Goal: Task Accomplishment & Management: Use online tool/utility

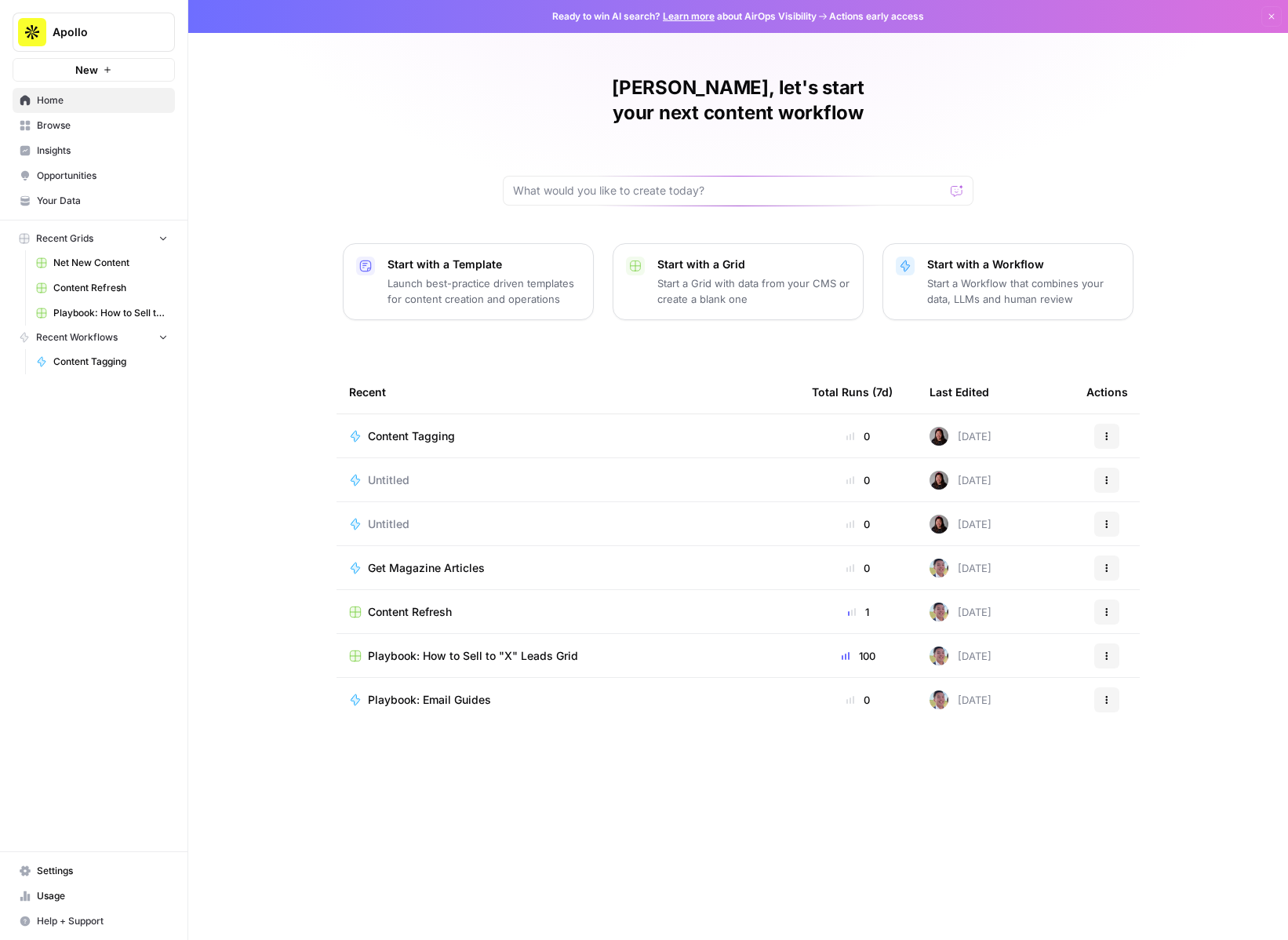
click at [58, 118] on span "Browse" at bounding box center [103, 125] width 131 height 14
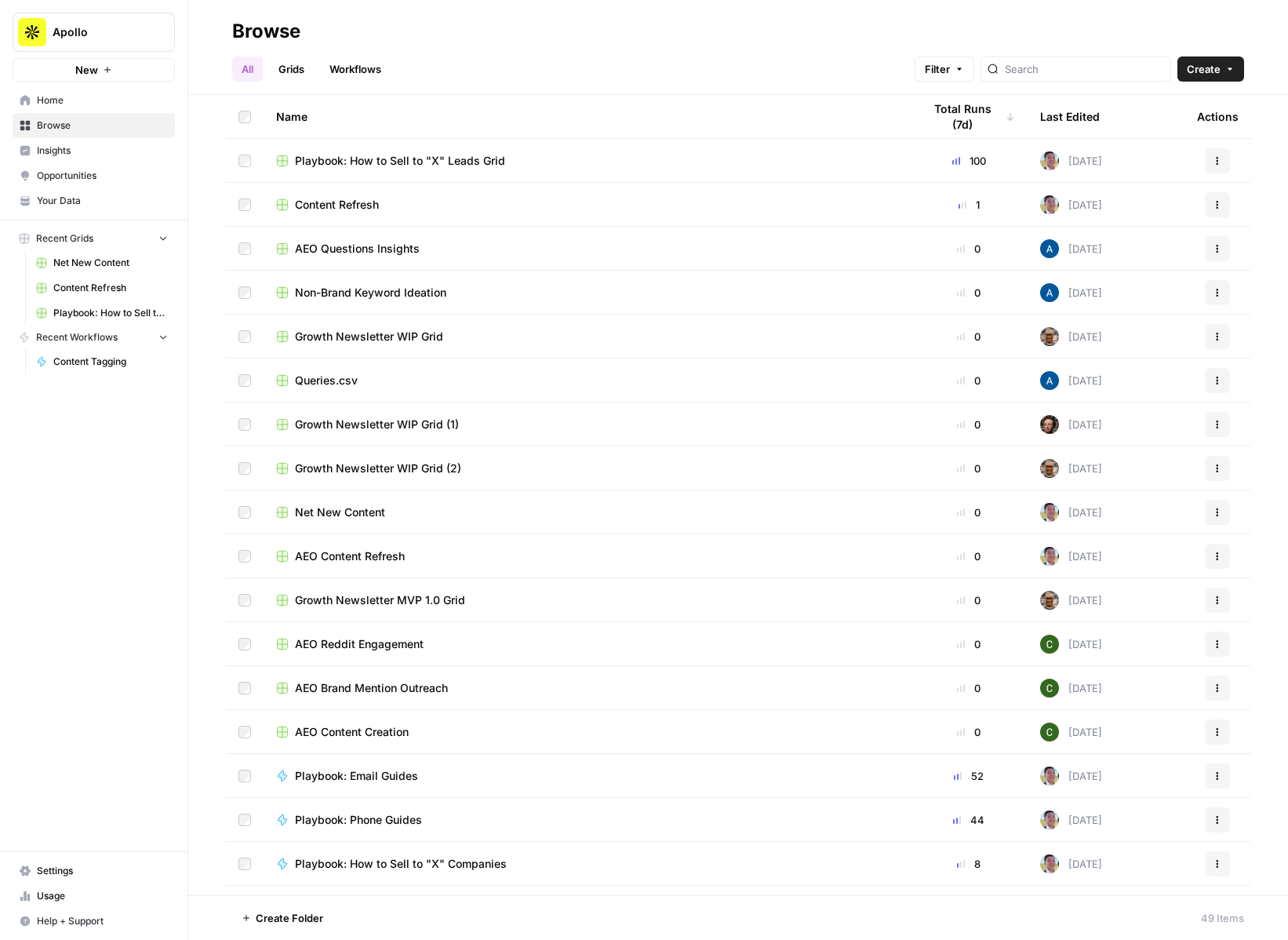
click at [339, 67] on link "Workflows" at bounding box center [356, 68] width 71 height 25
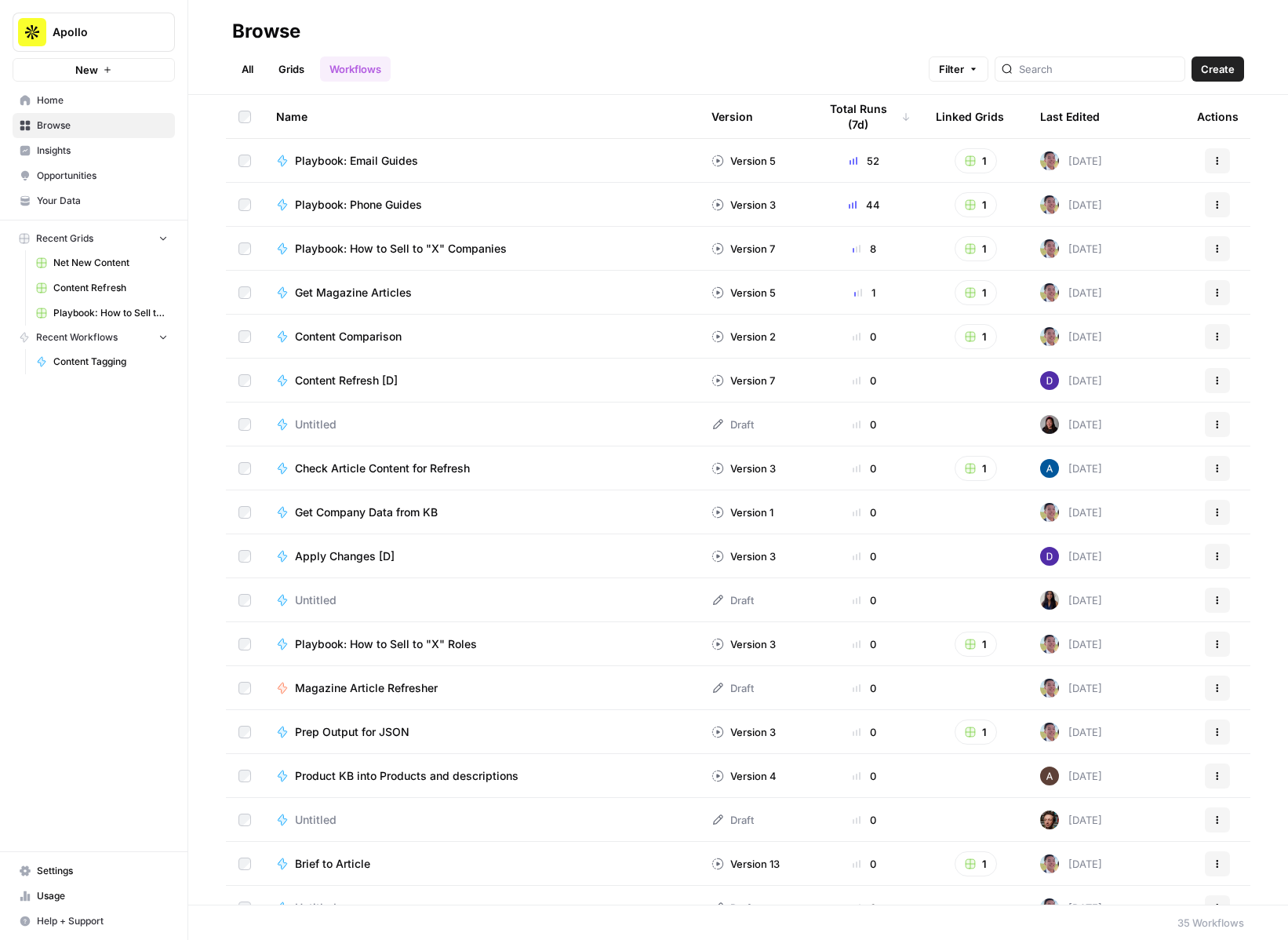
click at [46, 98] on span "Home" at bounding box center [103, 100] width 131 height 14
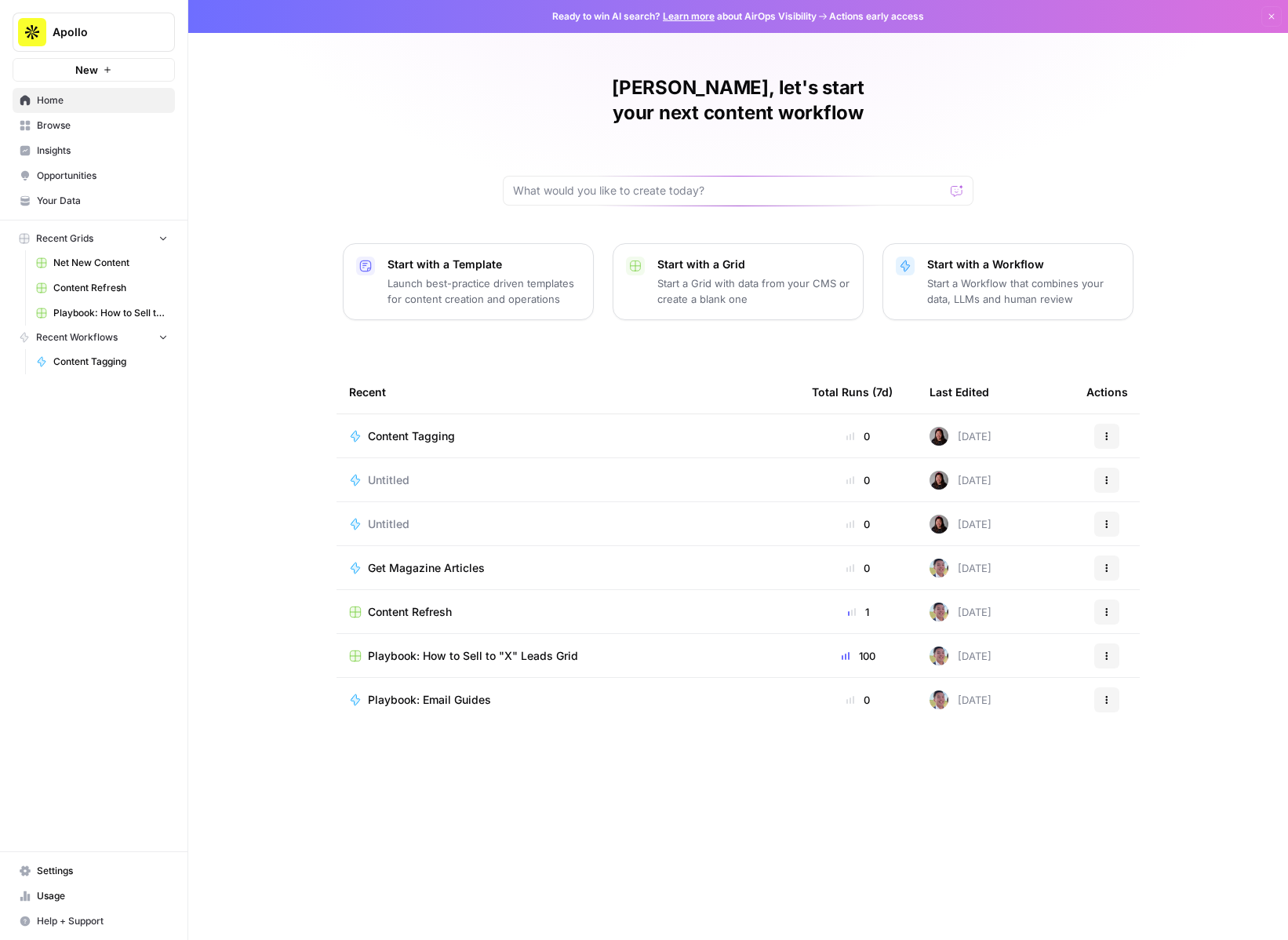
click at [432, 257] on div "Start with a Template Launch best-practice driven templates for content creatio…" at bounding box center [484, 282] width 193 height 50
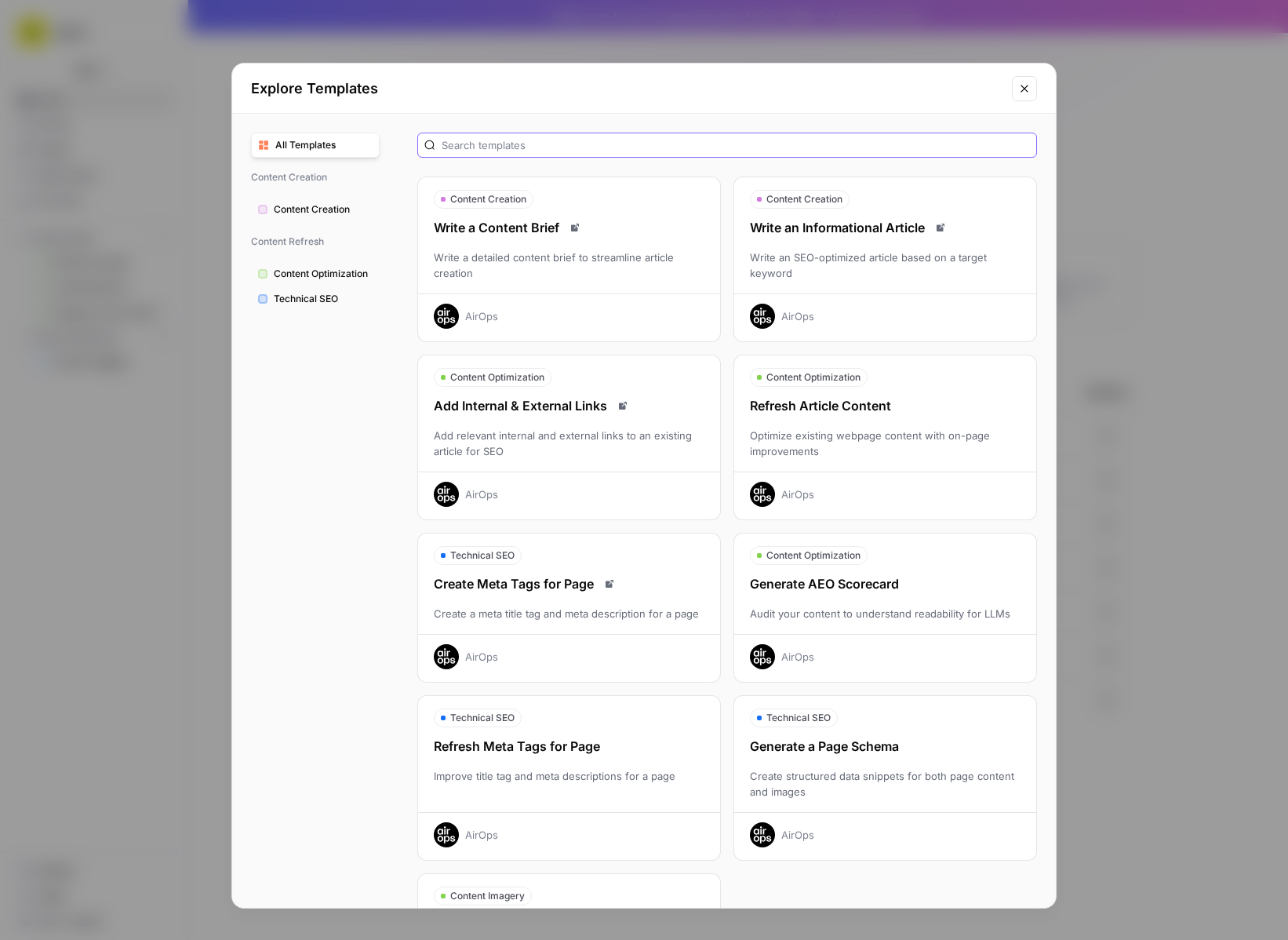
click at [504, 148] on input "text" at bounding box center [735, 145] width 588 height 16
click at [319, 218] on button "Content Creation" at bounding box center [315, 209] width 129 height 25
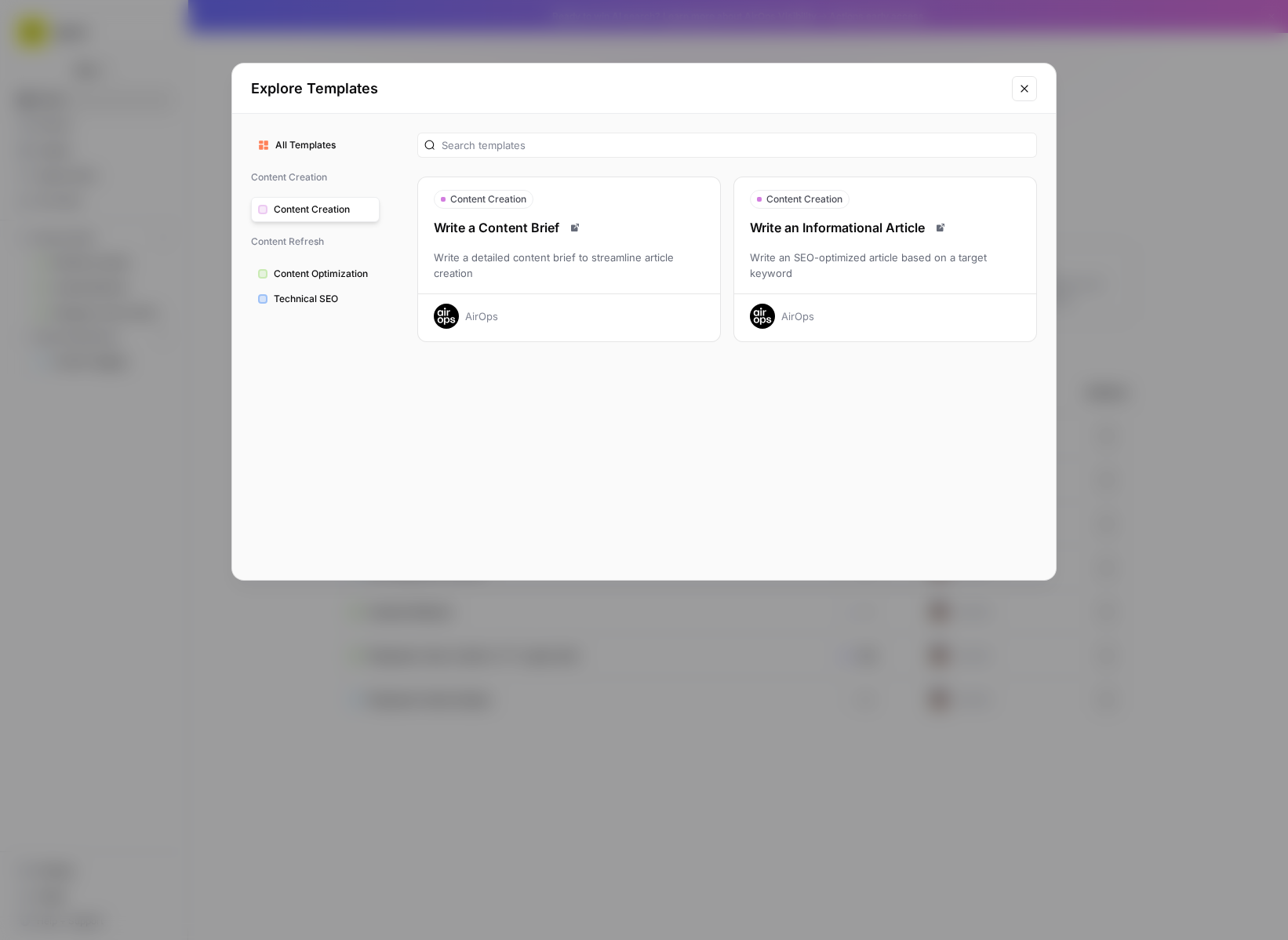
click at [324, 274] on span "Content Optimization" at bounding box center [323, 274] width 98 height 14
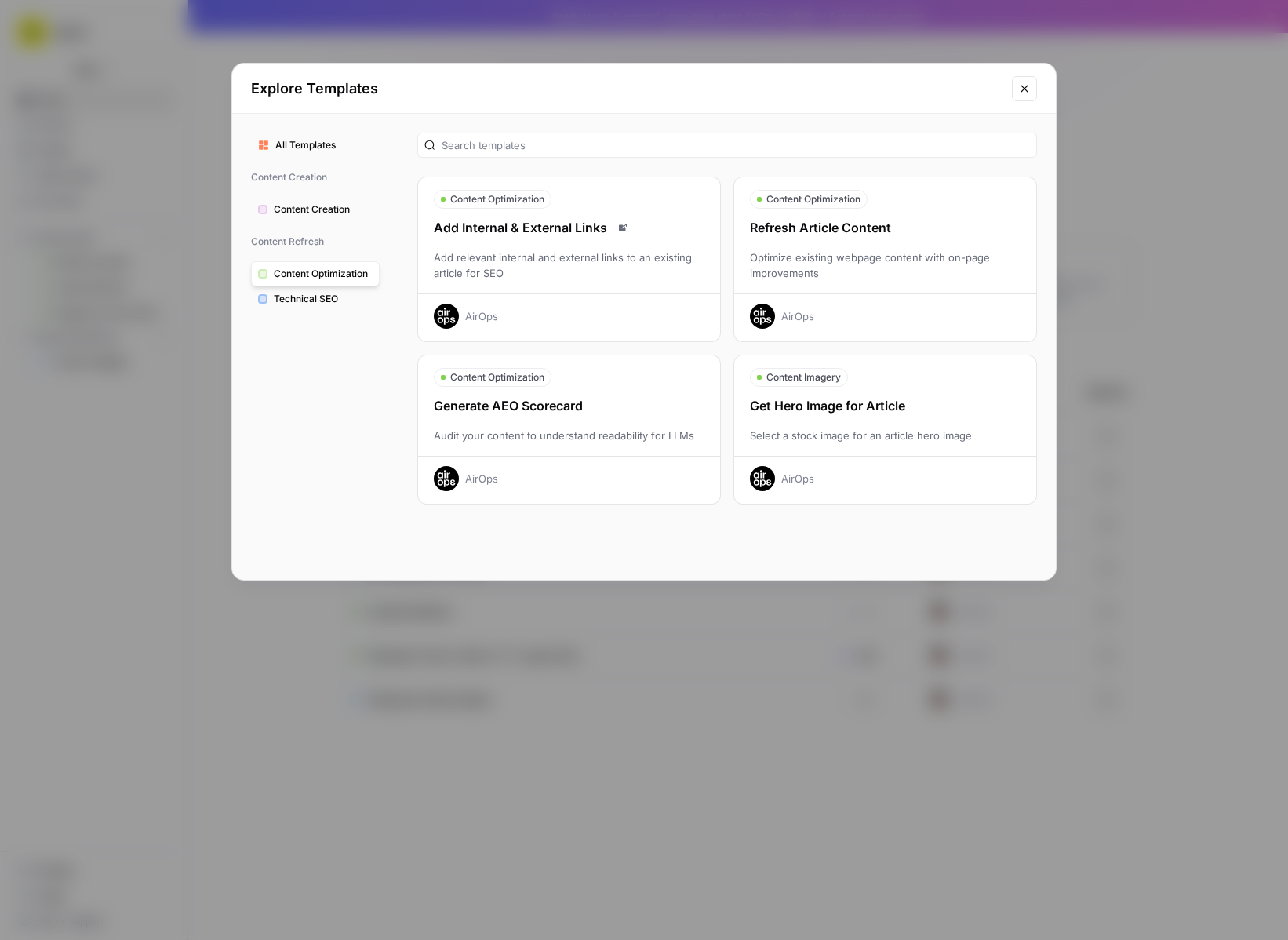
click at [286, 144] on span "All Templates" at bounding box center [324, 145] width 98 height 14
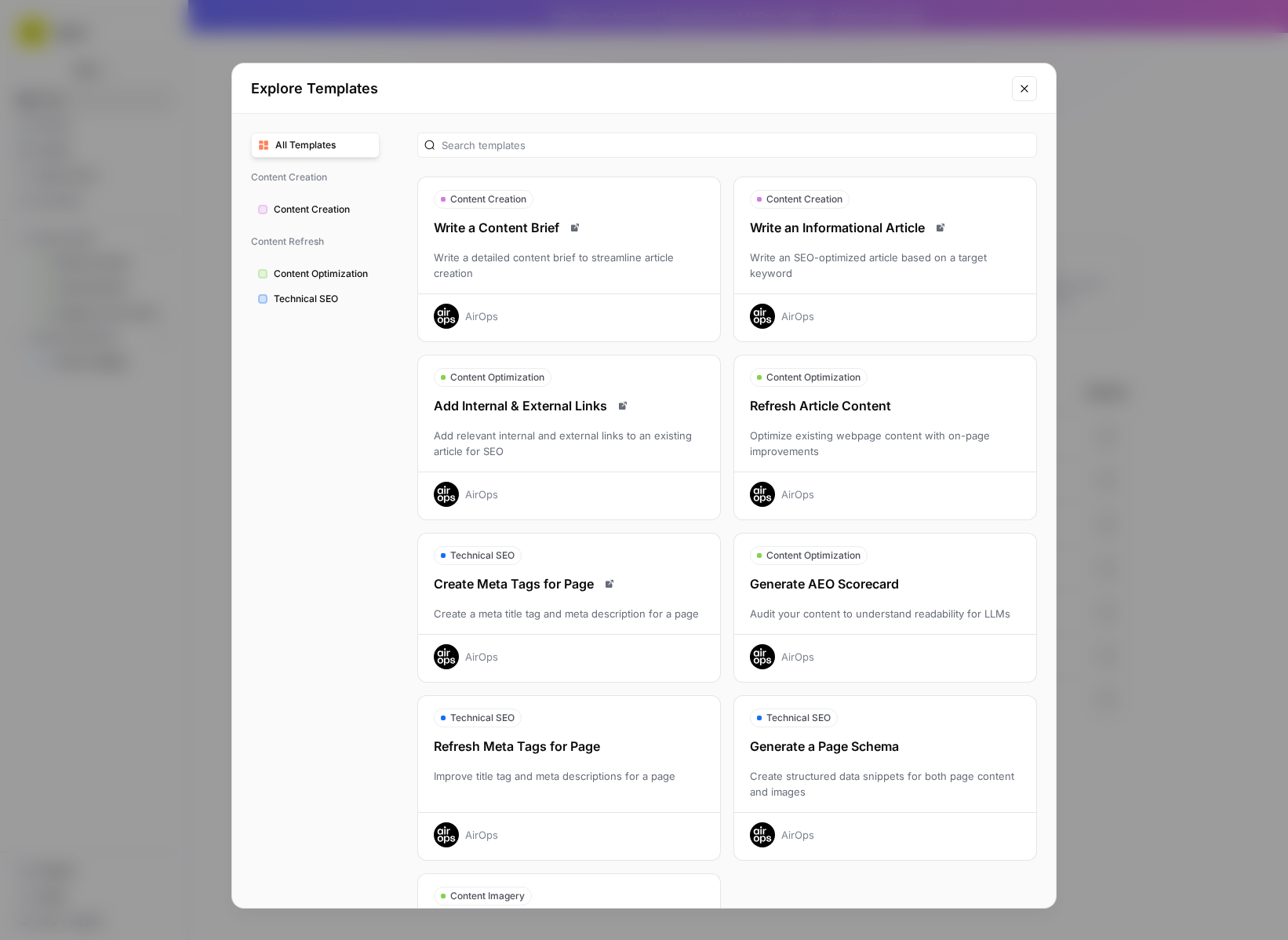
click at [554, 398] on div "Add Internal & External Links" at bounding box center [569, 406] width 302 height 19
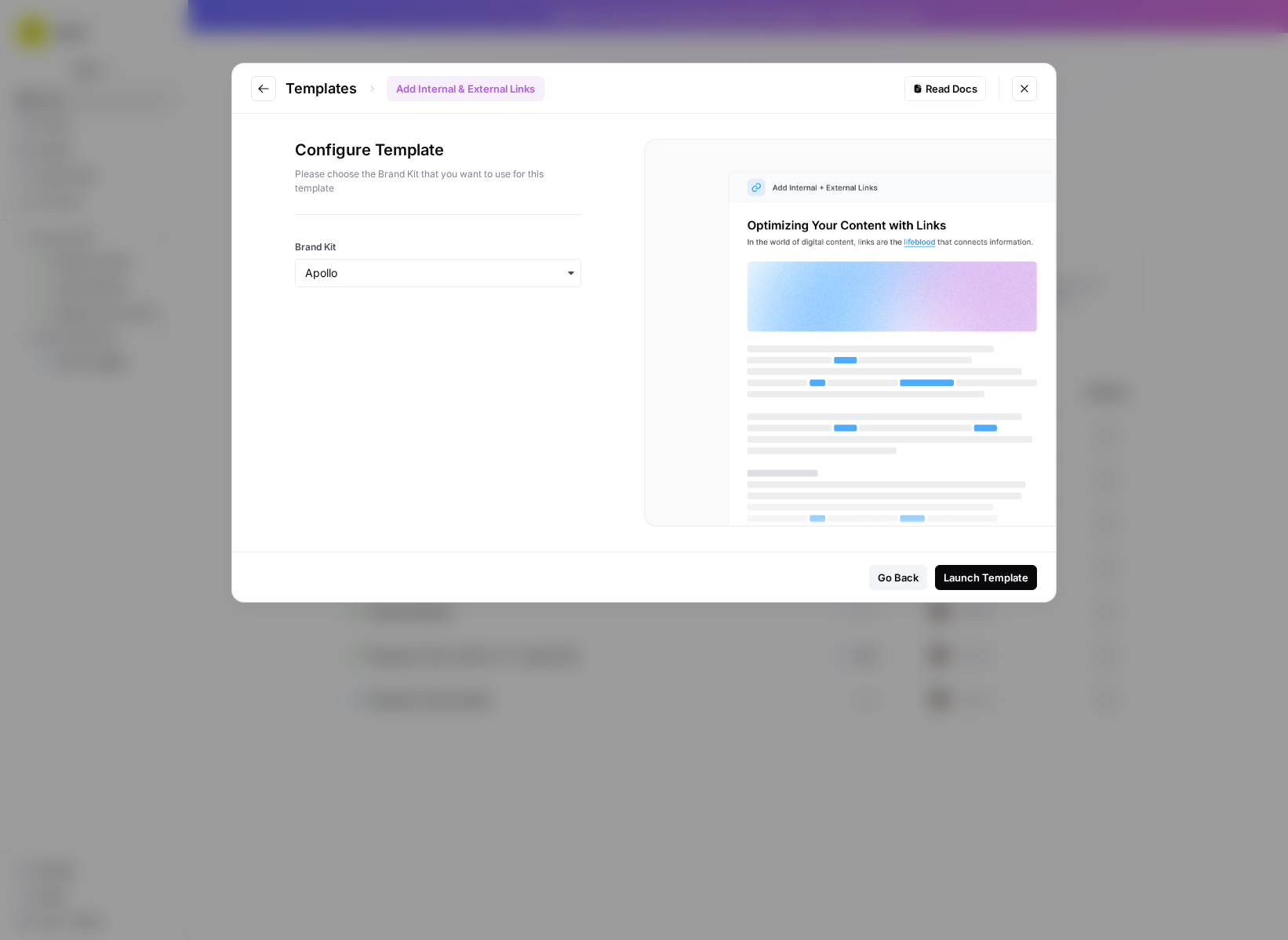
click at [1011, 583] on div "Launch Template" at bounding box center [986, 577] width 85 height 16
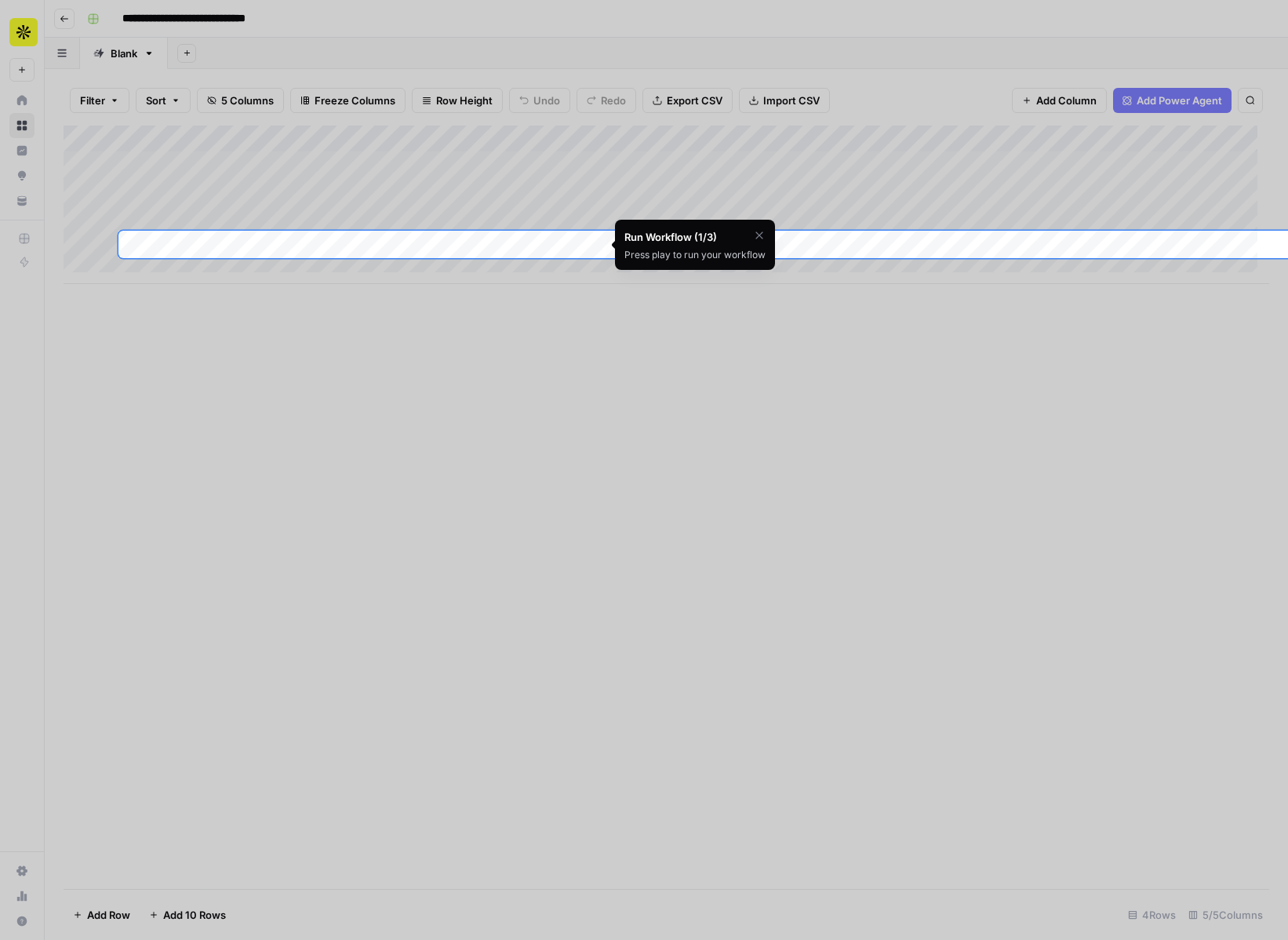
click at [756, 232] on icon "button" at bounding box center [759, 235] width 13 height 13
click at [714, 271] on span "Skip Tutorial" at bounding box center [718, 275] width 49 height 13
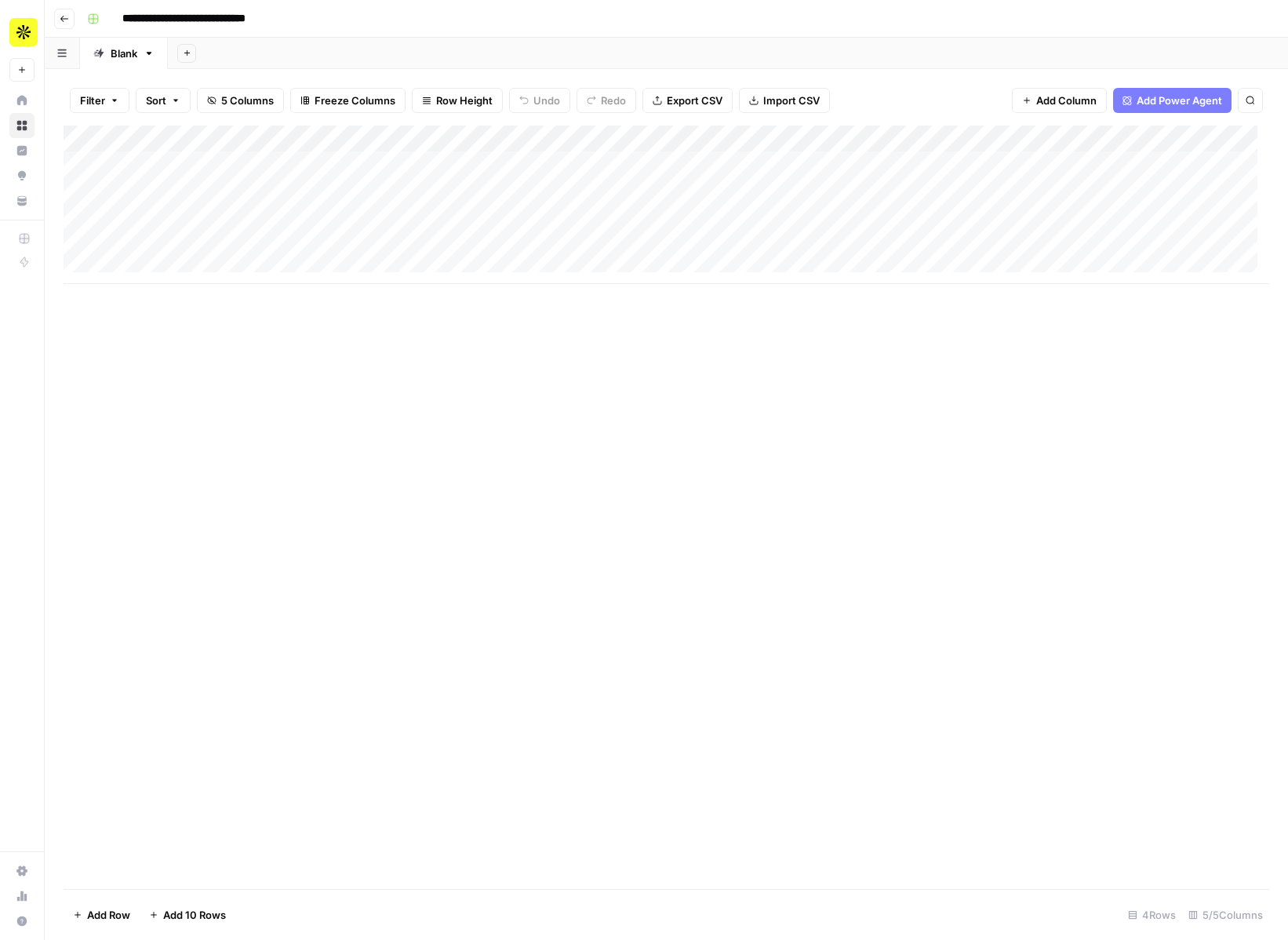
click at [365, 139] on div "Add Column" at bounding box center [667, 204] width 1206 height 158
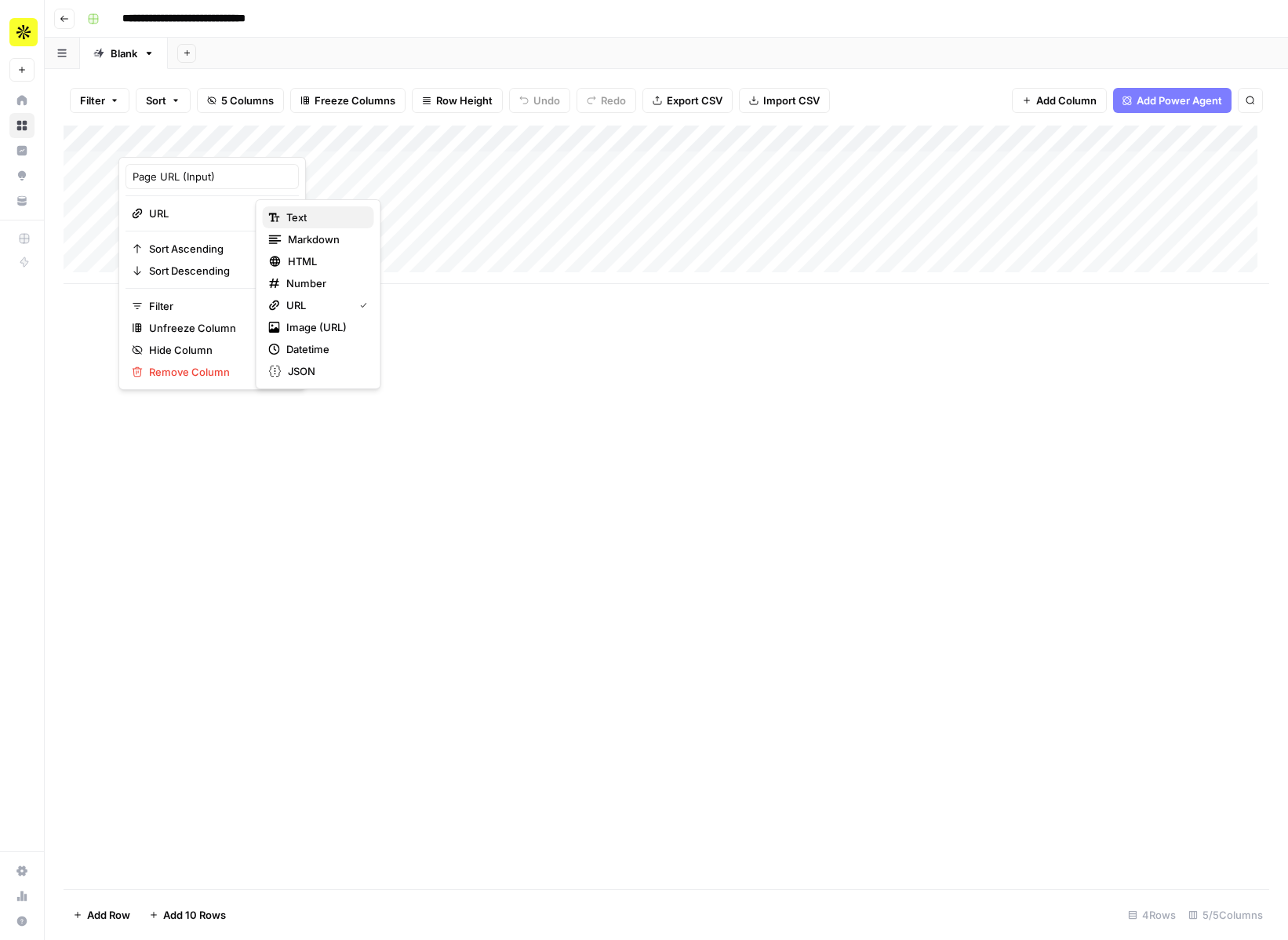
click at [305, 224] on span "Text" at bounding box center [323, 217] width 75 height 16
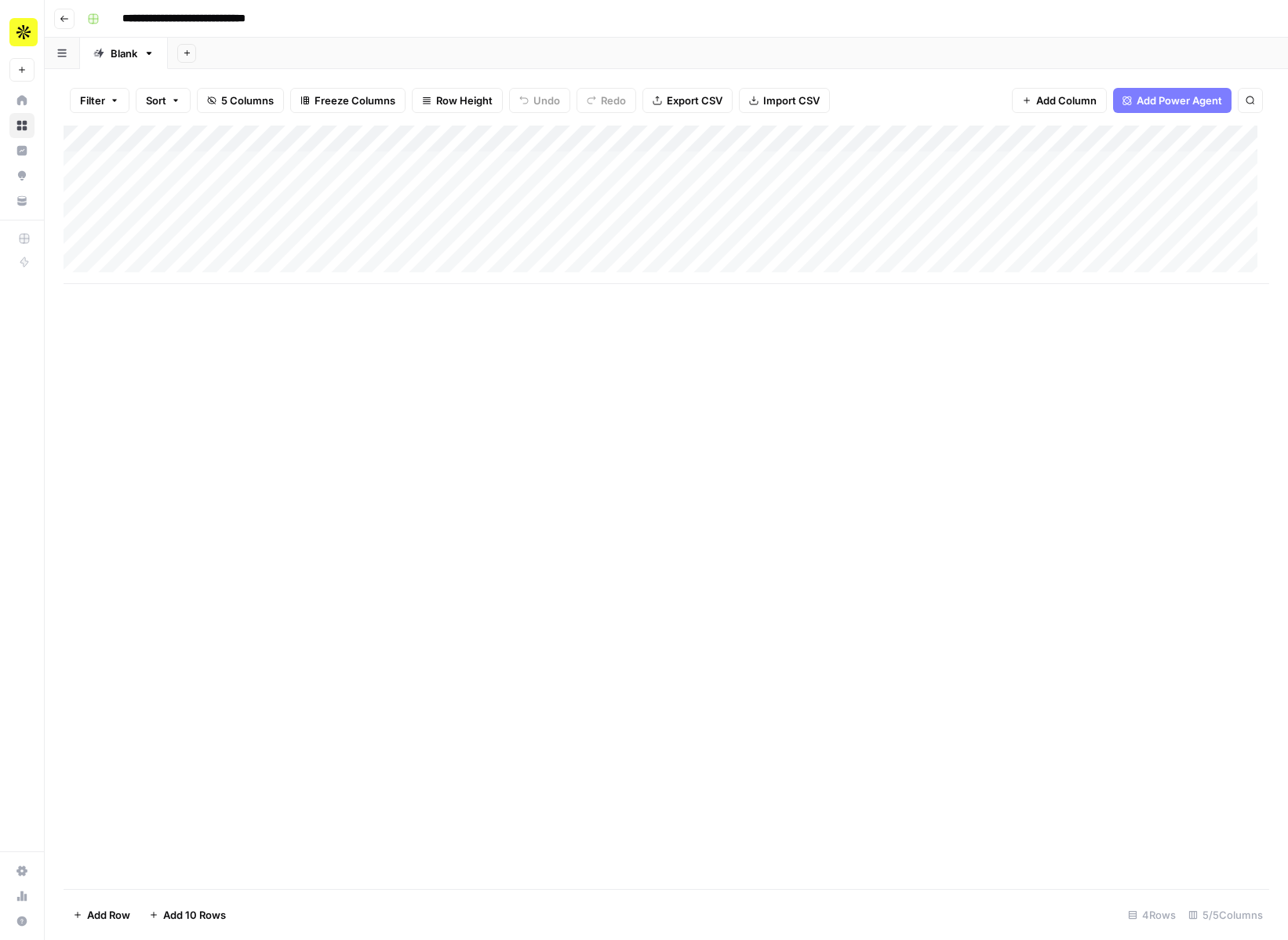
click at [381, 465] on div "Add Column" at bounding box center [667, 507] width 1206 height 764
click at [148, 52] on icon "button" at bounding box center [149, 54] width 5 height 3
click at [64, 13] on button "Go back" at bounding box center [65, 19] width 21 height 21
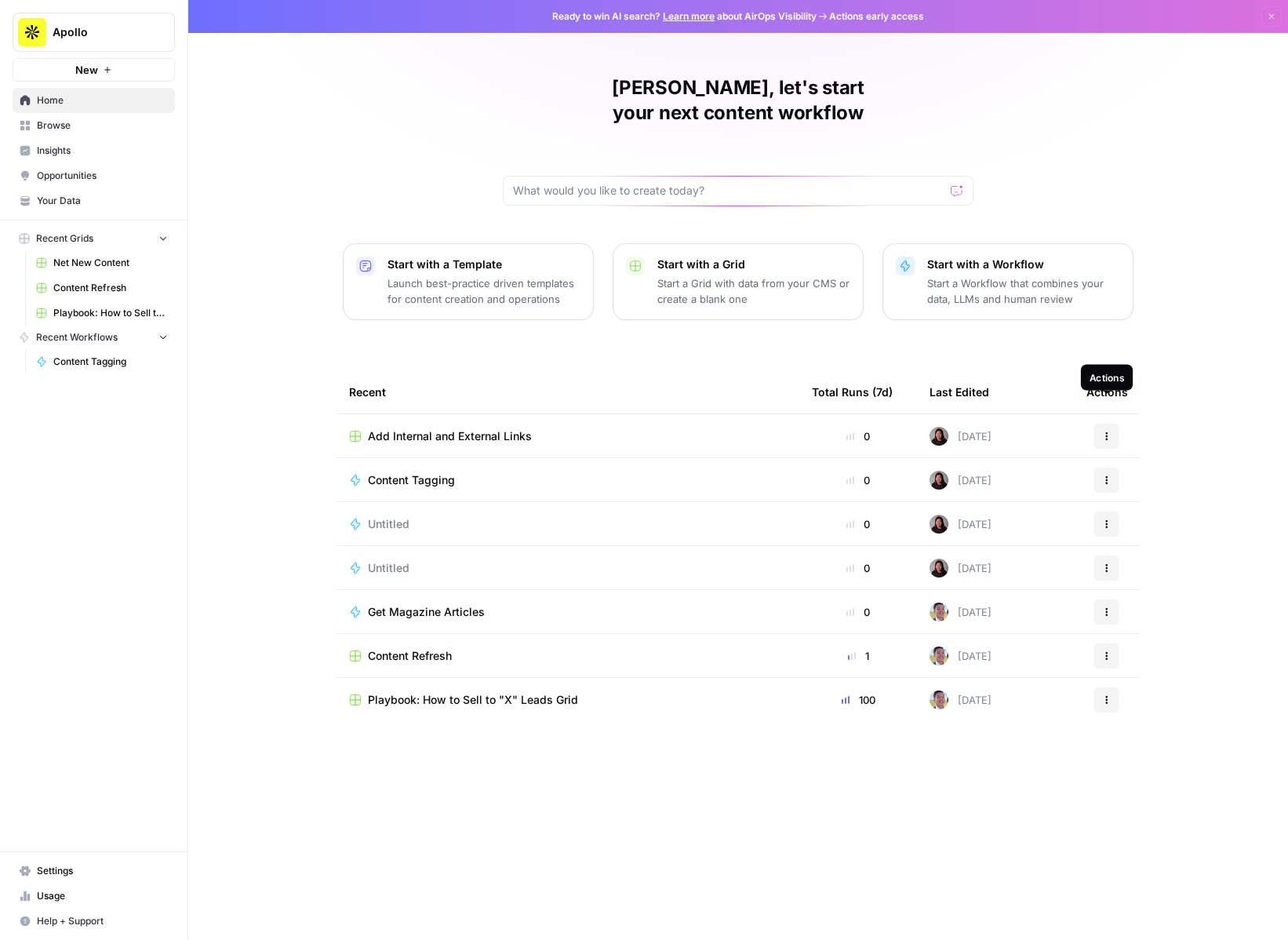
click at [1101, 423] on button "Actions" at bounding box center [1107, 435] width 25 height 25
click at [1156, 488] on span "Delete" at bounding box center [1187, 483] width 125 height 16
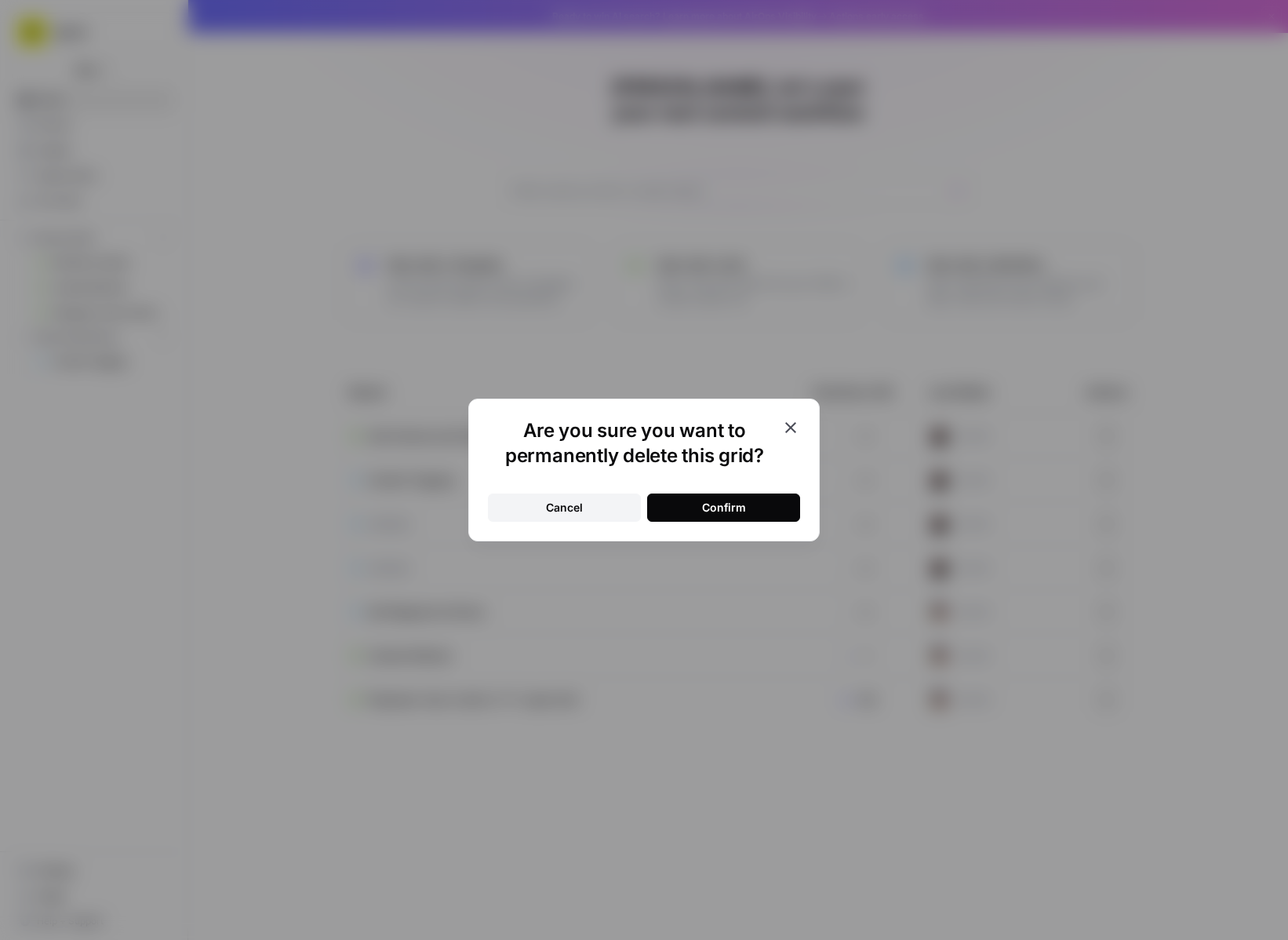
click at [769, 514] on button "Confirm" at bounding box center [723, 507] width 153 height 29
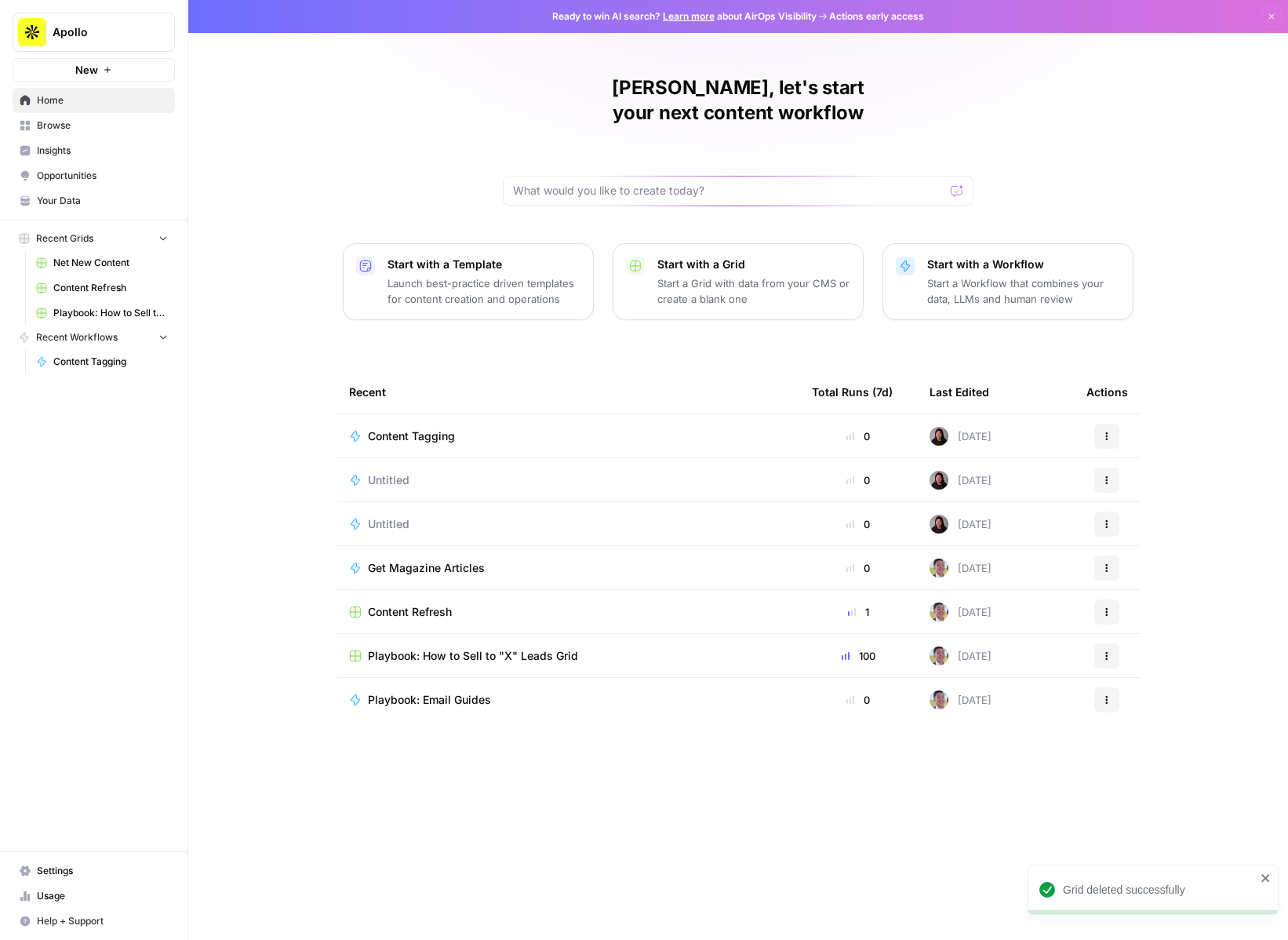
click at [422, 429] on span "Content Tagging" at bounding box center [411, 436] width 87 height 16
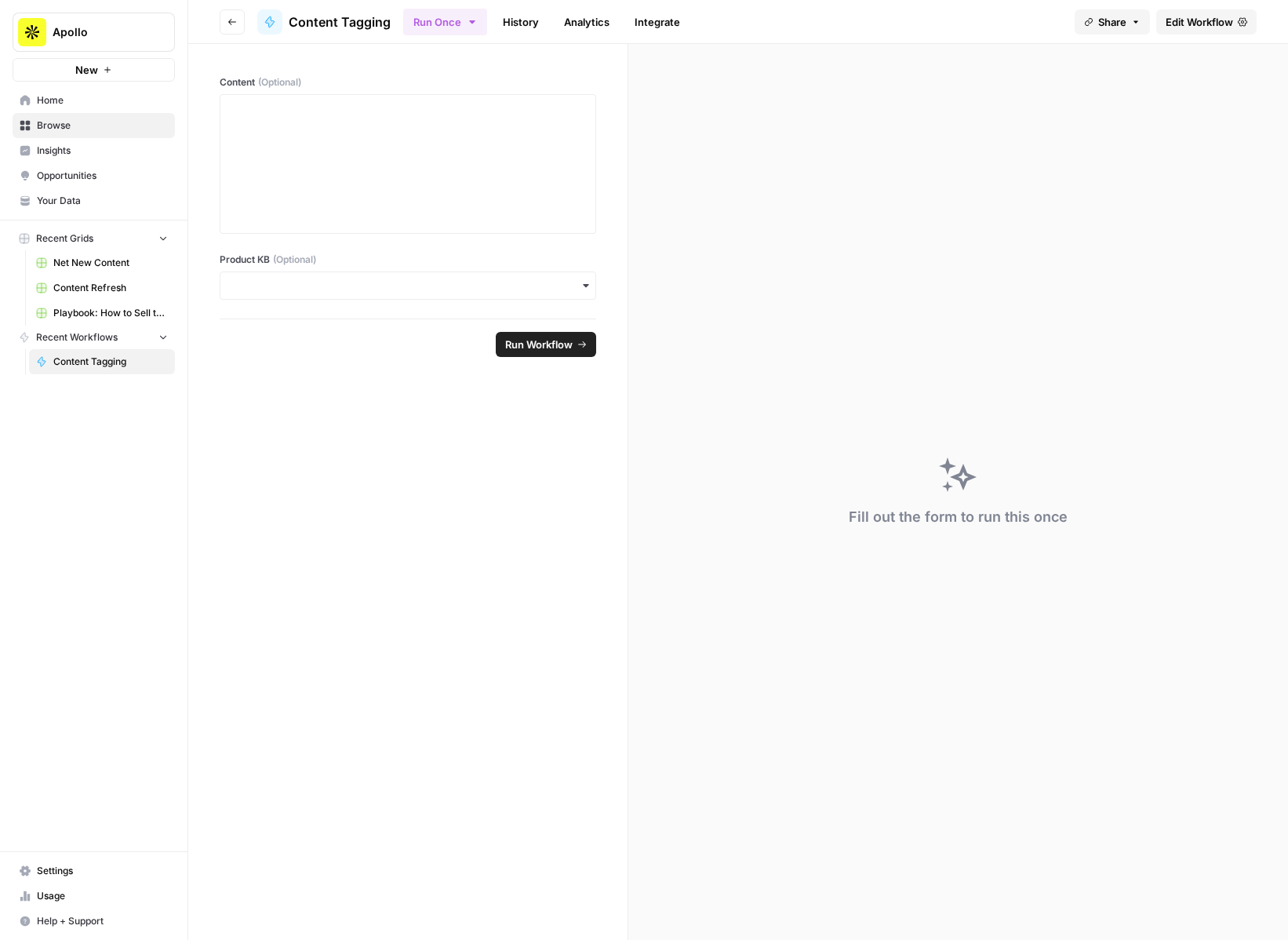
click at [38, 126] on span "Browse" at bounding box center [103, 125] width 131 height 14
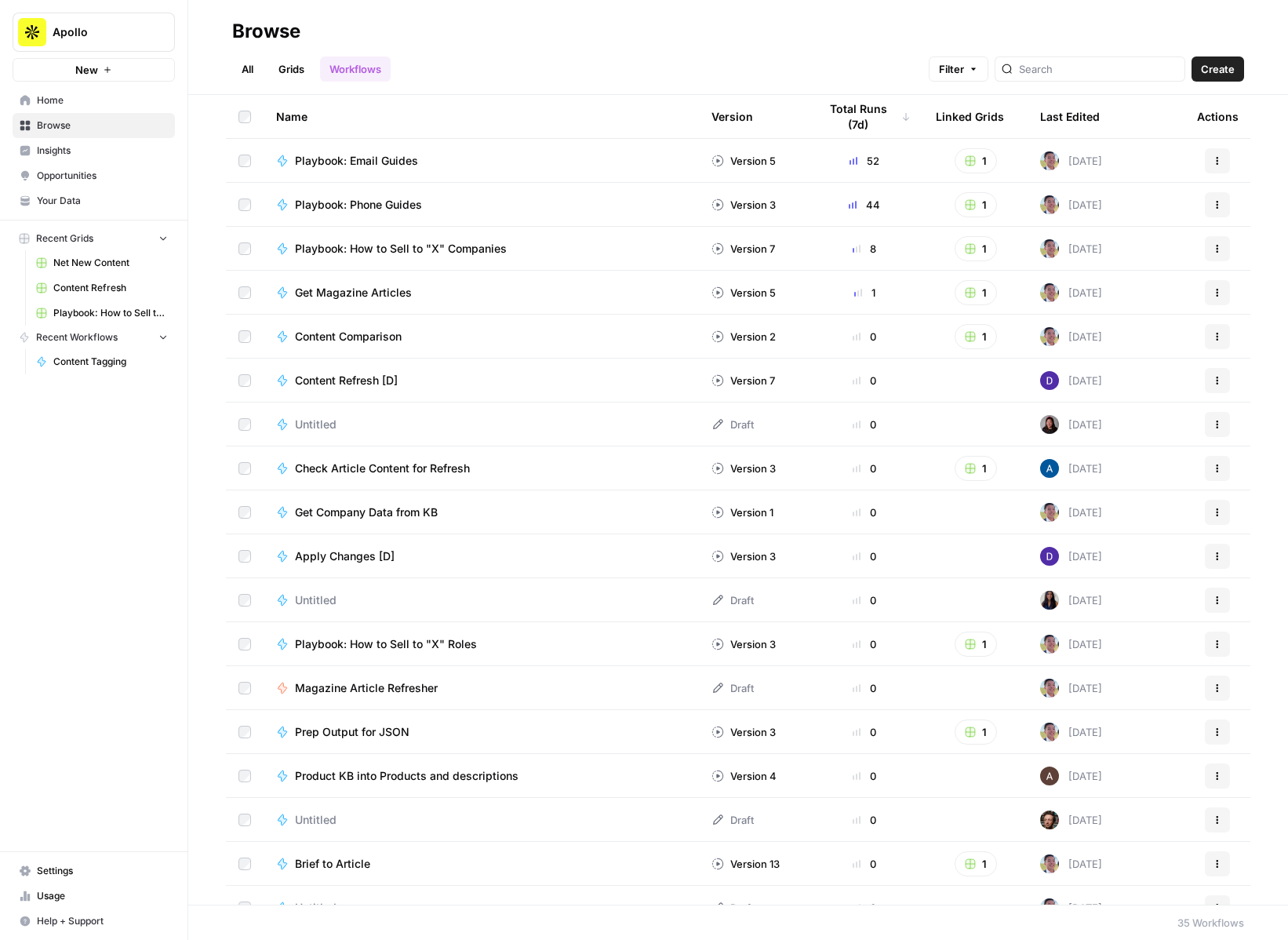
click at [1211, 70] on span "Create" at bounding box center [1217, 69] width 34 height 16
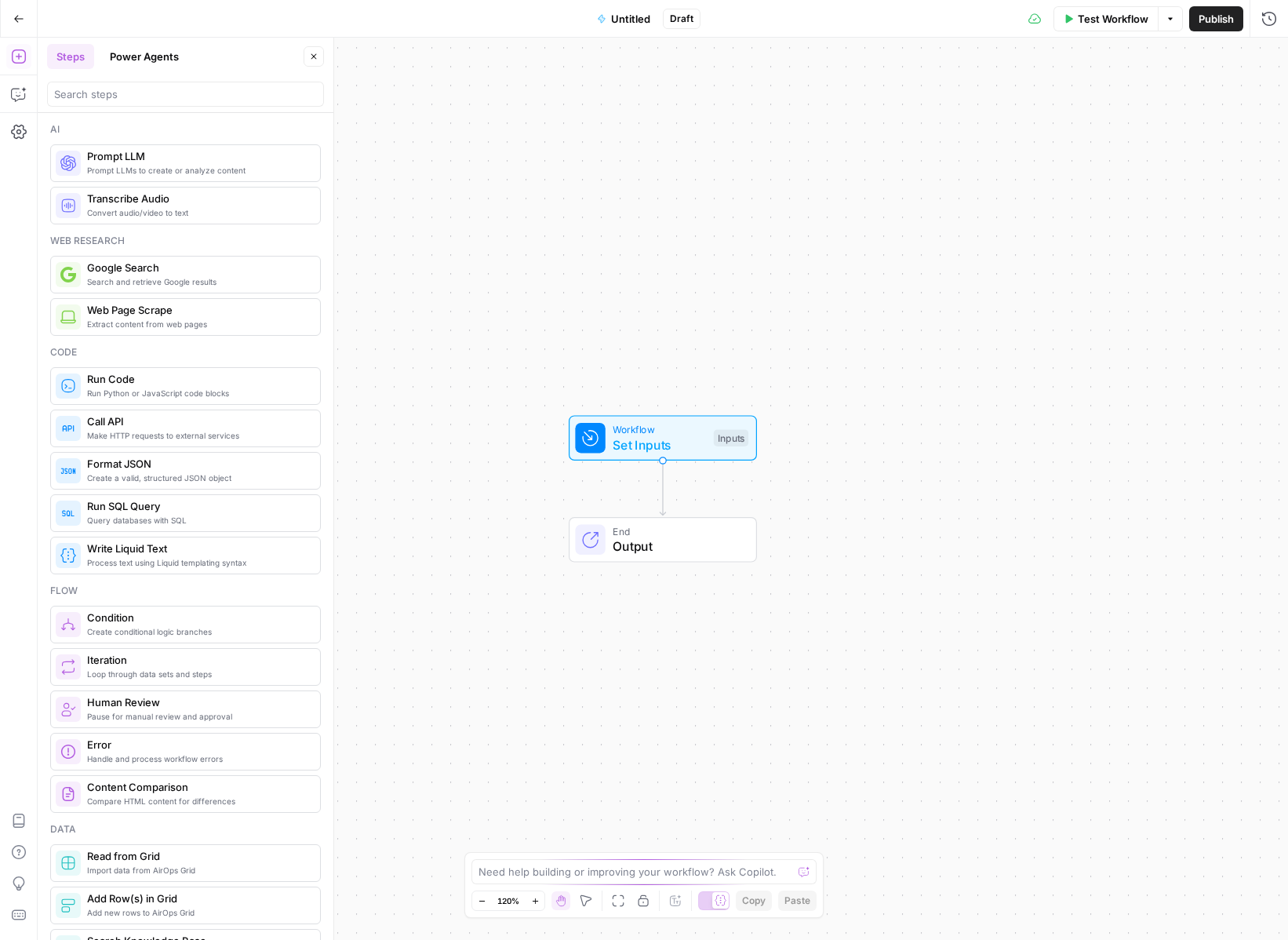
click at [644, 443] on span "Set Inputs" at bounding box center [659, 445] width 93 height 19
click at [1163, 103] on button "Add Field" at bounding box center [1118, 106] width 261 height 25
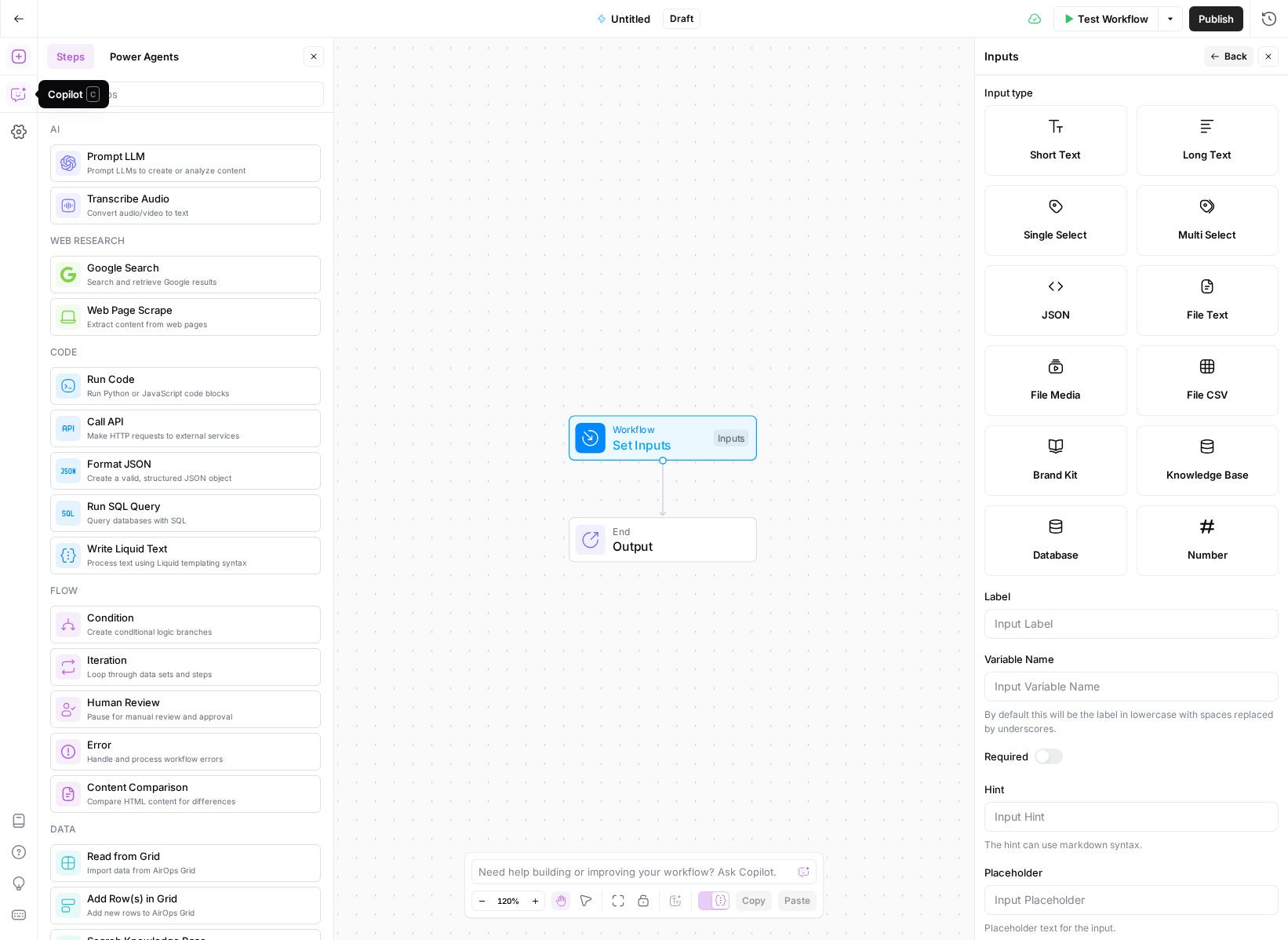
click at [18, 86] on icon "button" at bounding box center [19, 94] width 16 height 16
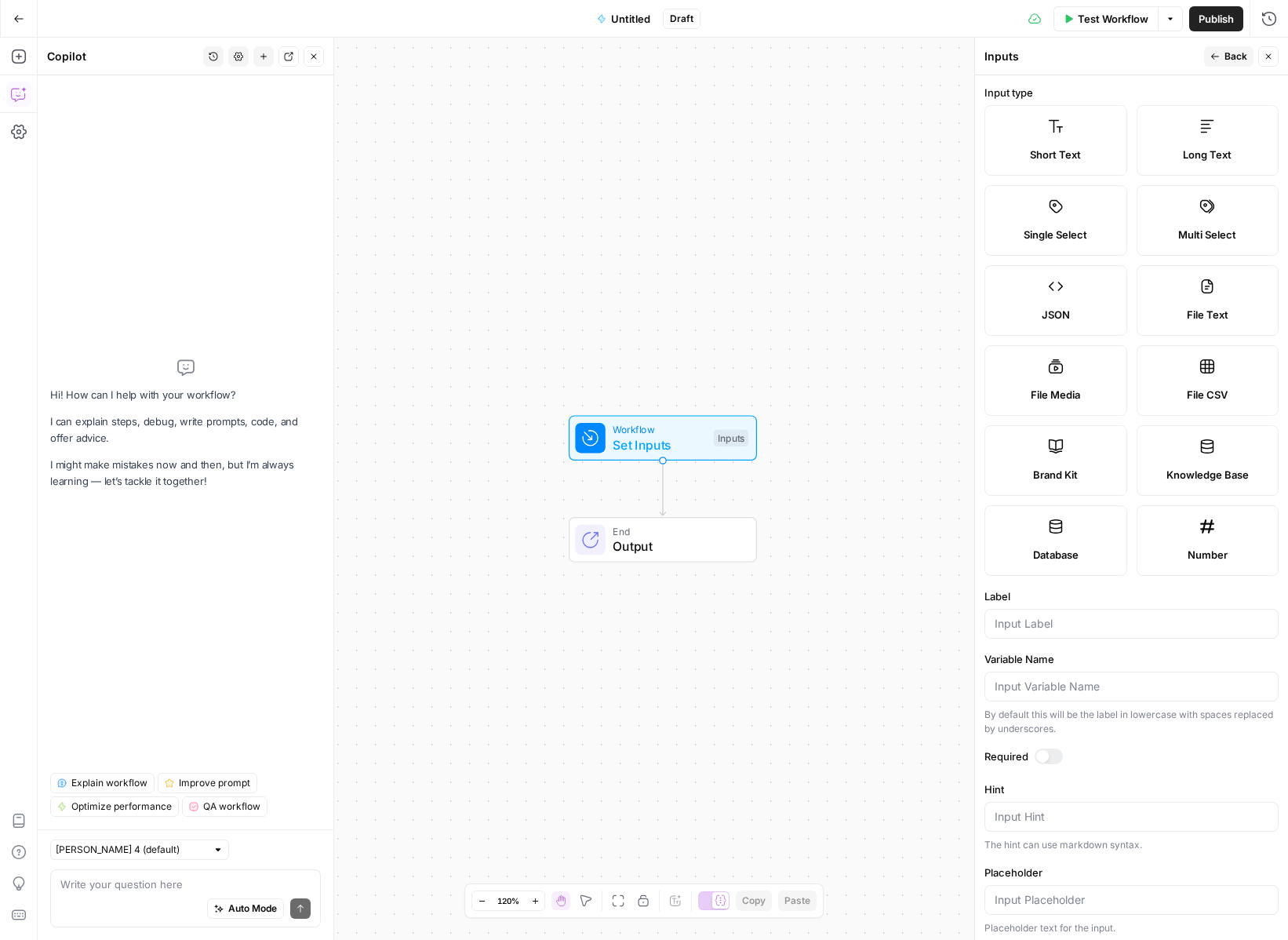
click at [188, 883] on textarea at bounding box center [186, 884] width 251 height 16
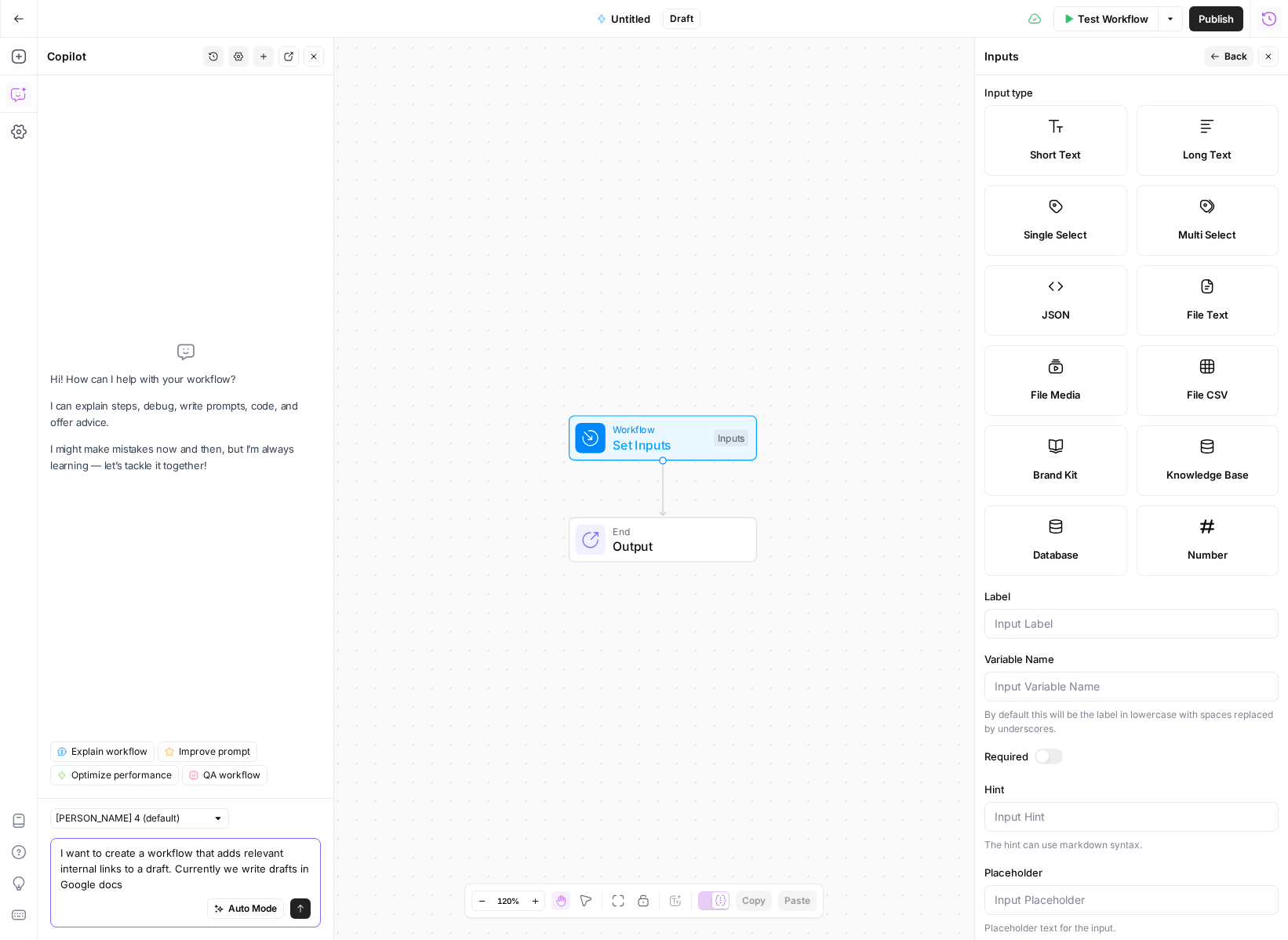
type textarea "I want to create a workflow that adds relevant internal links to a draft. Curre…"
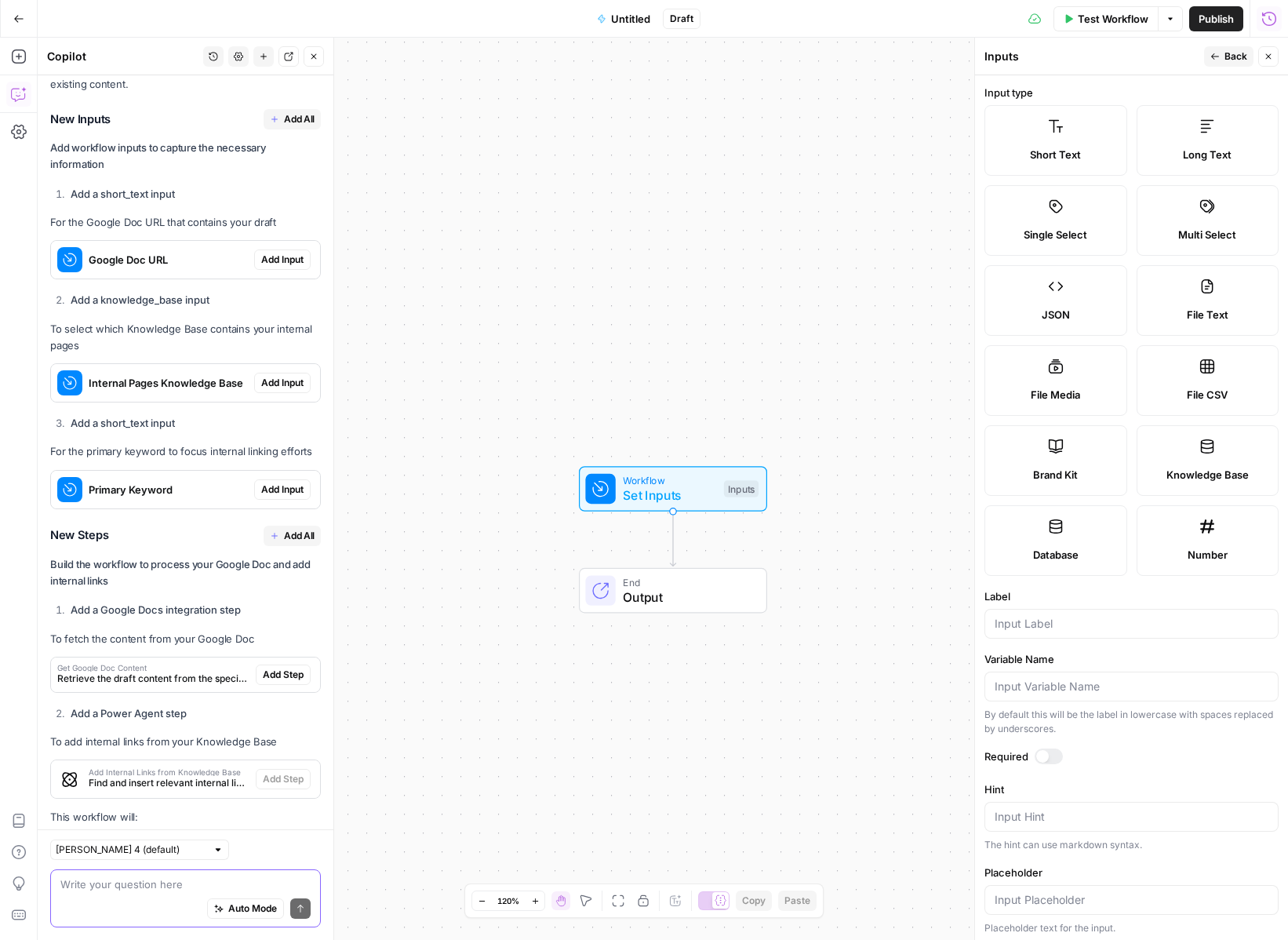
scroll to position [387, 0]
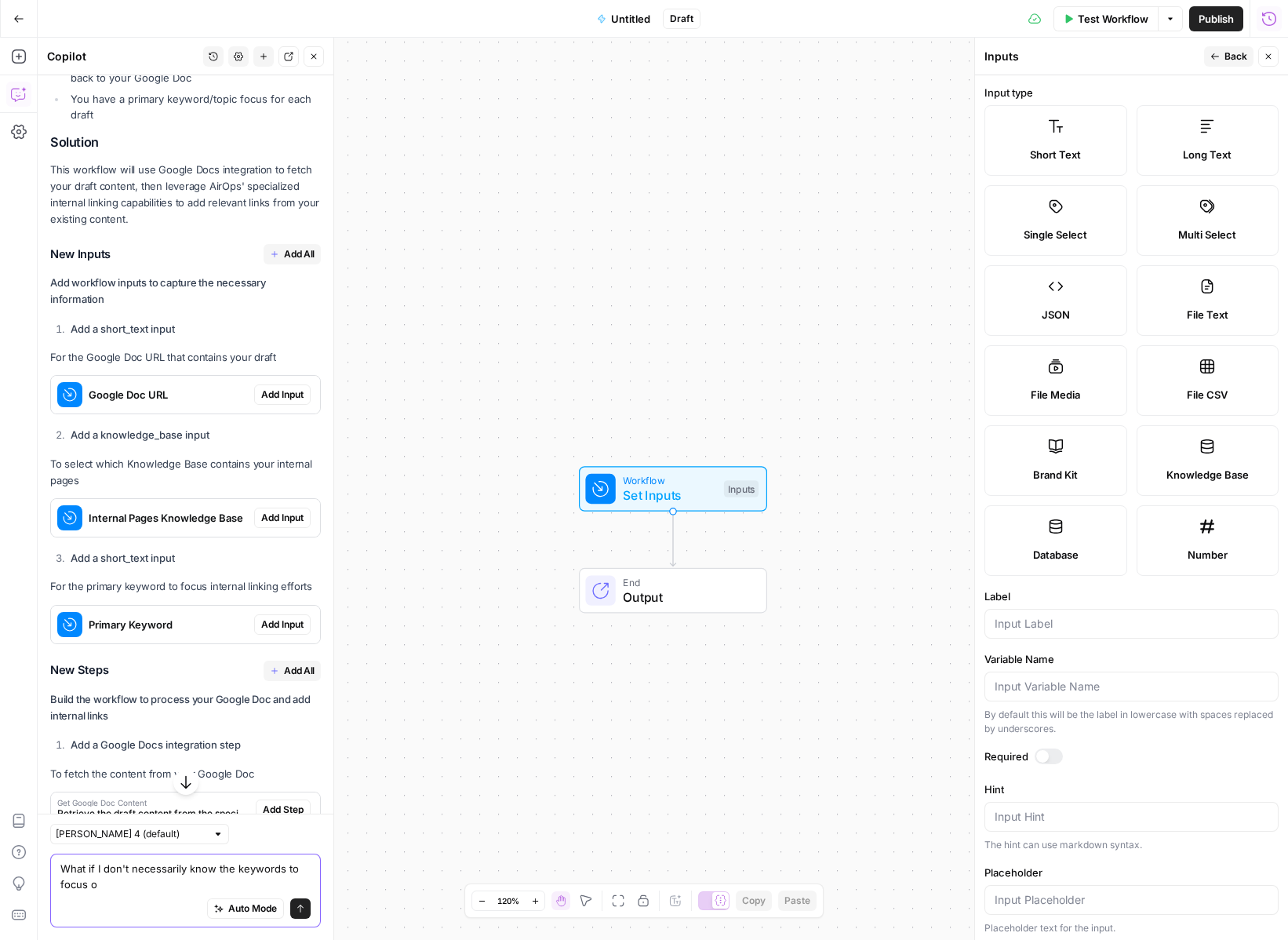
type textarea "What if I don't necessarily know the keywords to focus on"
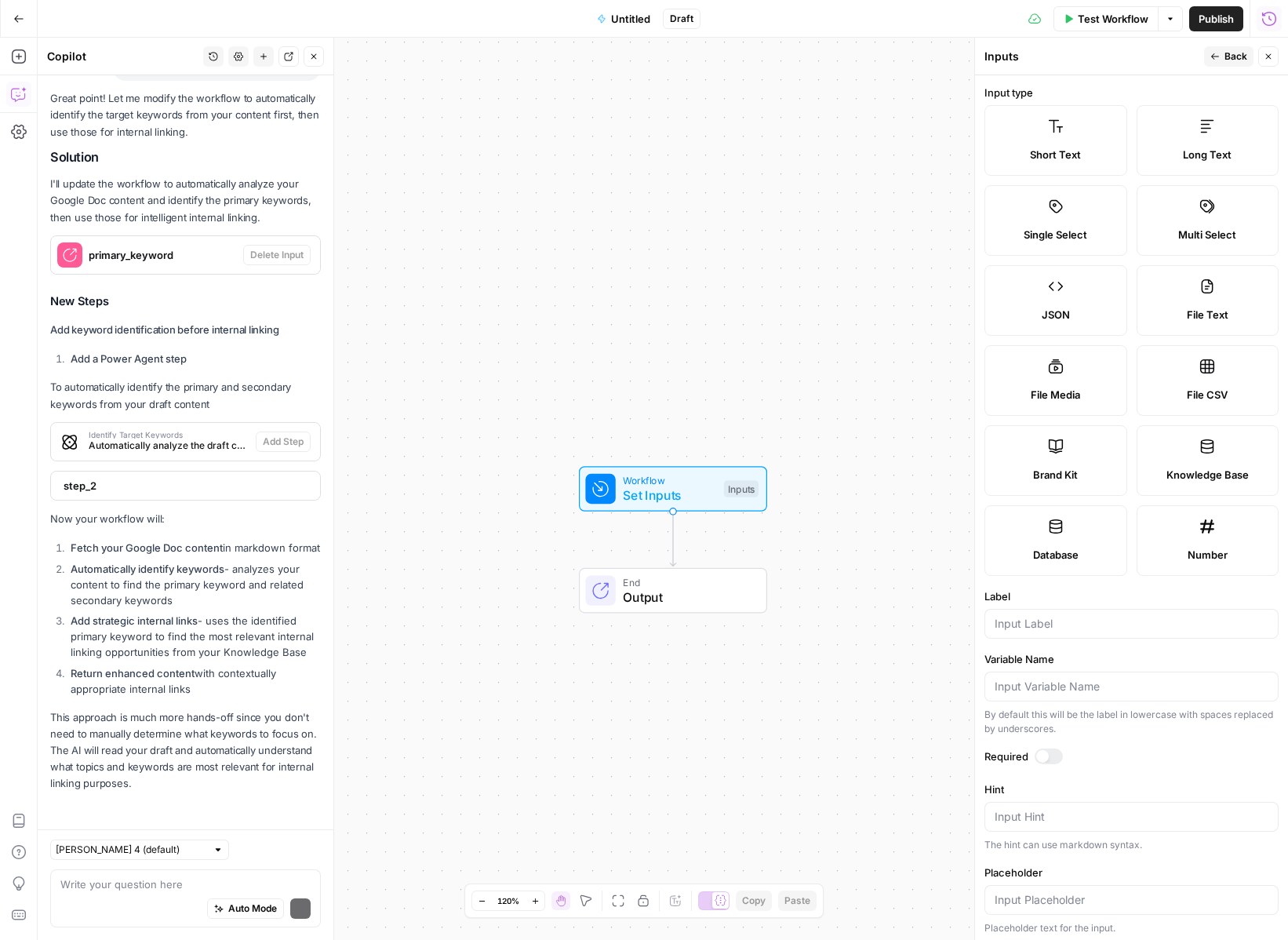
scroll to position [1674, 0]
click at [193, 881] on textarea at bounding box center [186, 884] width 251 height 16
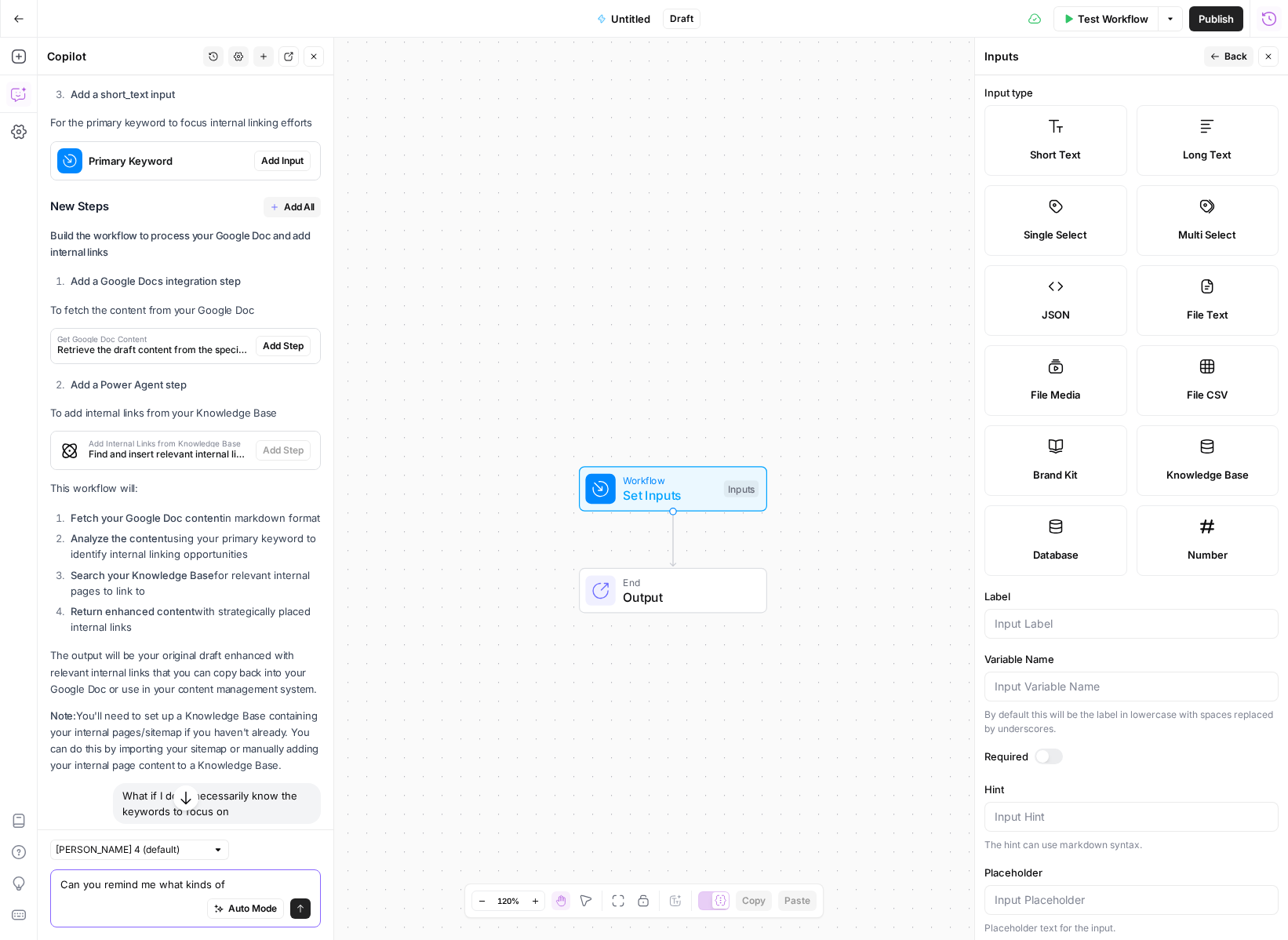
scroll to position [1301, 0]
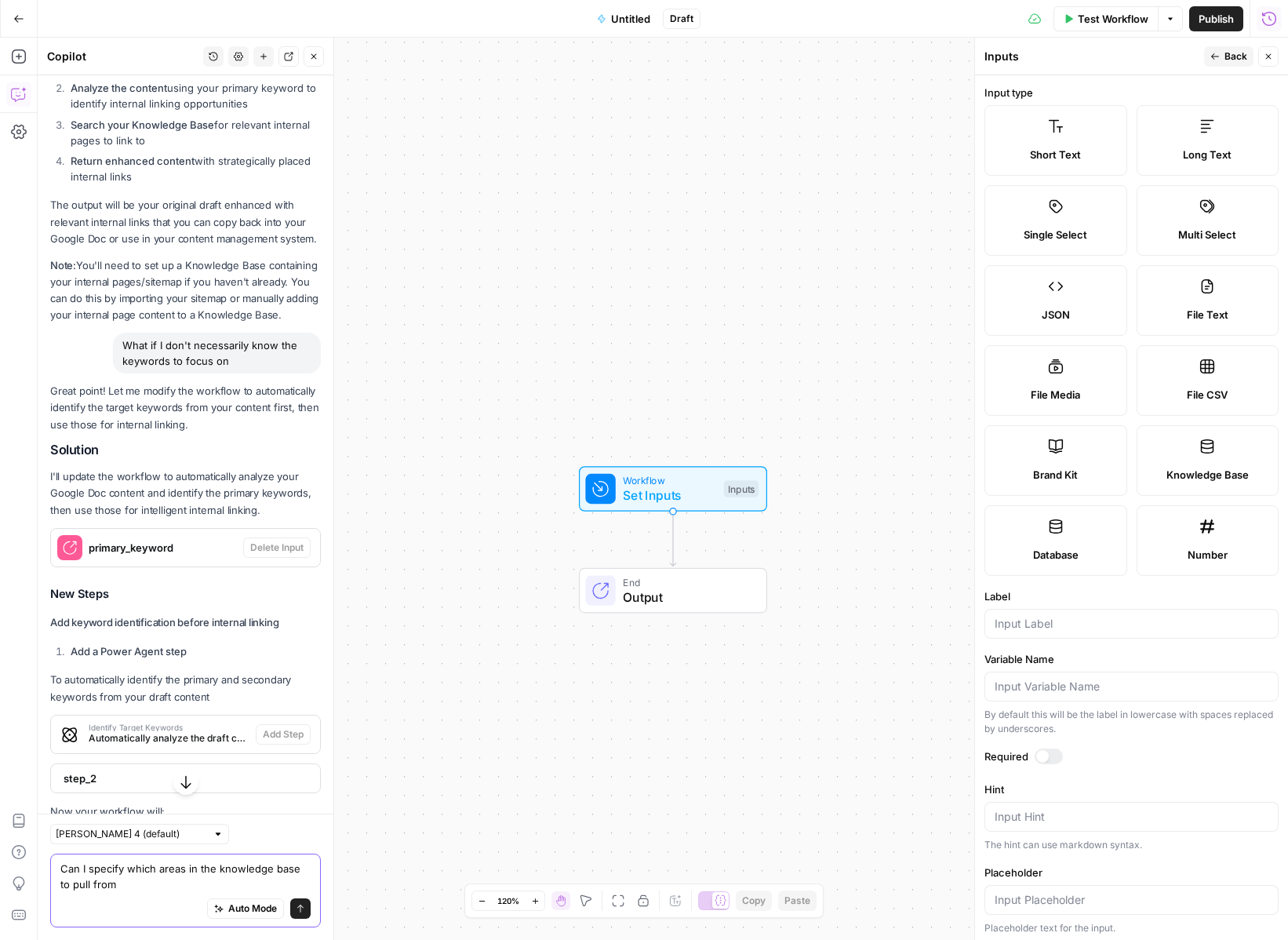
type textarea "Can I specify which areas in the knowledge base to pull from?"
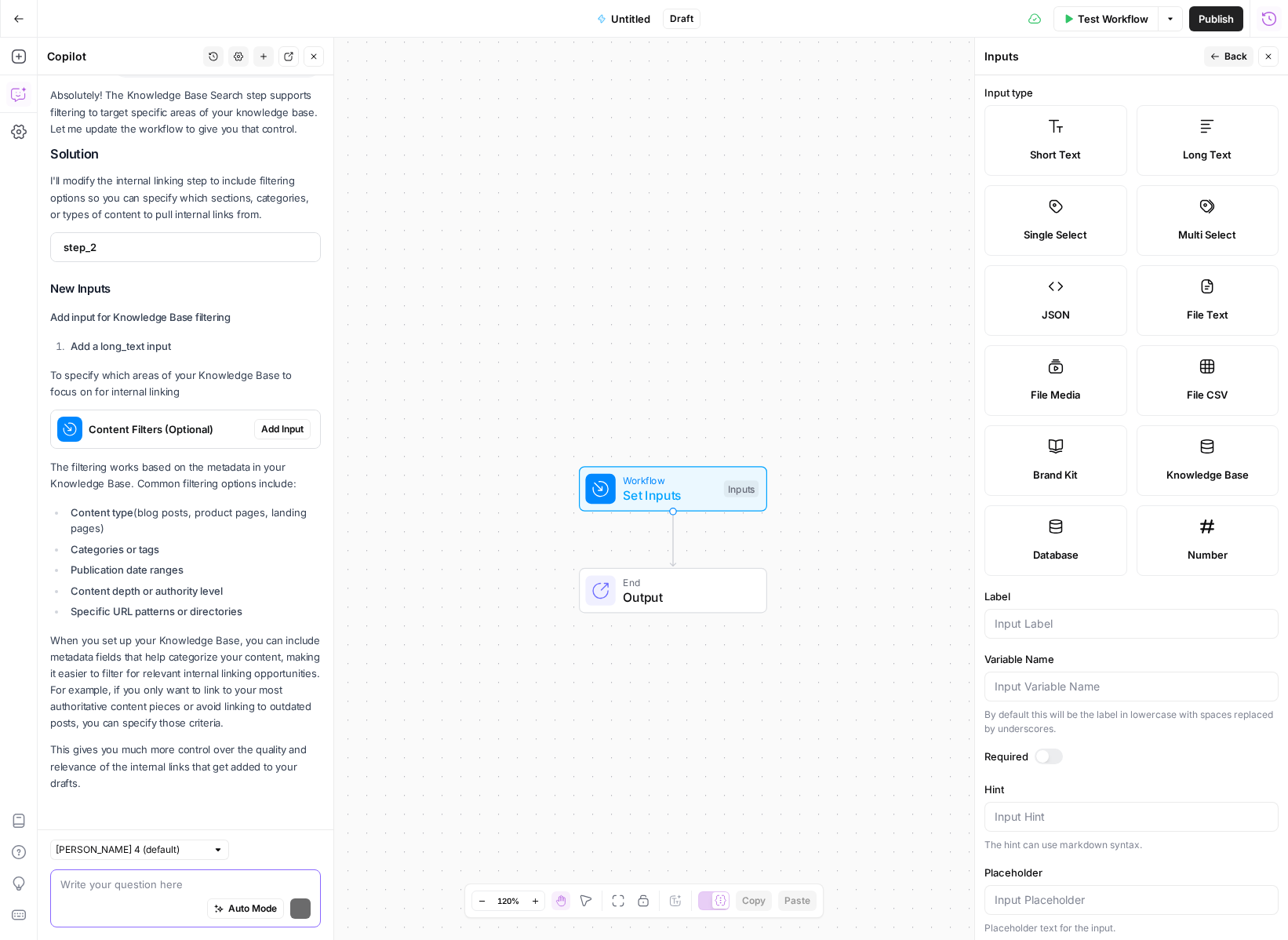
scroll to position [2471, 0]
click at [277, 420] on button "Add Input" at bounding box center [282, 429] width 56 height 21
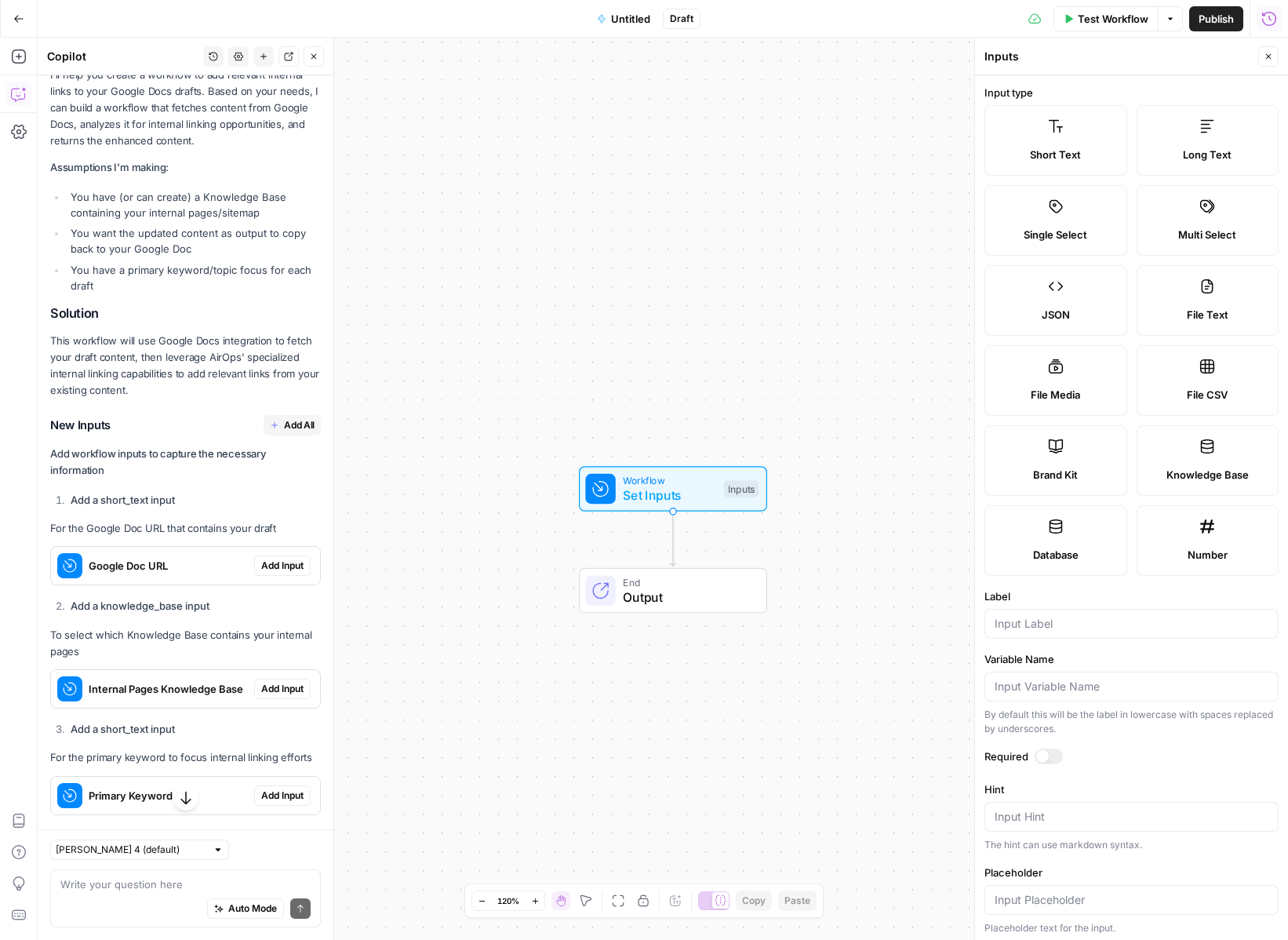
scroll to position [233, 0]
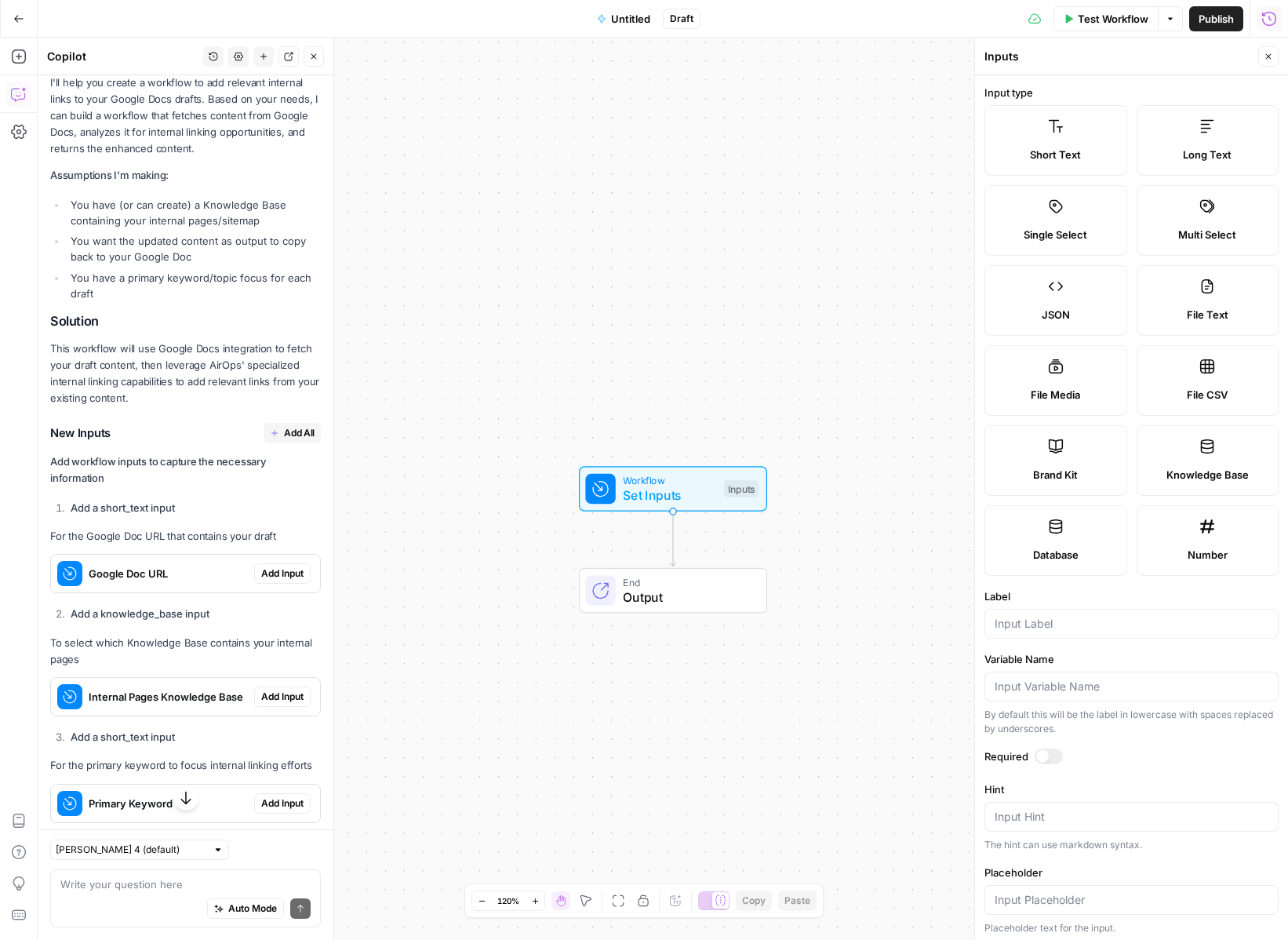
click at [284, 436] on span "Add All" at bounding box center [299, 433] width 30 height 14
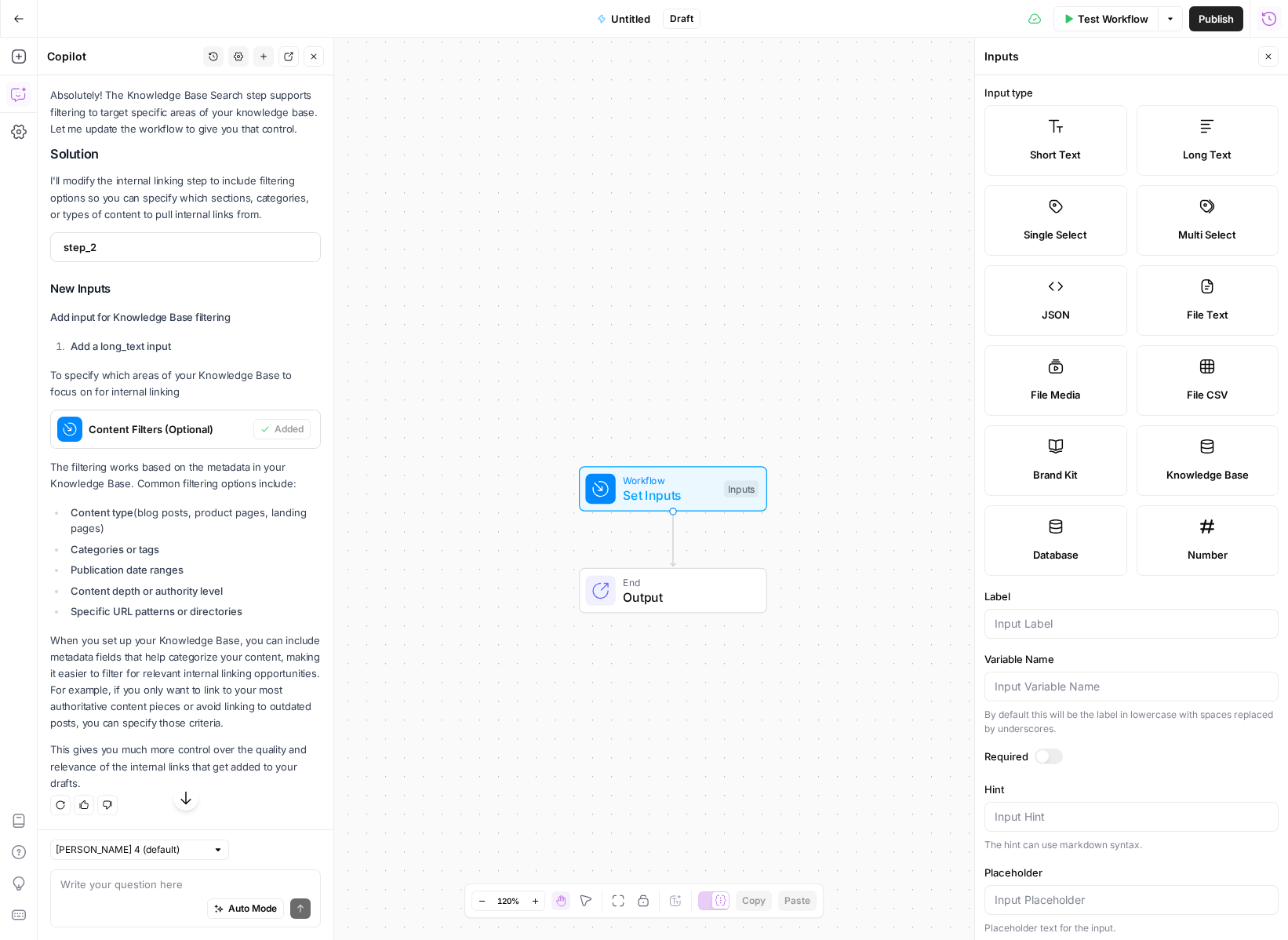
scroll to position [2546, 0]
click at [1263, 60] on button "Close" at bounding box center [1269, 57] width 21 height 21
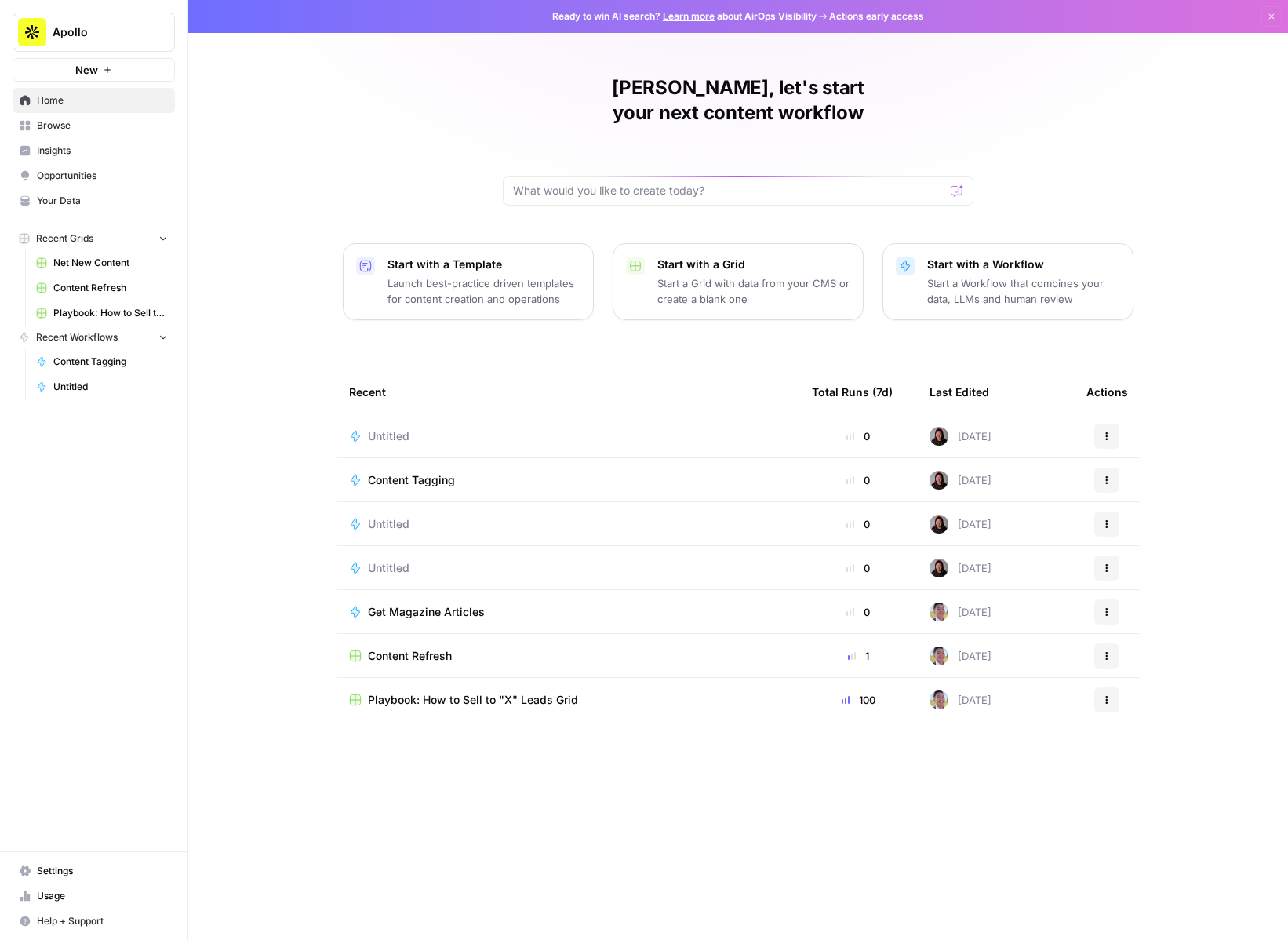
click at [478, 257] on p "Start with a Template" at bounding box center [484, 264] width 193 height 16
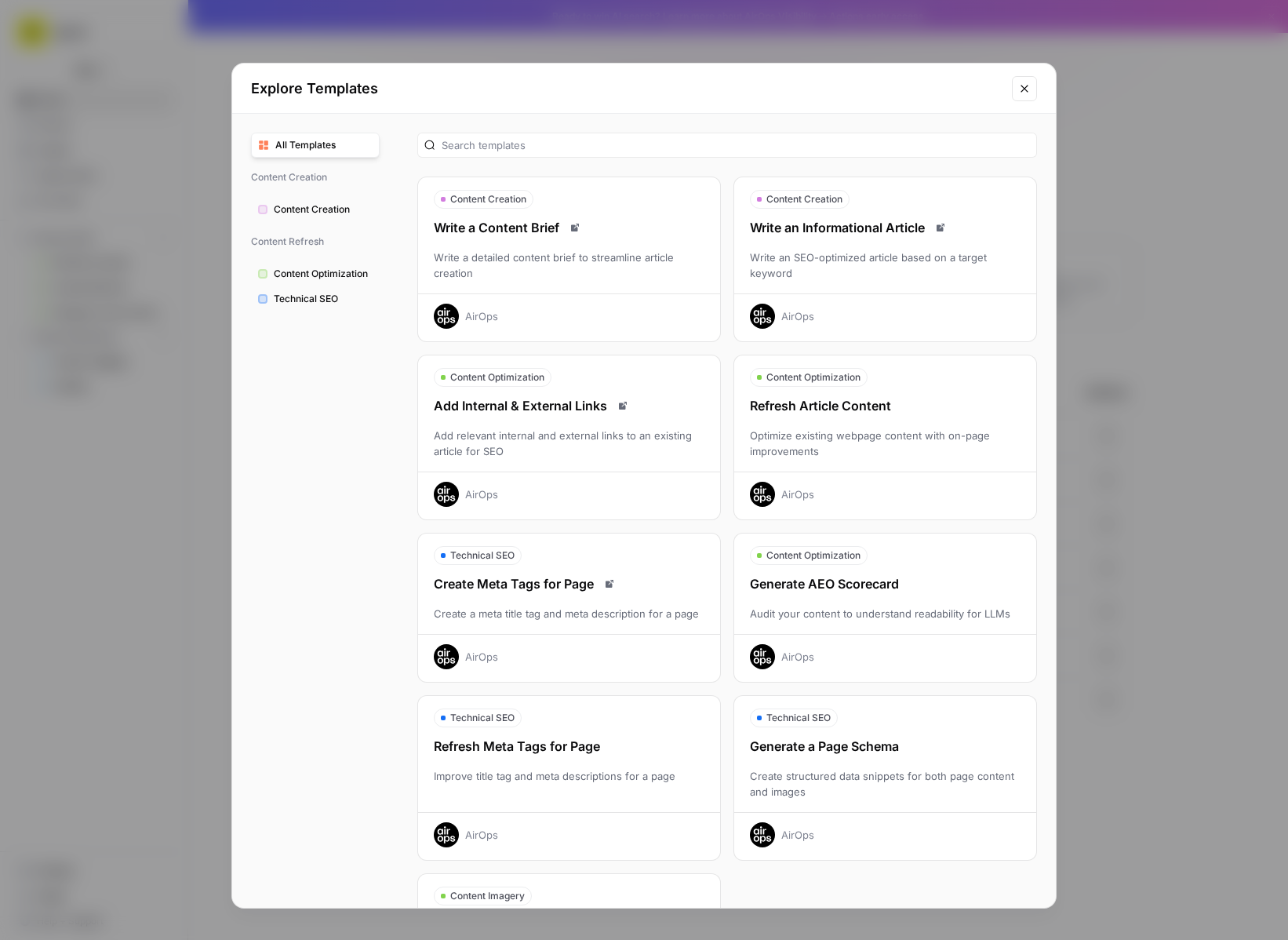
click at [474, 449] on div "Add relevant internal and external links to an existing article for SEO" at bounding box center [569, 443] width 302 height 31
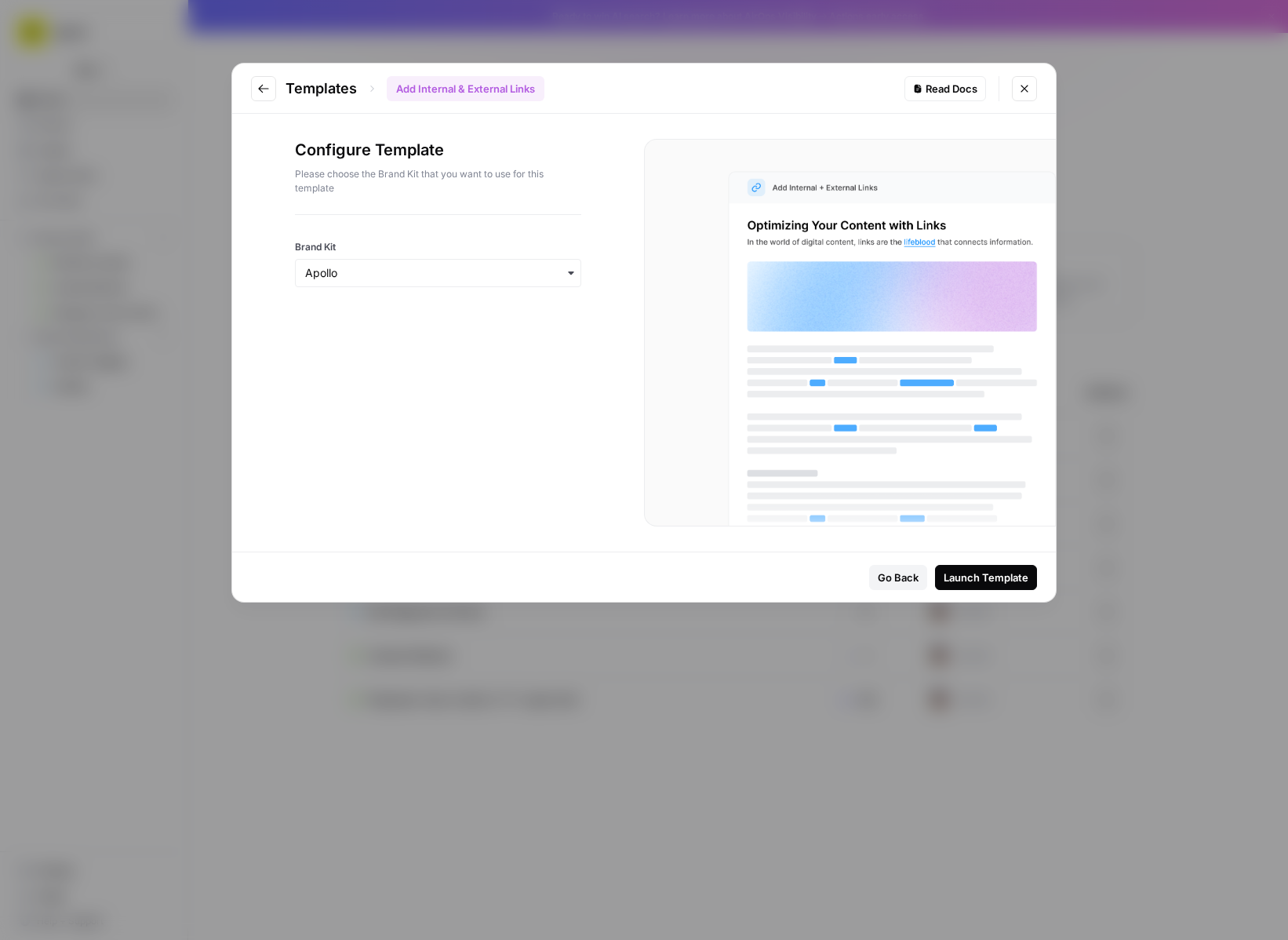
click at [263, 90] on icon "Go to previous step" at bounding box center [263, 88] width 13 height 13
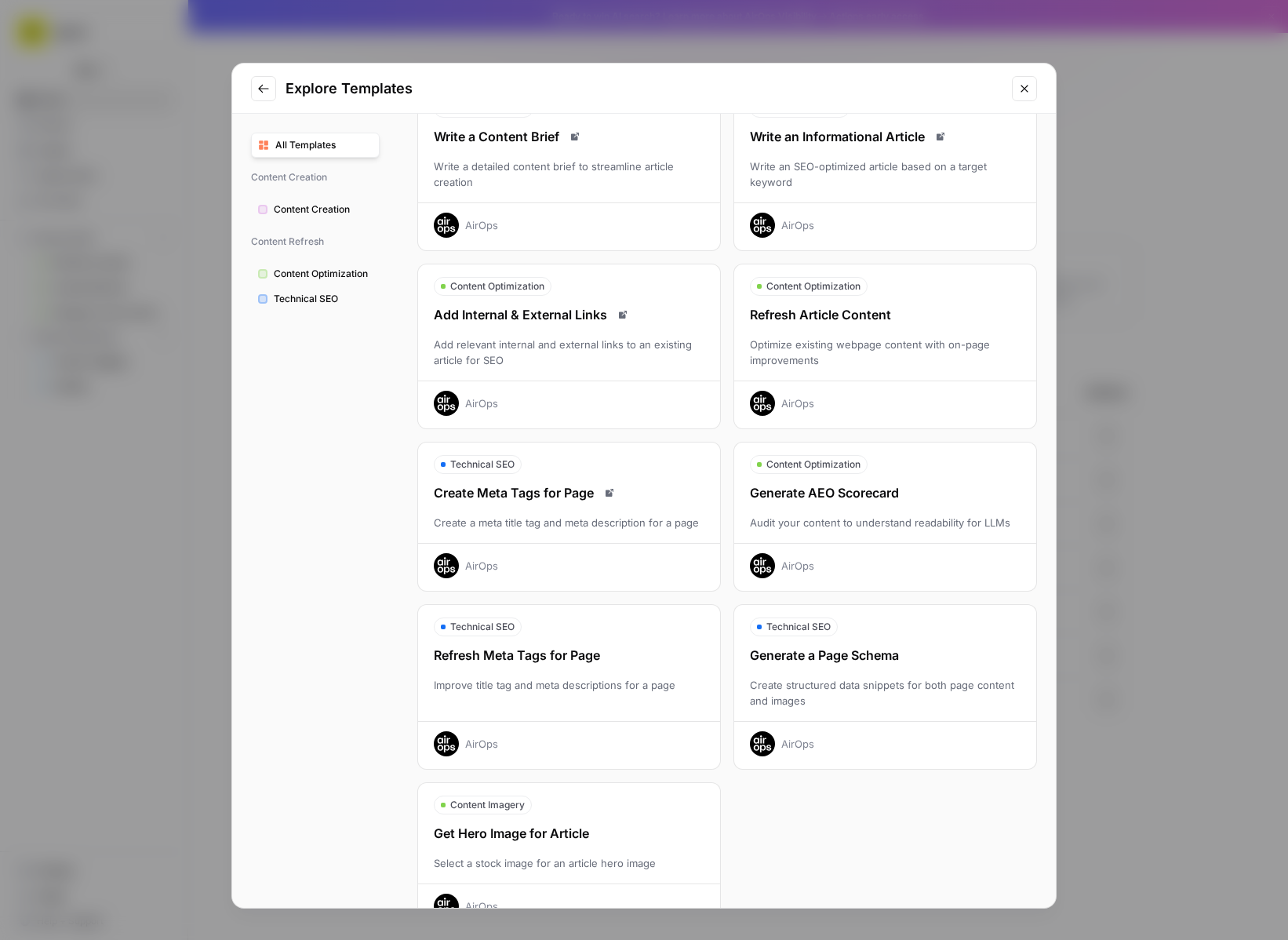
scroll to position [134, 0]
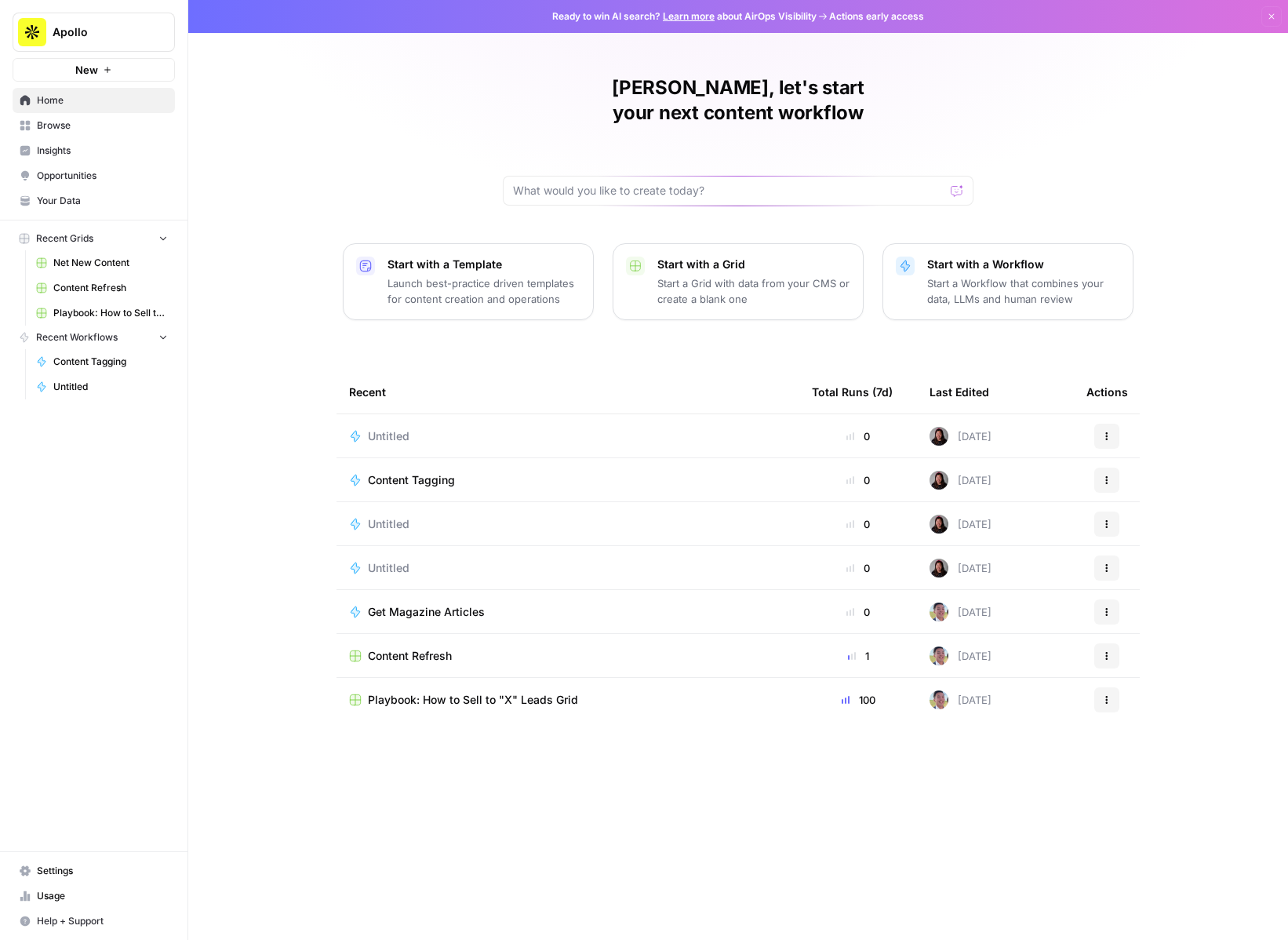
click at [79, 200] on span "Your Data" at bounding box center [103, 200] width 131 height 14
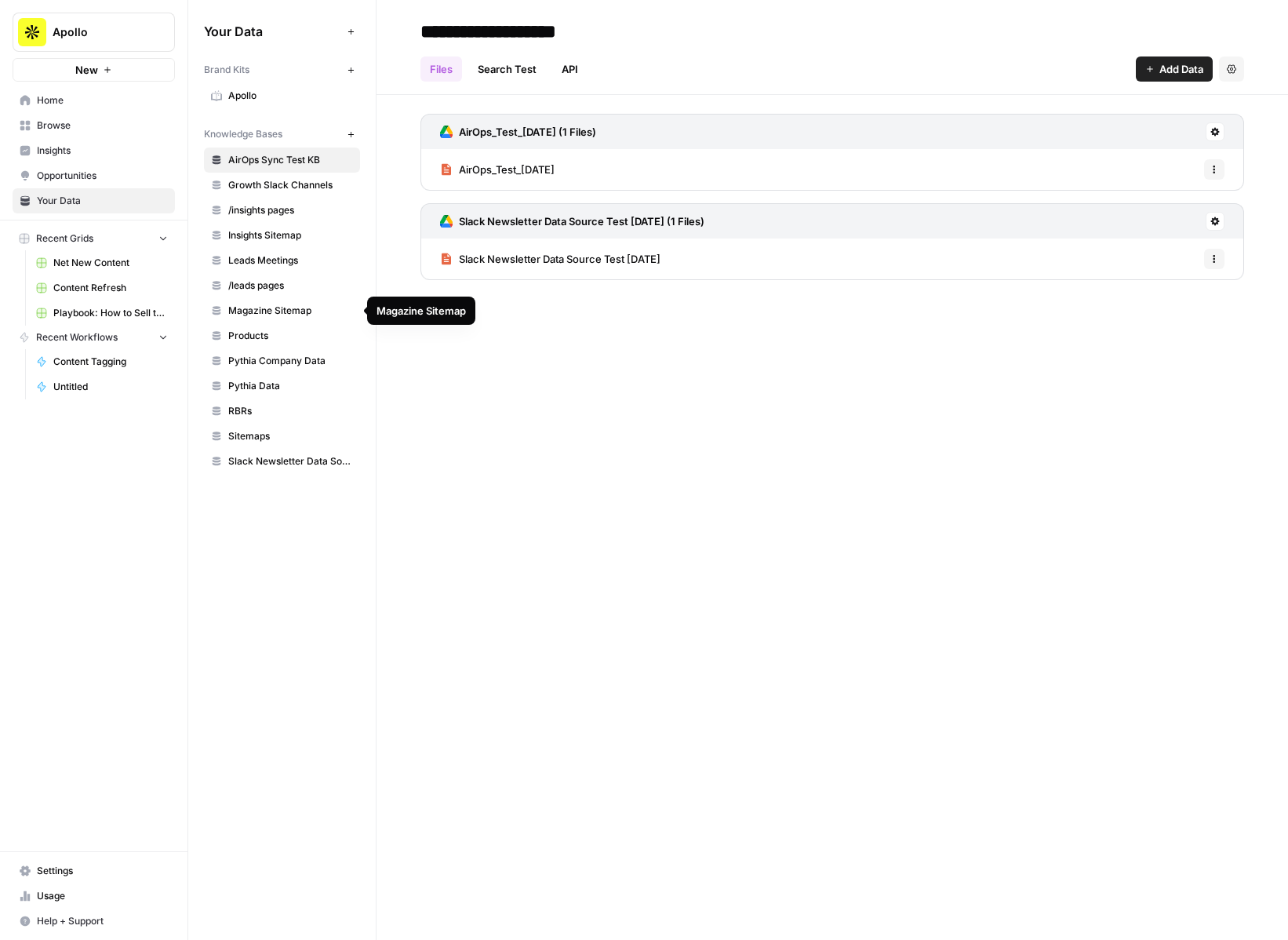
click at [278, 310] on span "Magazine Sitemap" at bounding box center [290, 310] width 124 height 14
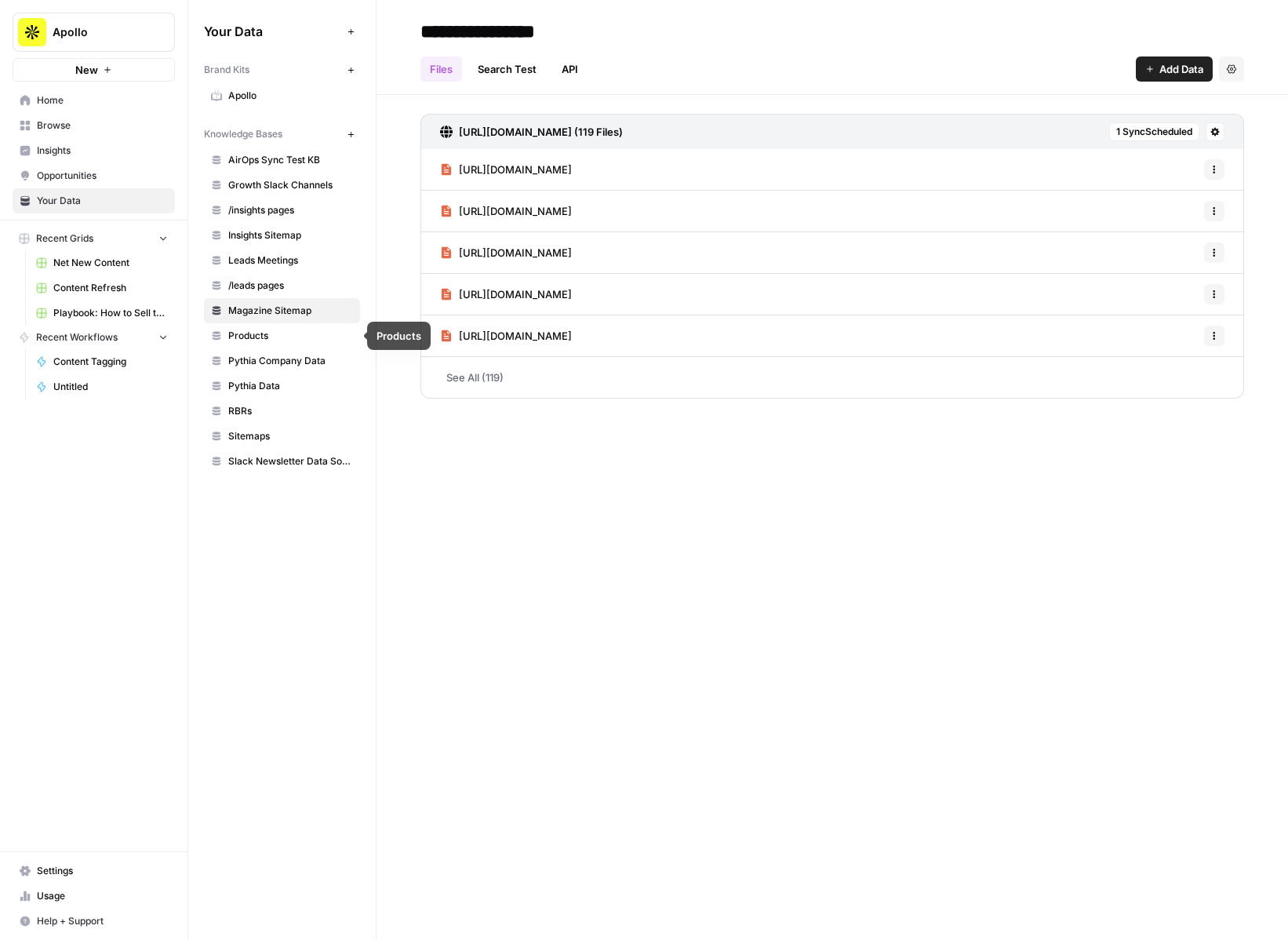
click at [273, 335] on span "Products" at bounding box center [290, 335] width 124 height 14
click at [488, 374] on link "See All (33)" at bounding box center [833, 377] width 824 height 41
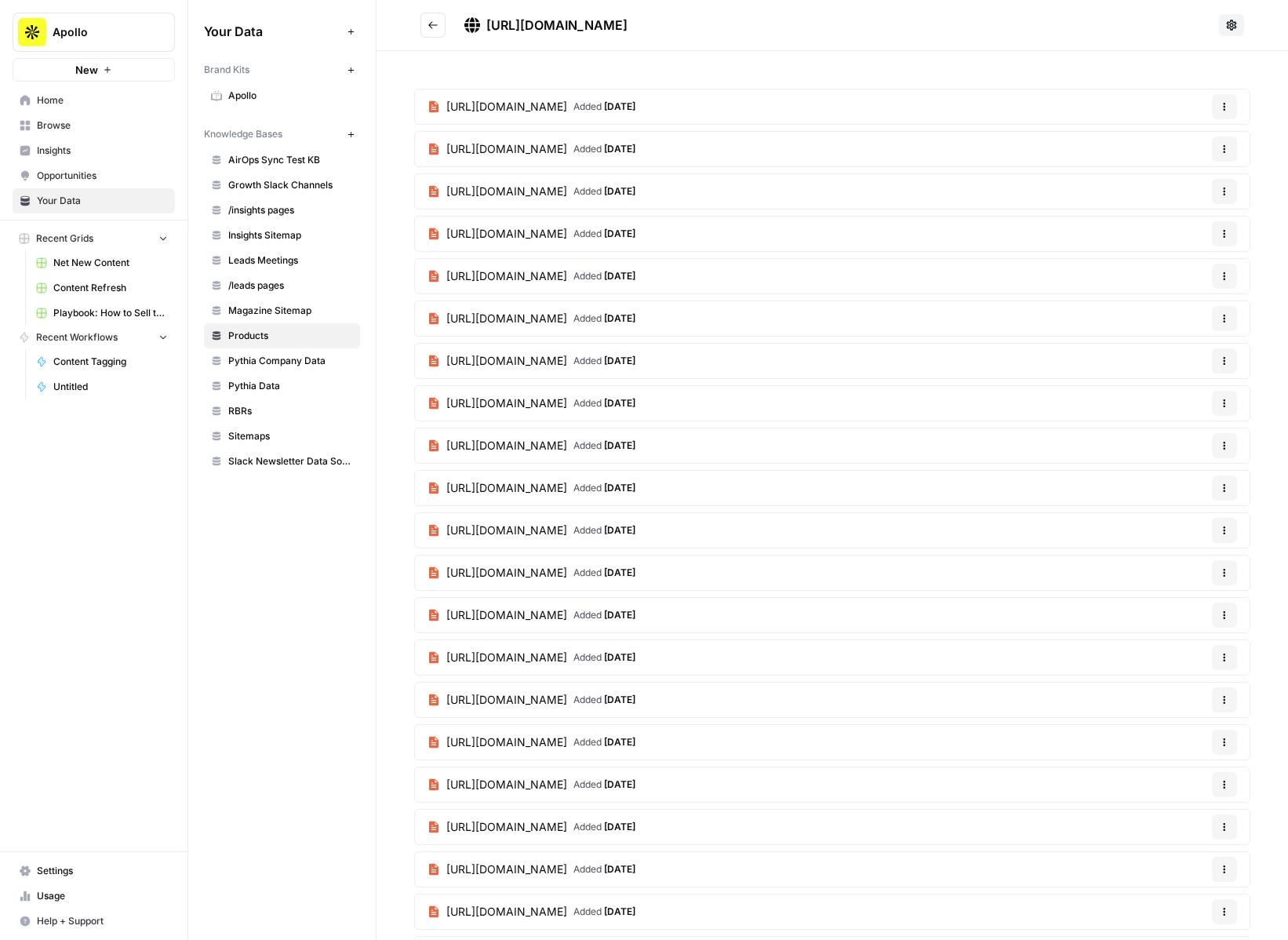
click at [251, 431] on span "Sitemaps" at bounding box center [290, 436] width 124 height 14
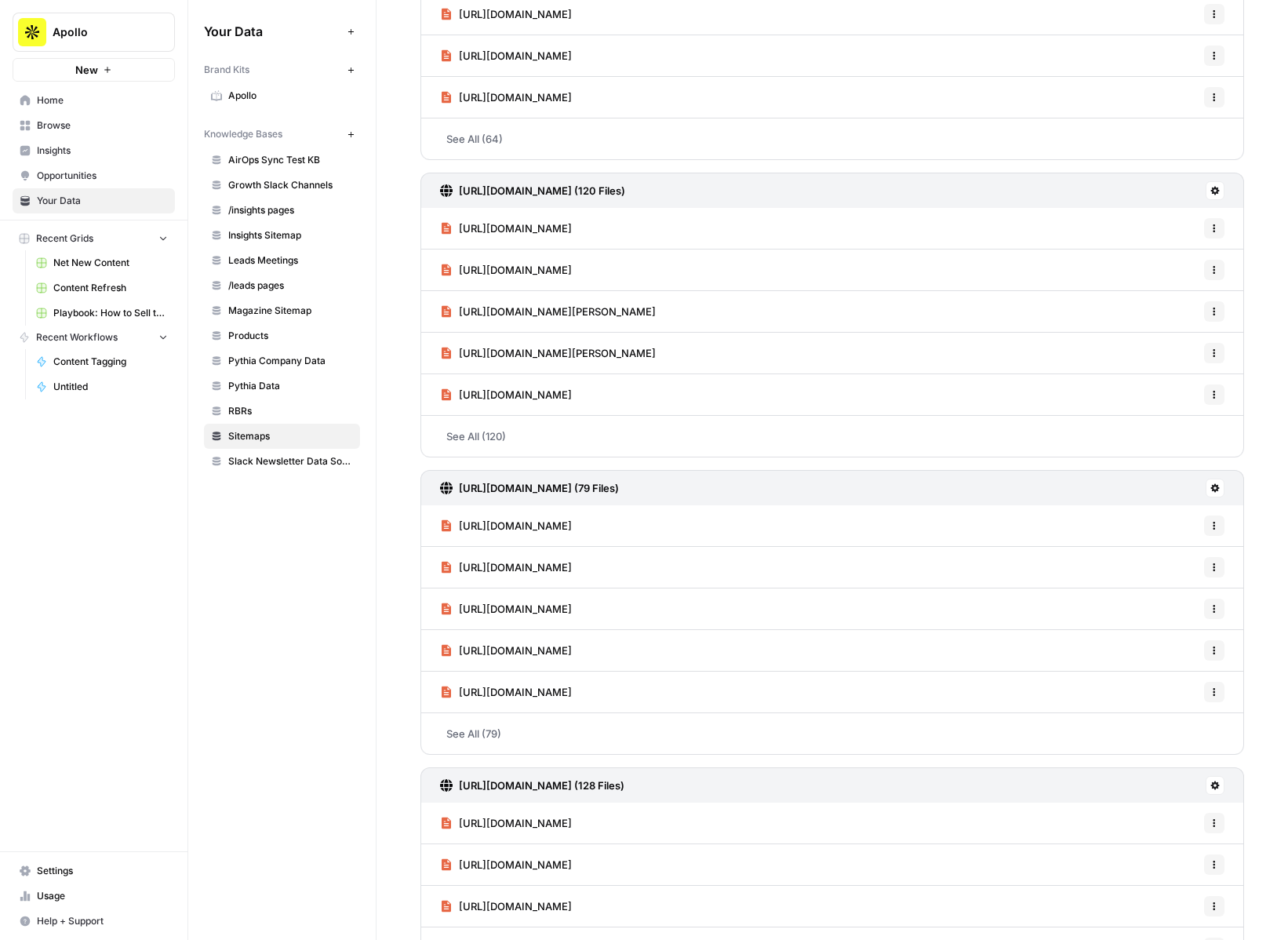
scroll to position [1255, 0]
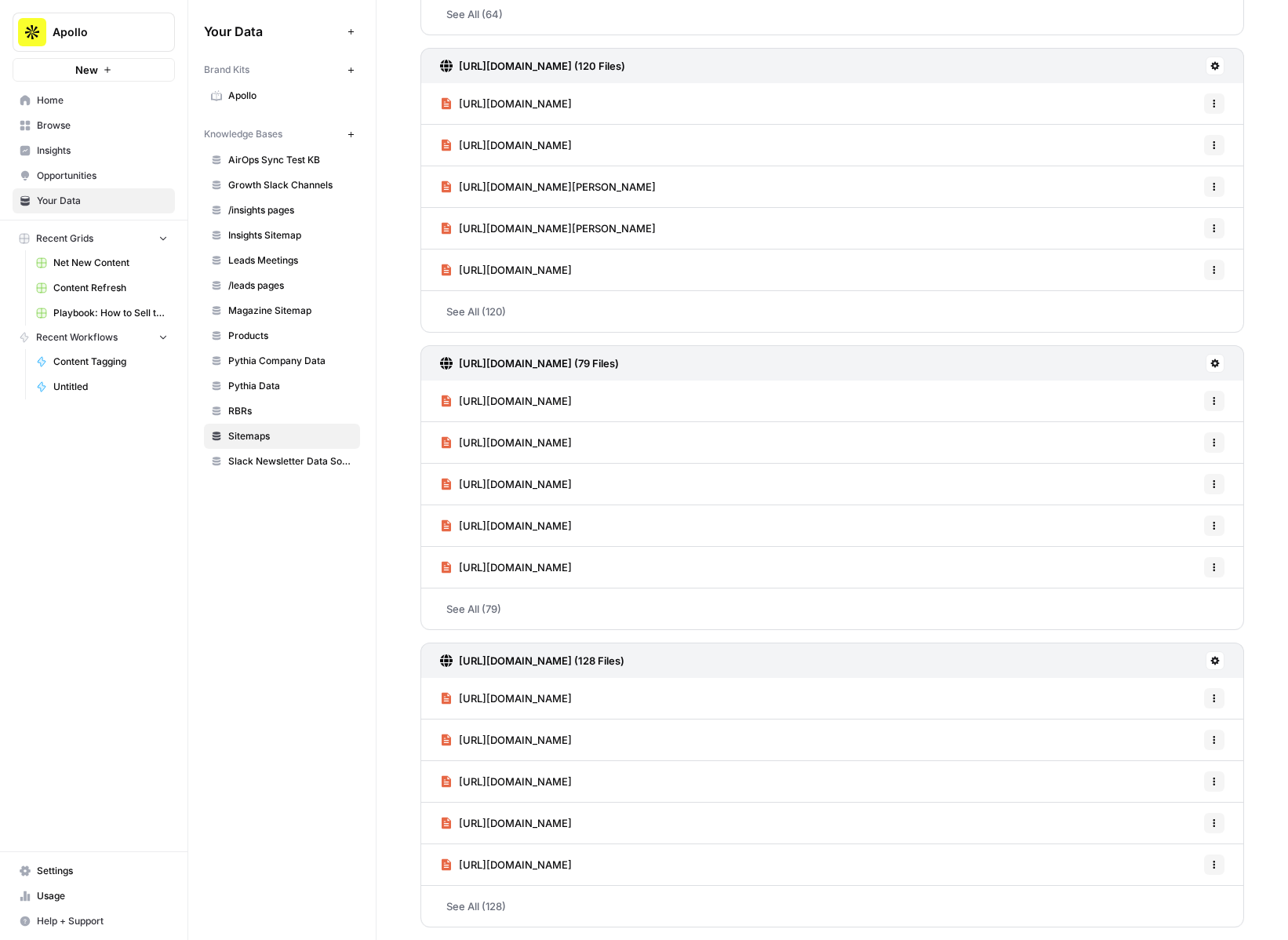
click at [482, 901] on link "See All (128)" at bounding box center [833, 905] width 824 height 41
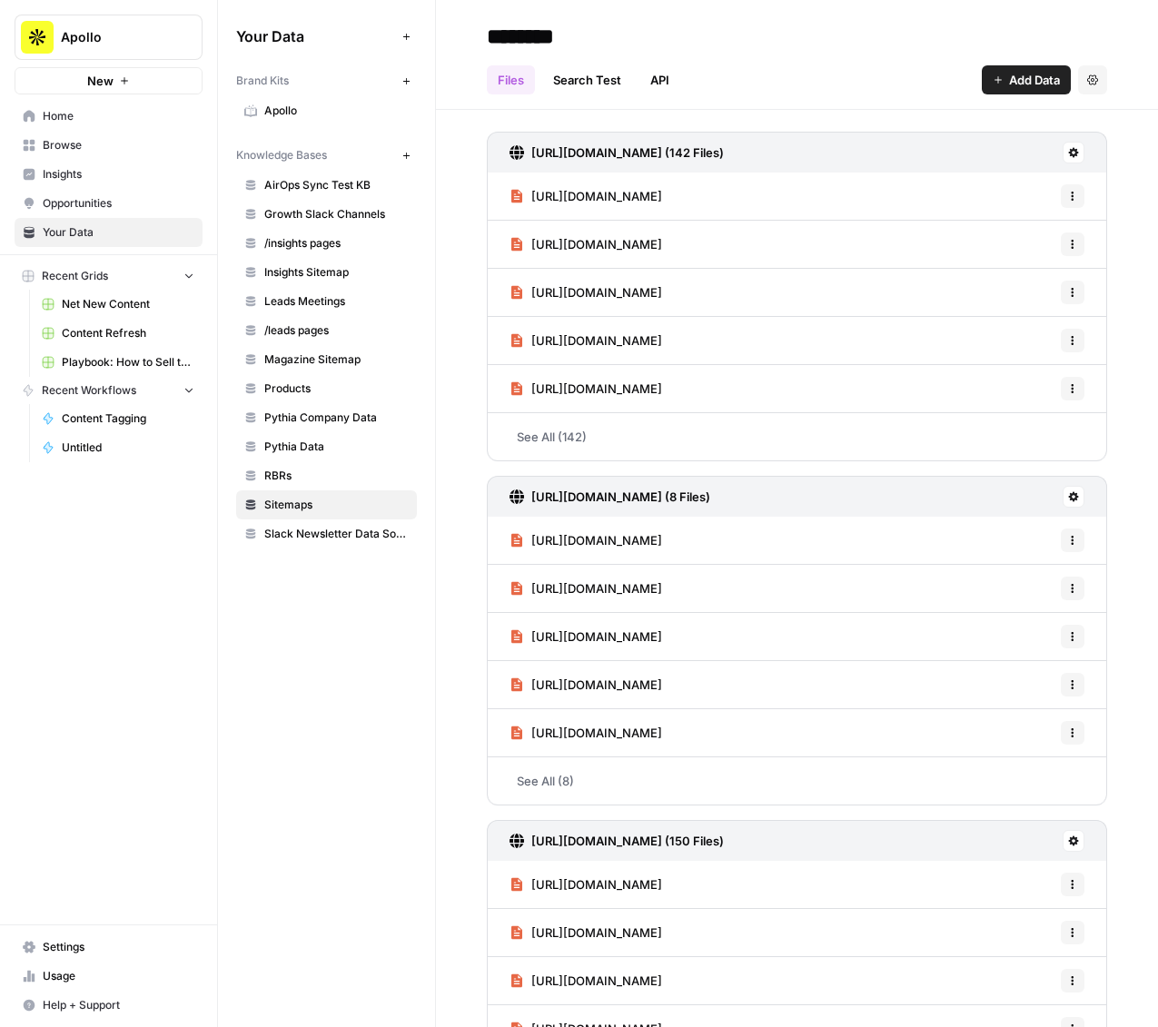
click at [694, 153] on h3 "https://www.apollo.io/academy/sitemap.xml (142 Files)" at bounding box center [627, 152] width 193 height 18
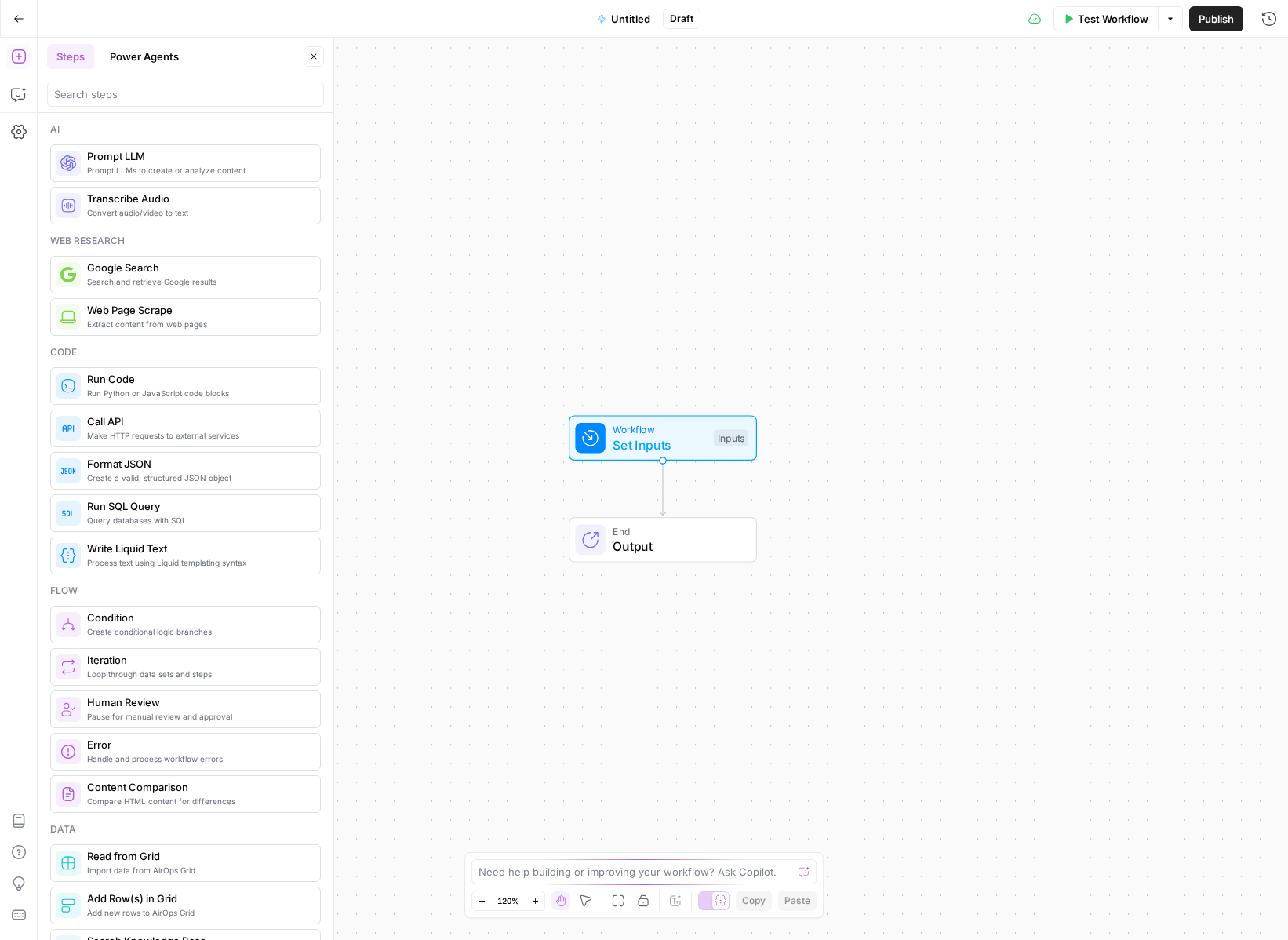
click at [118, 62] on button "Power Agents" at bounding box center [144, 56] width 88 height 25
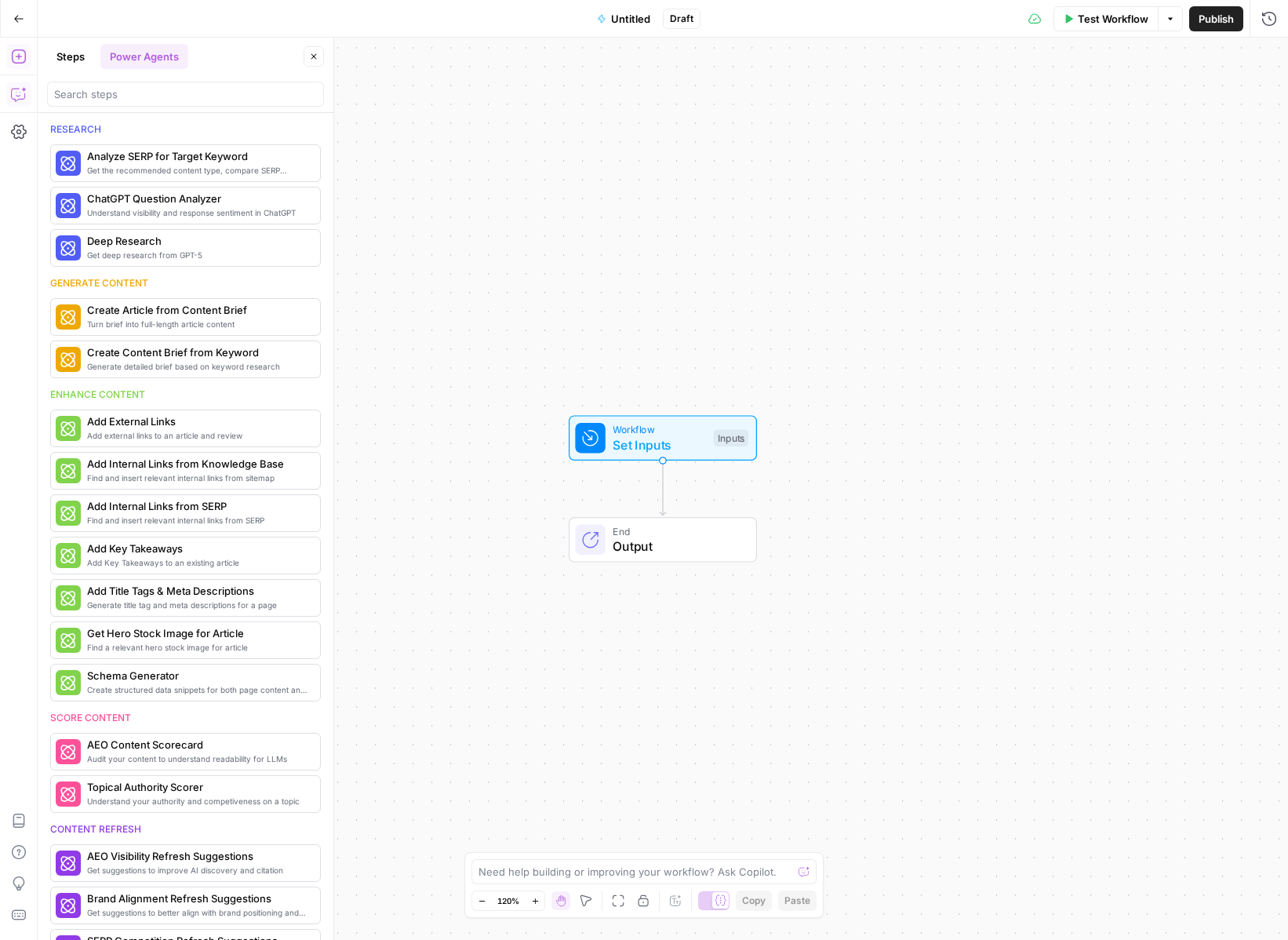
click at [16, 101] on icon "button" at bounding box center [19, 94] width 16 height 16
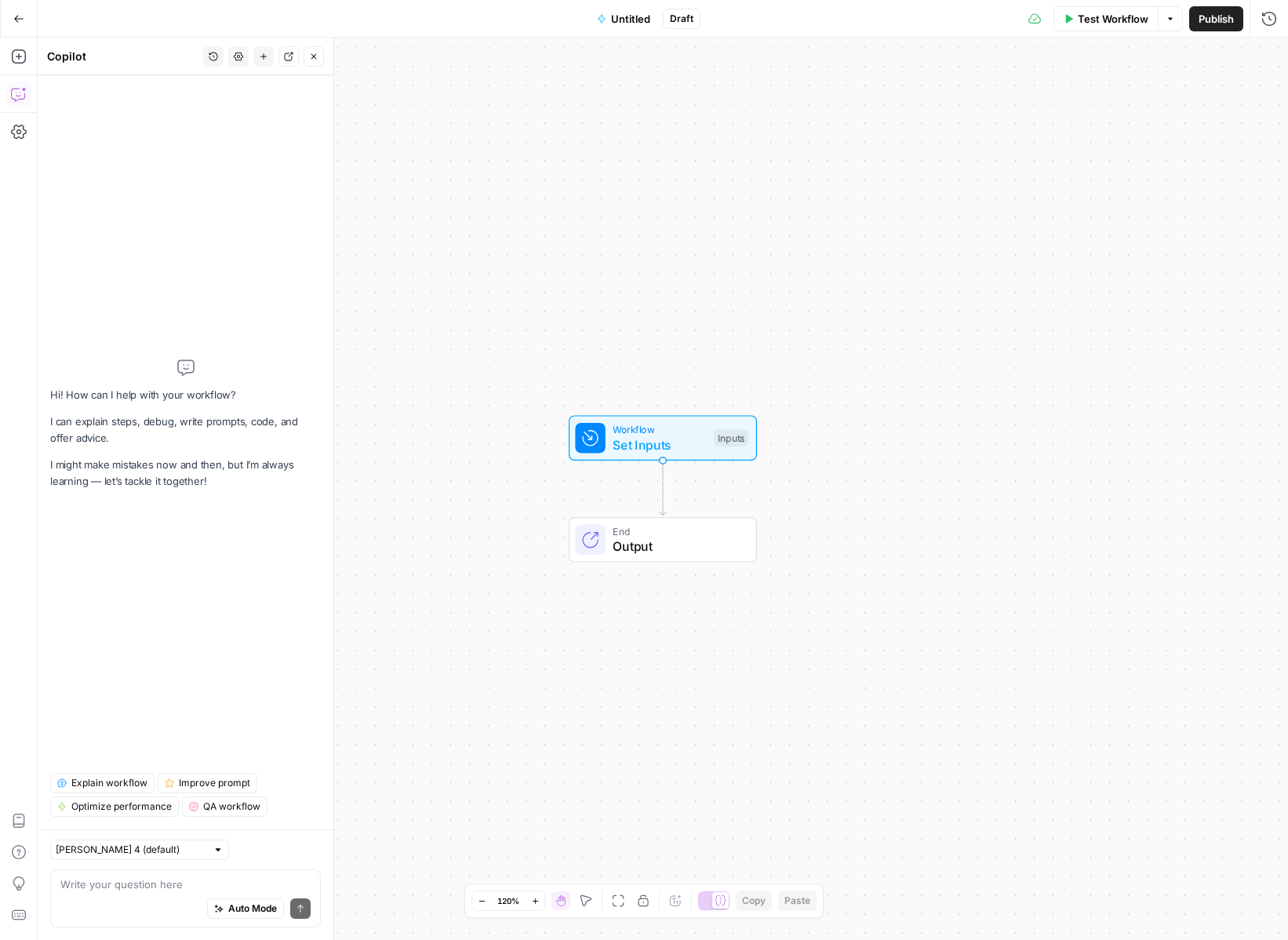
click at [208, 56] on button "History" at bounding box center [213, 57] width 21 height 21
click at [215, 105] on span "I want to create a workflow that adds relevant internal links to a draft. Curre…" at bounding box center [210, 111] width 218 height 16
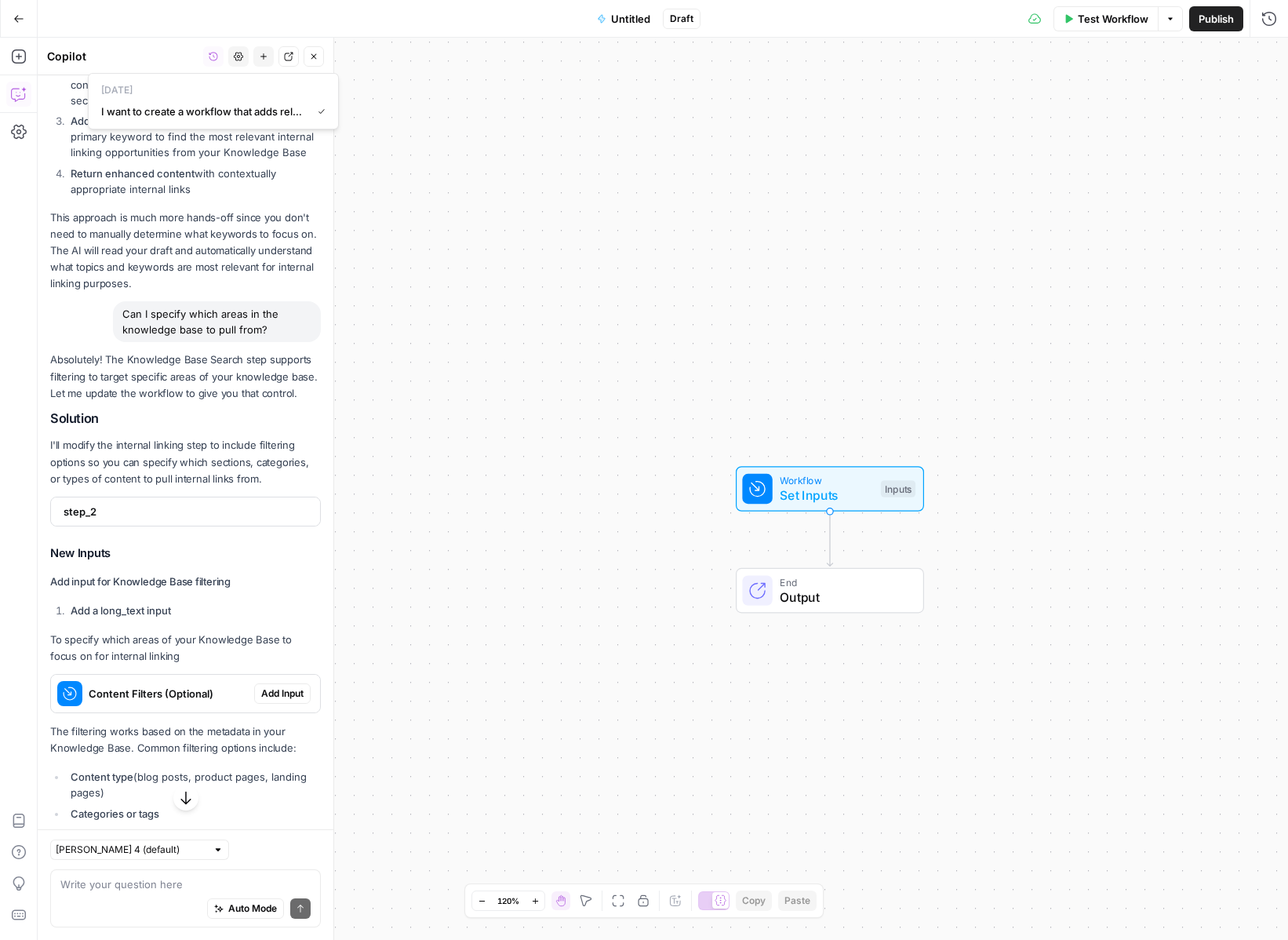
scroll to position [2471, 0]
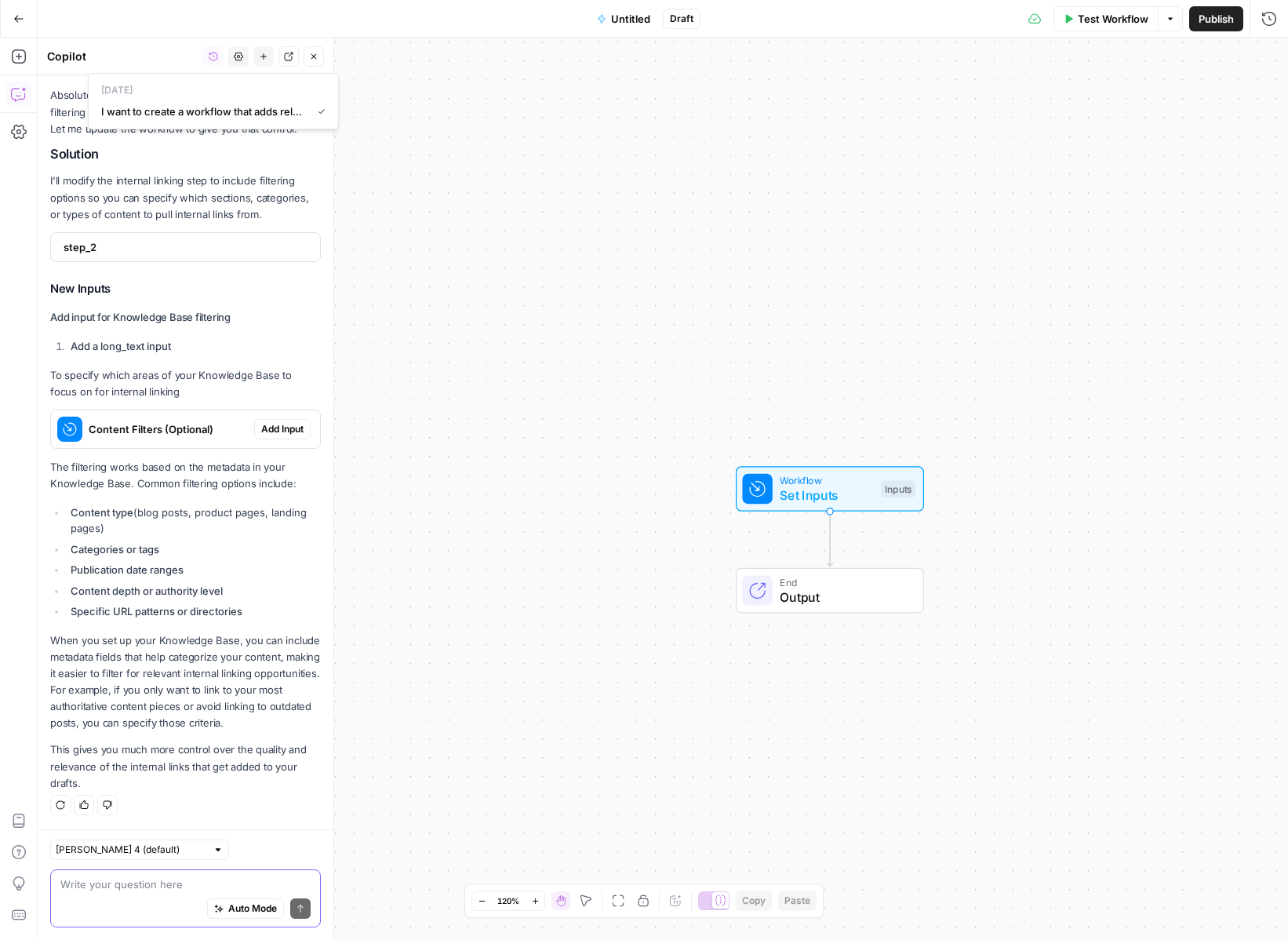
click at [145, 886] on textarea at bounding box center [186, 884] width 251 height 16
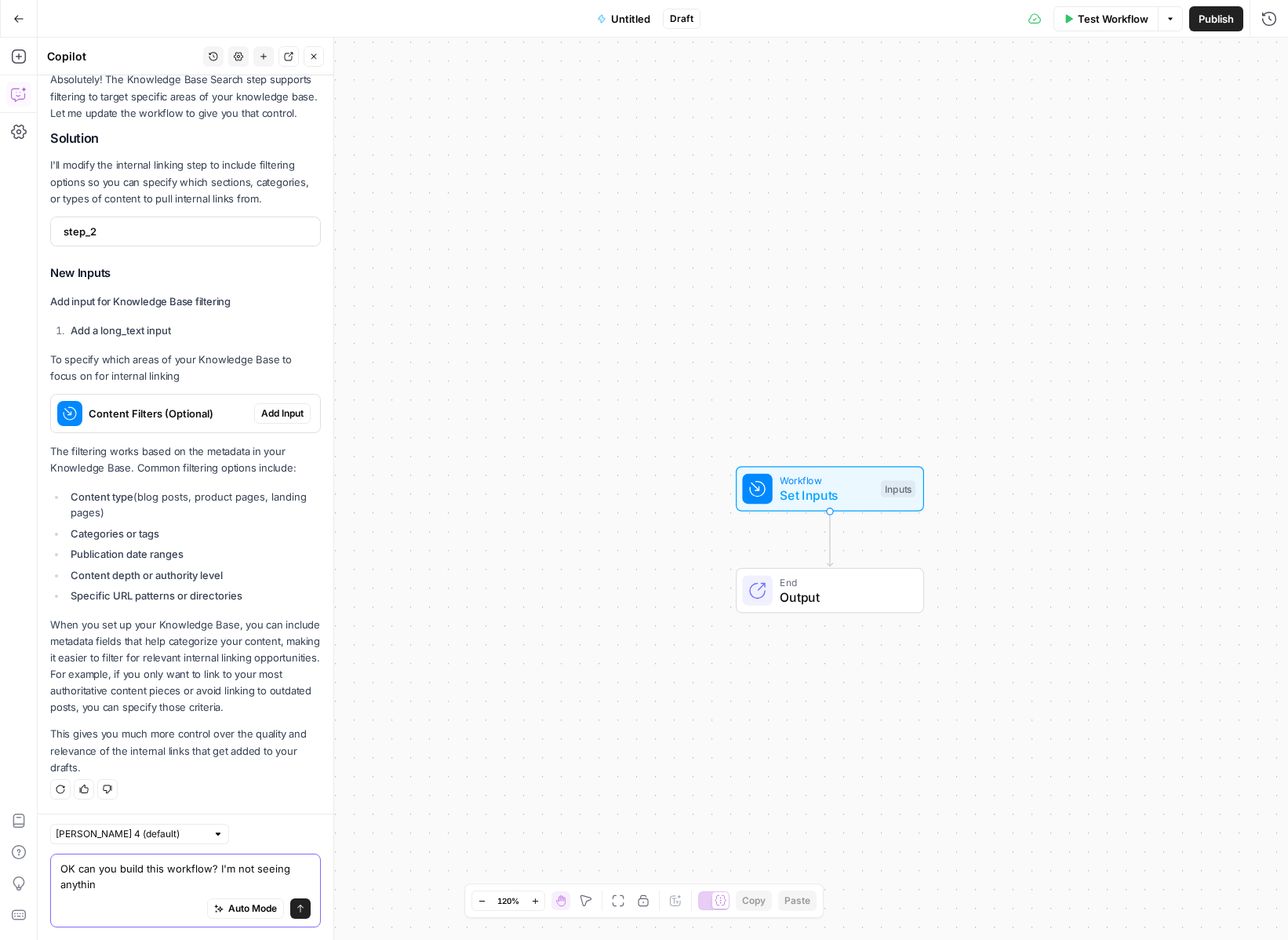
type textarea "OK can you build this workflow? I'm not seeing anything"
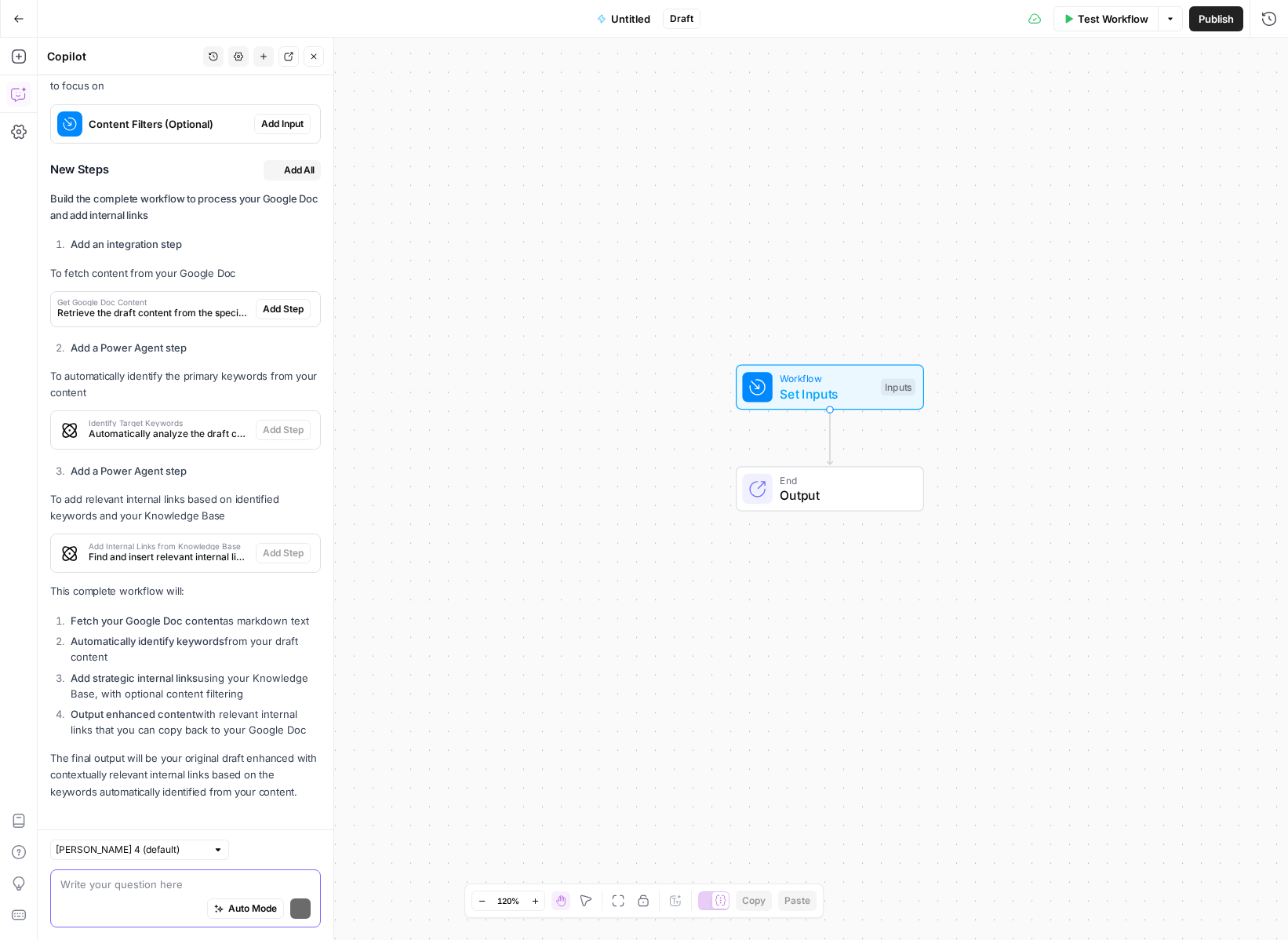
scroll to position [3754, 0]
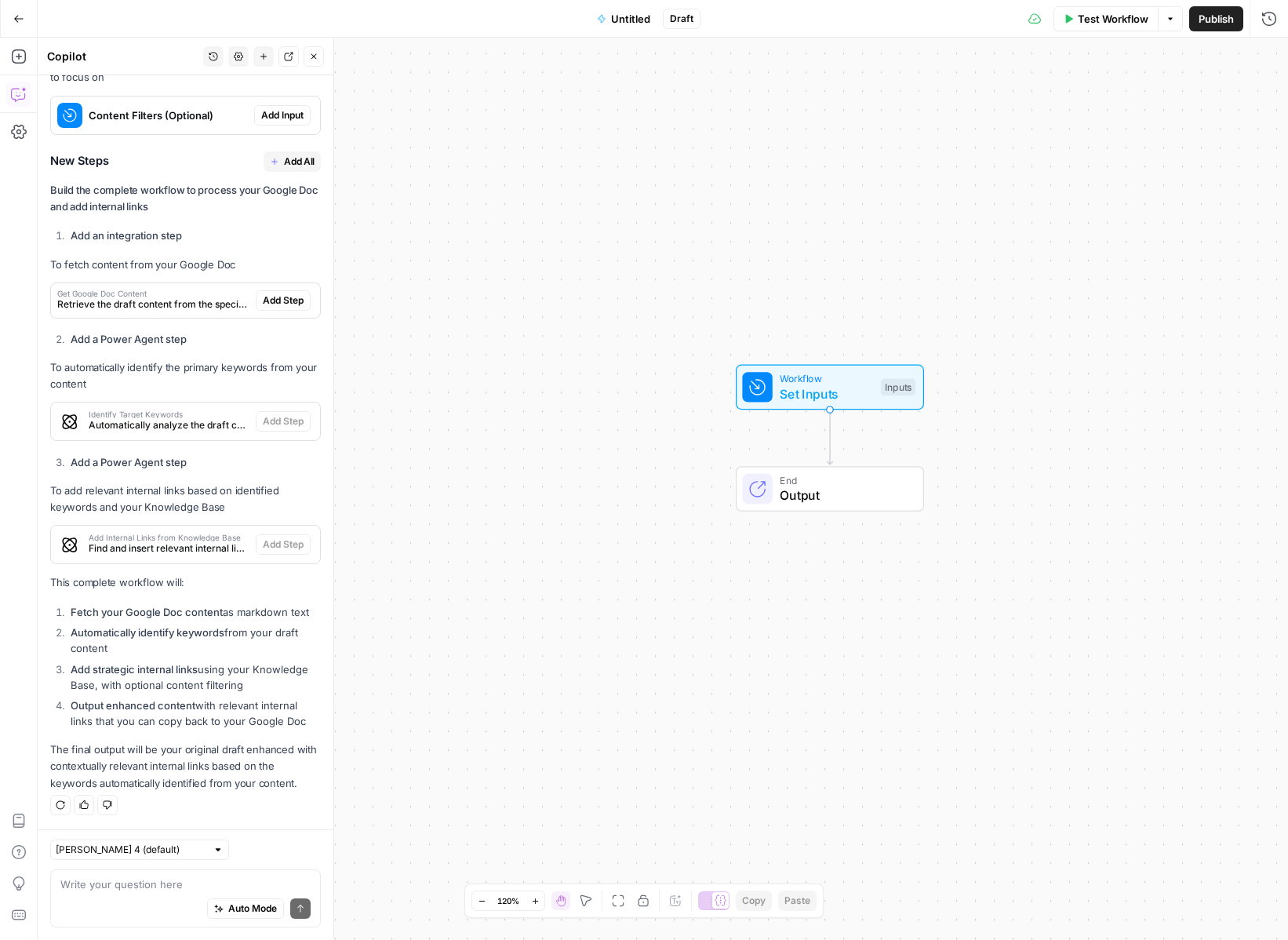
click at [134, 229] on strong "Add an integration step" at bounding box center [126, 235] width 111 height 13
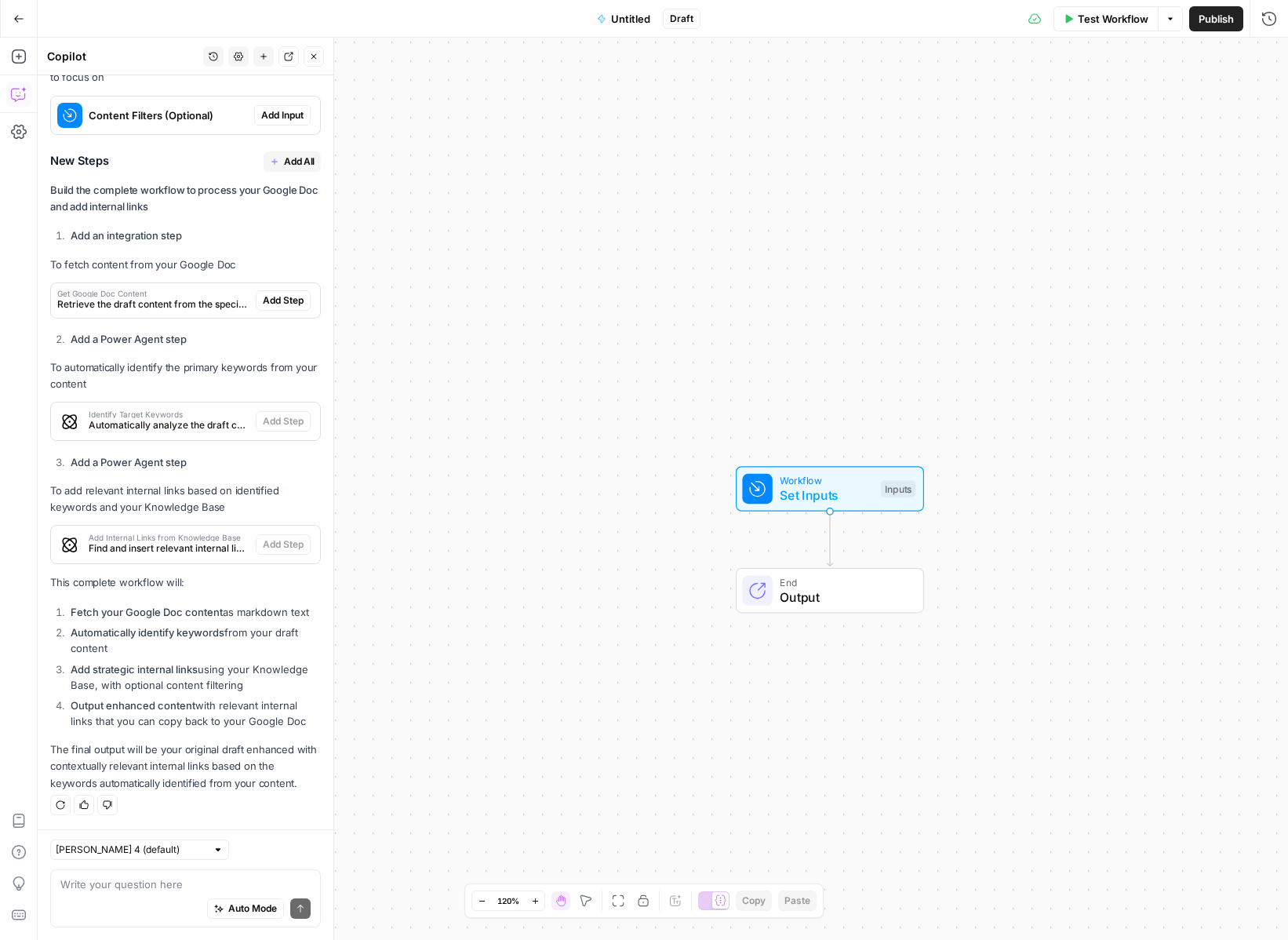
click at [284, 155] on span "Add All" at bounding box center [299, 162] width 30 height 14
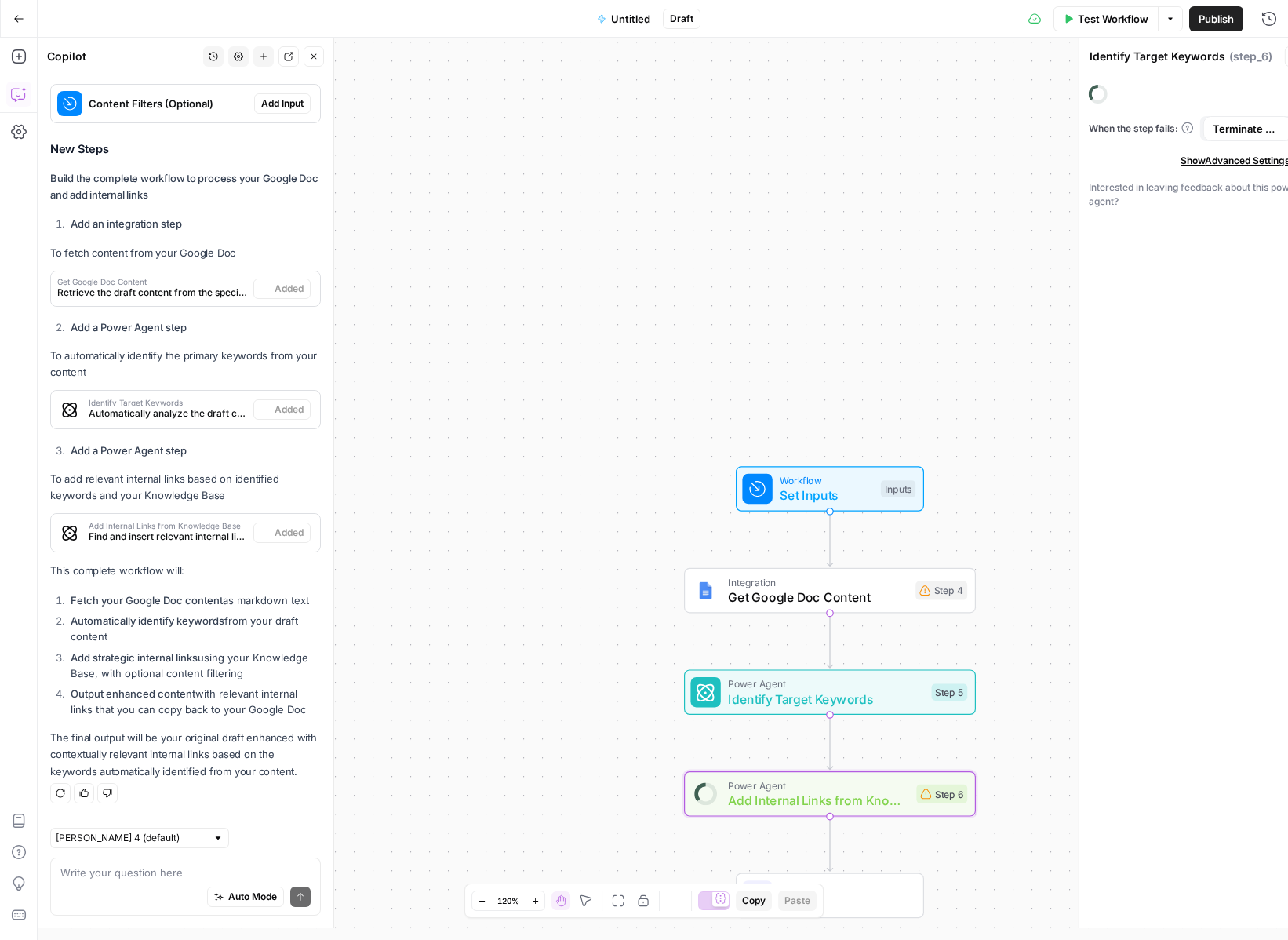
type textarea "Add Internal Links from Knowledge Base"
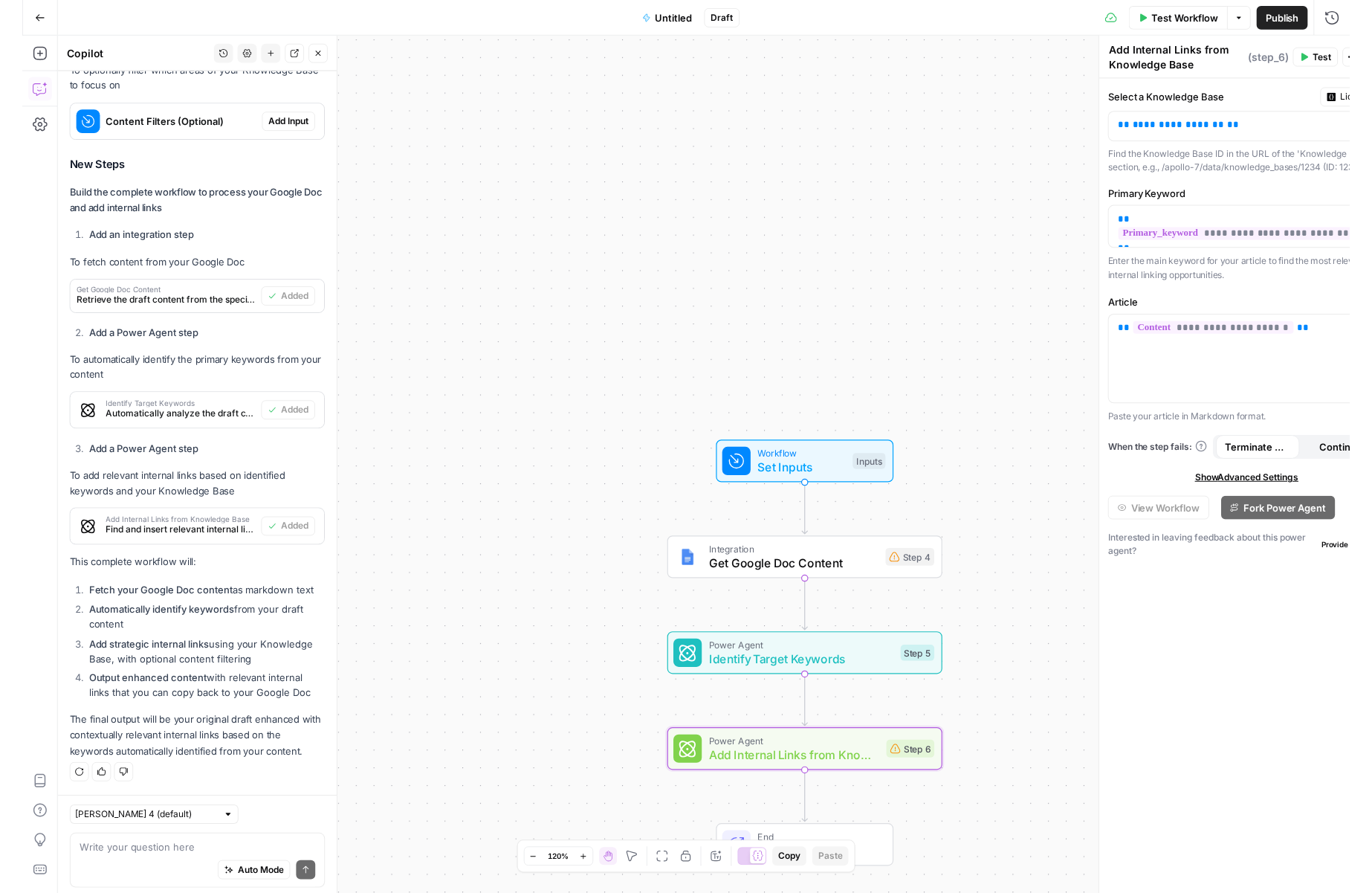
scroll to position [3567, 0]
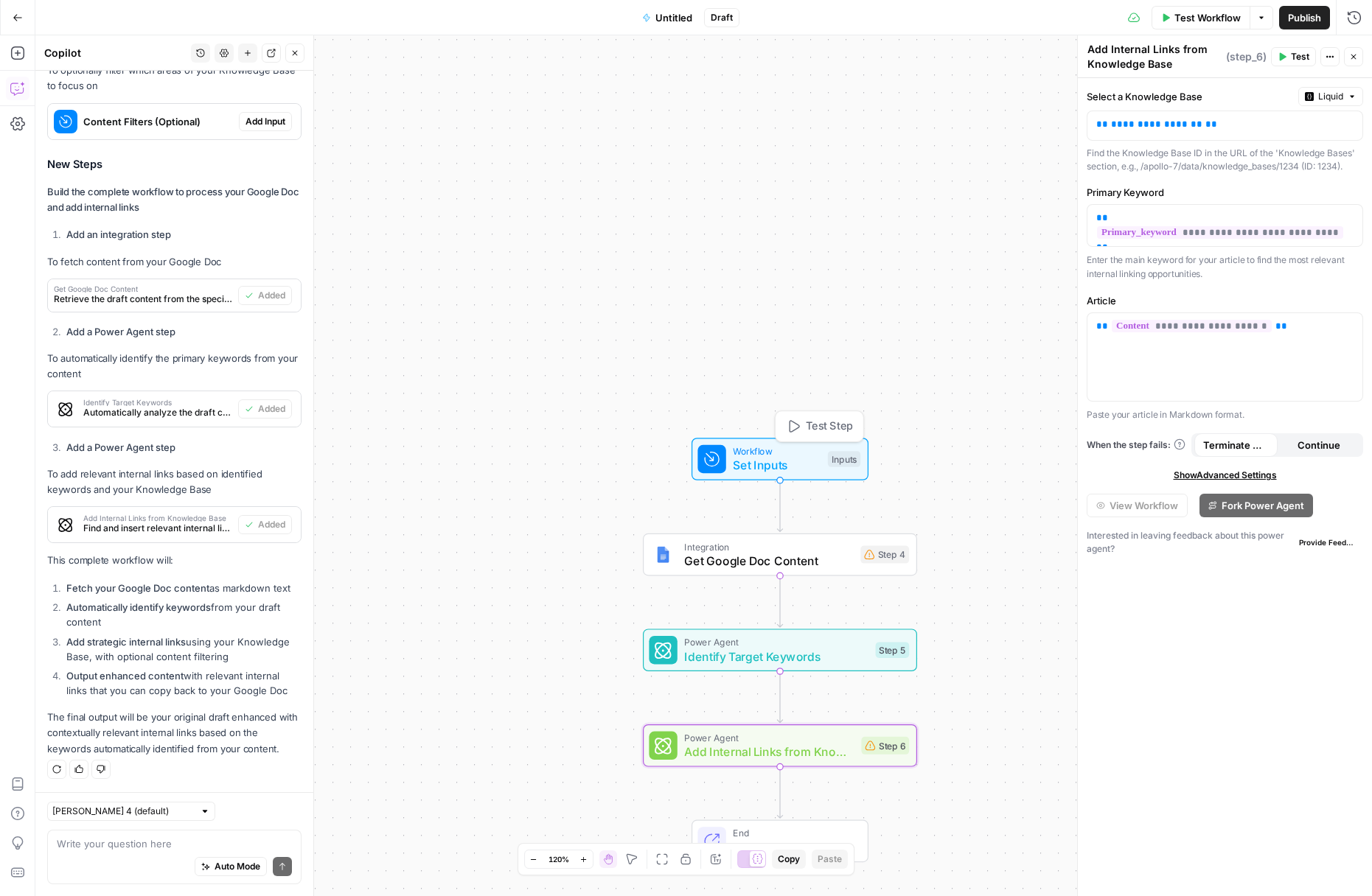
click at [769, 459] on span "Set Inputs" at bounding box center [777, 465] width 88 height 18
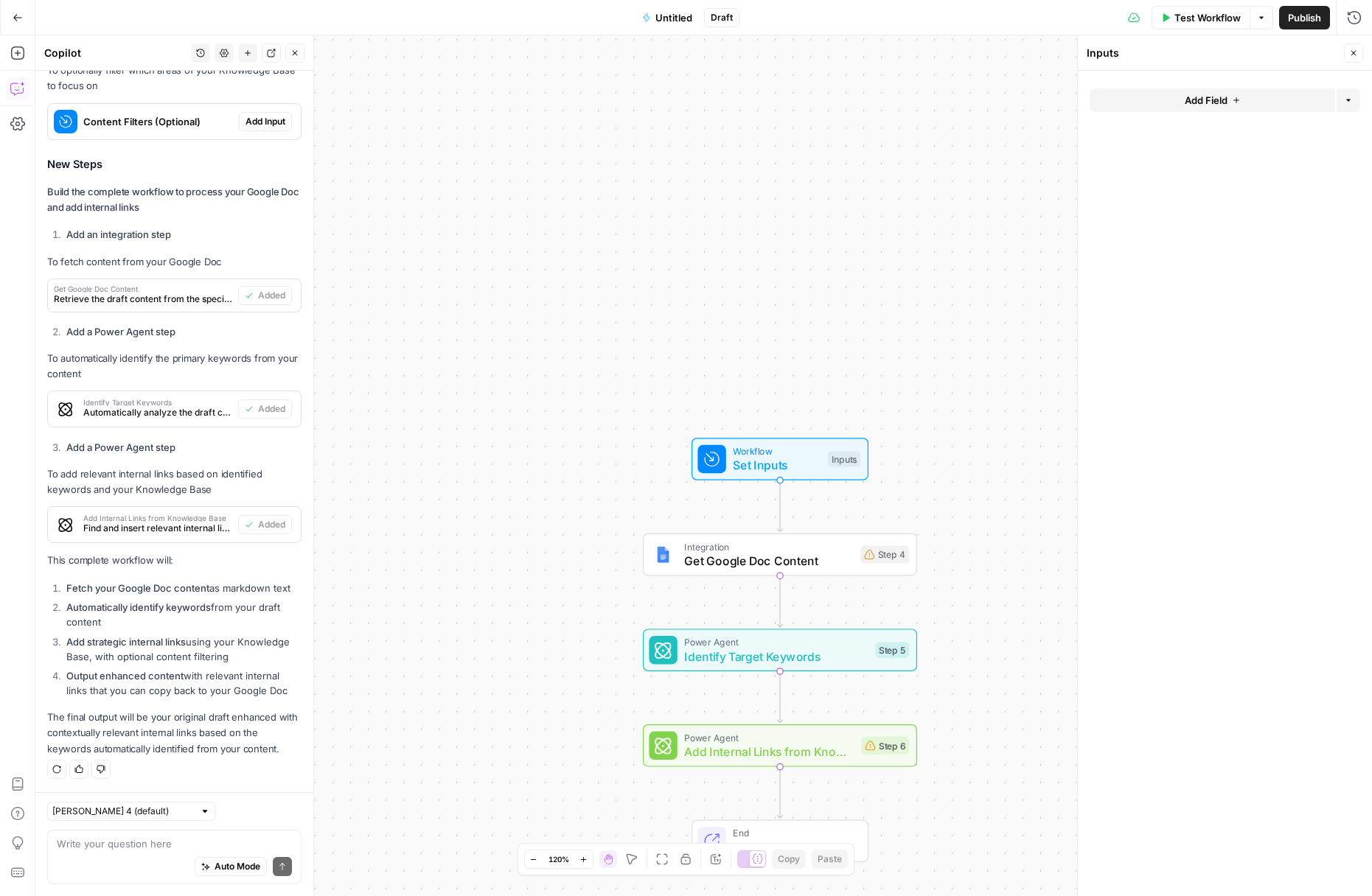
click at [1199, 105] on span "Add Field" at bounding box center [1206, 100] width 43 height 15
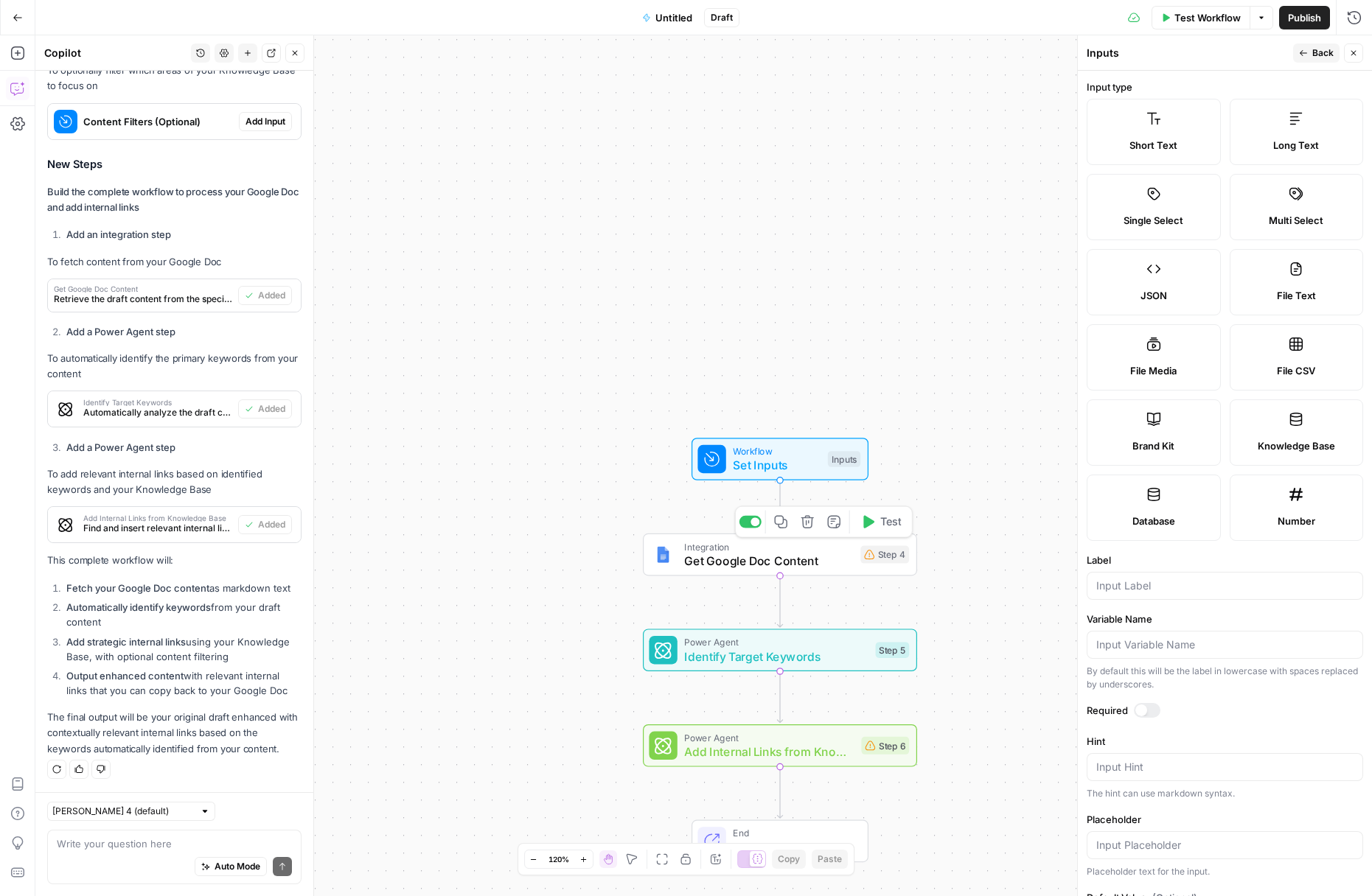
click at [837, 562] on span "Get Google Doc Content" at bounding box center [769, 561] width 169 height 18
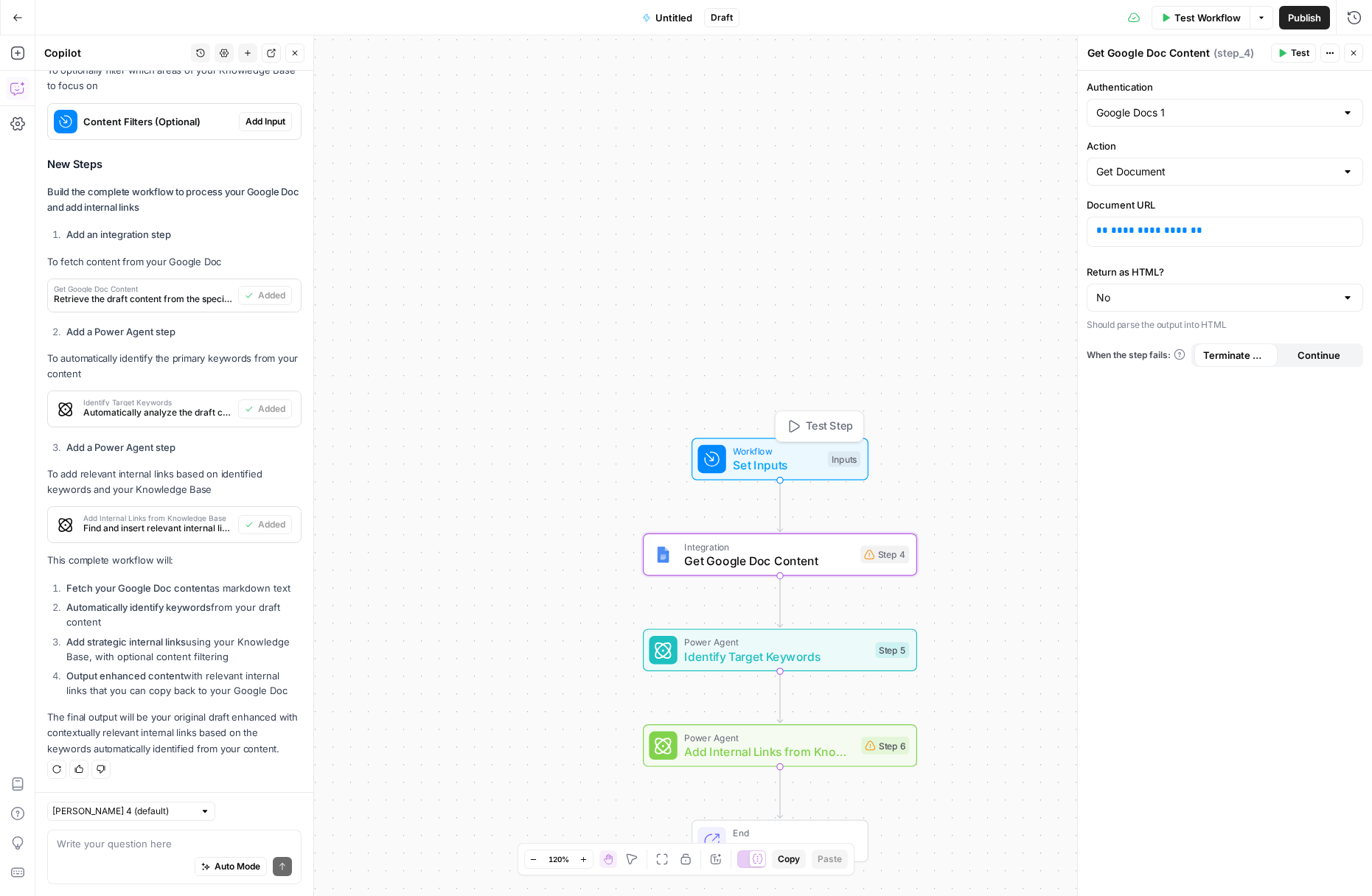
click at [794, 461] on span "Set Inputs" at bounding box center [777, 465] width 88 height 18
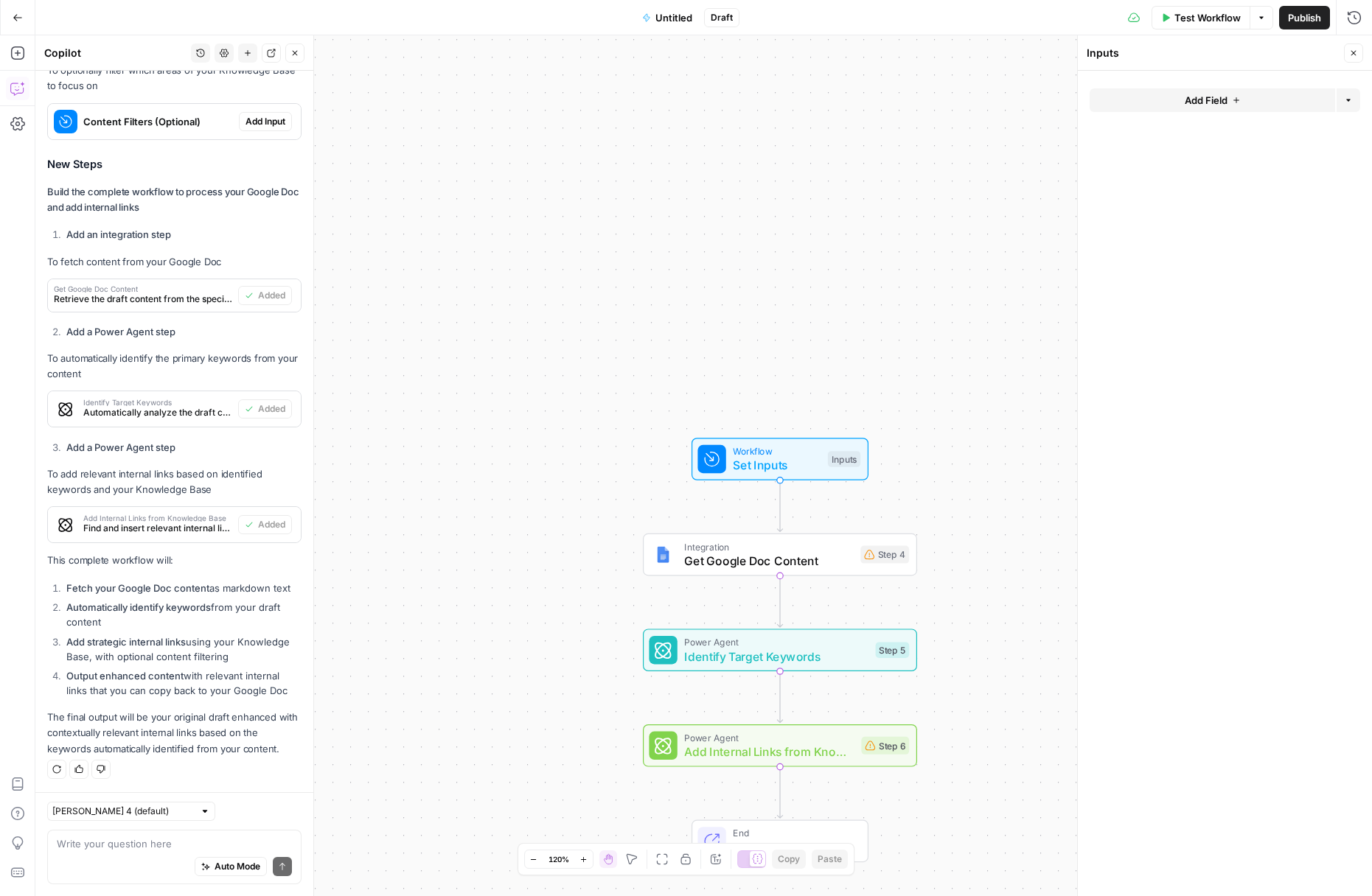
click at [1210, 93] on button "Add Field" at bounding box center [1212, 100] width 245 height 24
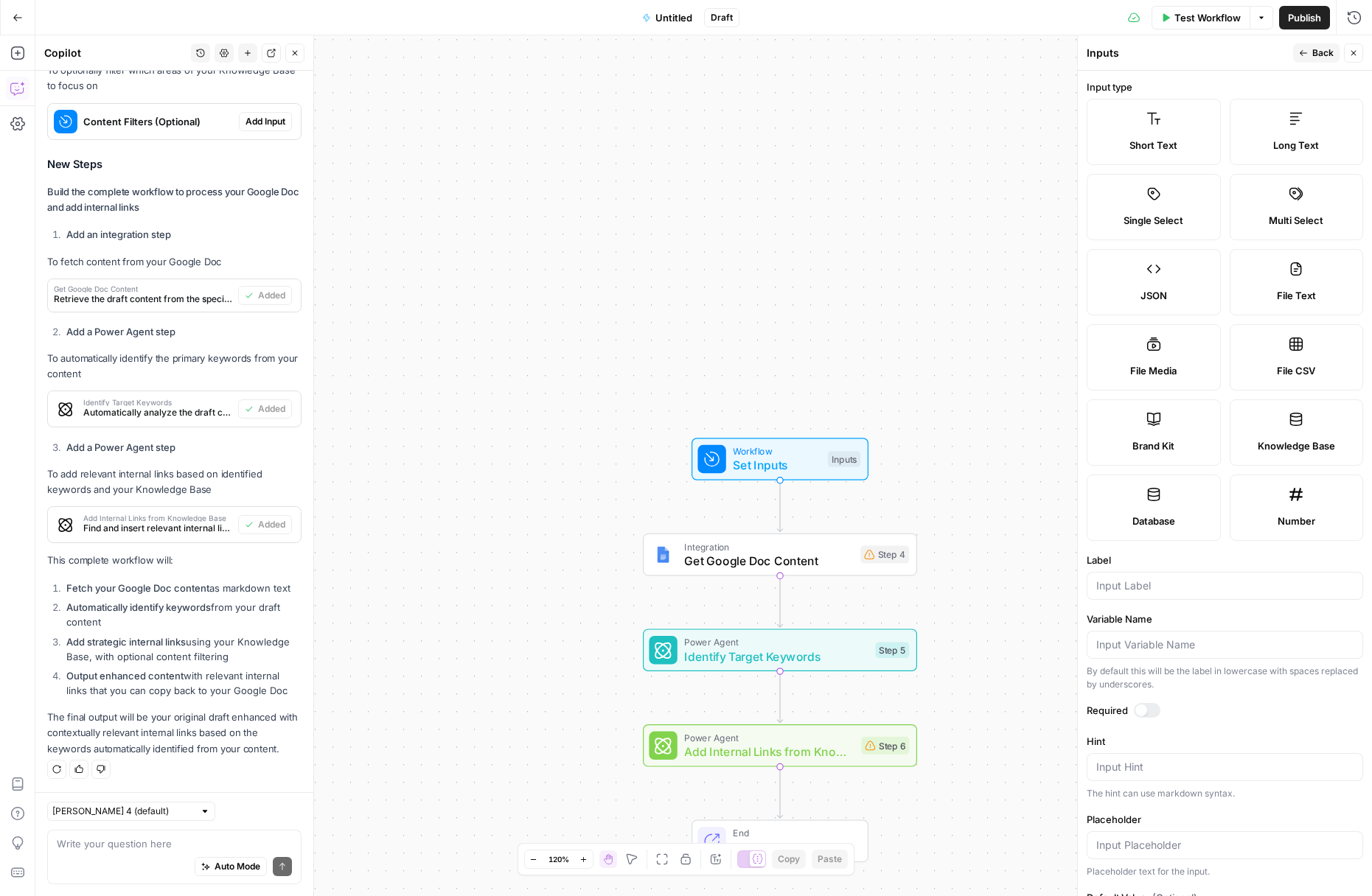
click at [1176, 151] on div "Short Text" at bounding box center [1154, 145] width 109 height 15
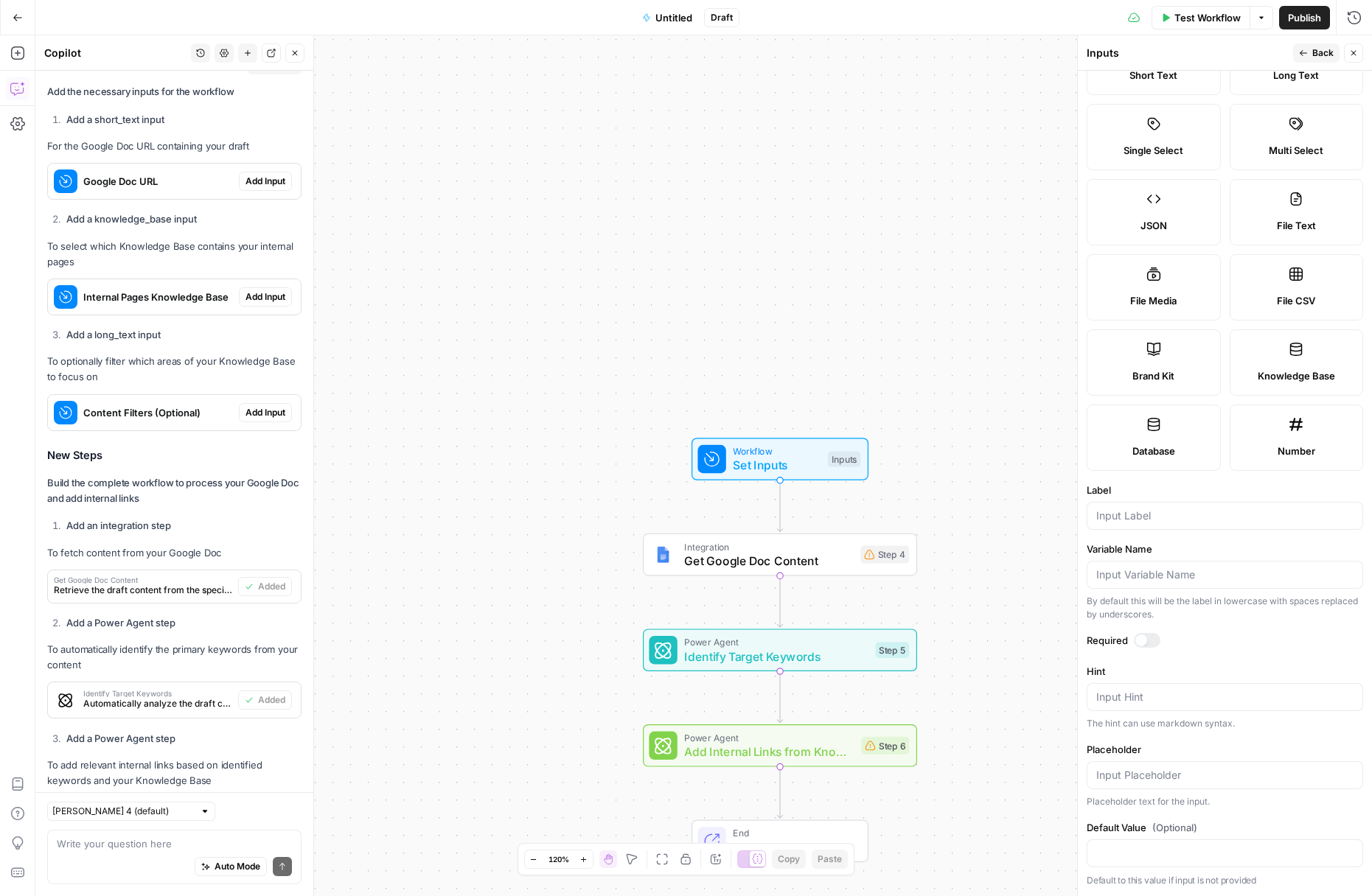
scroll to position [2787, 0]
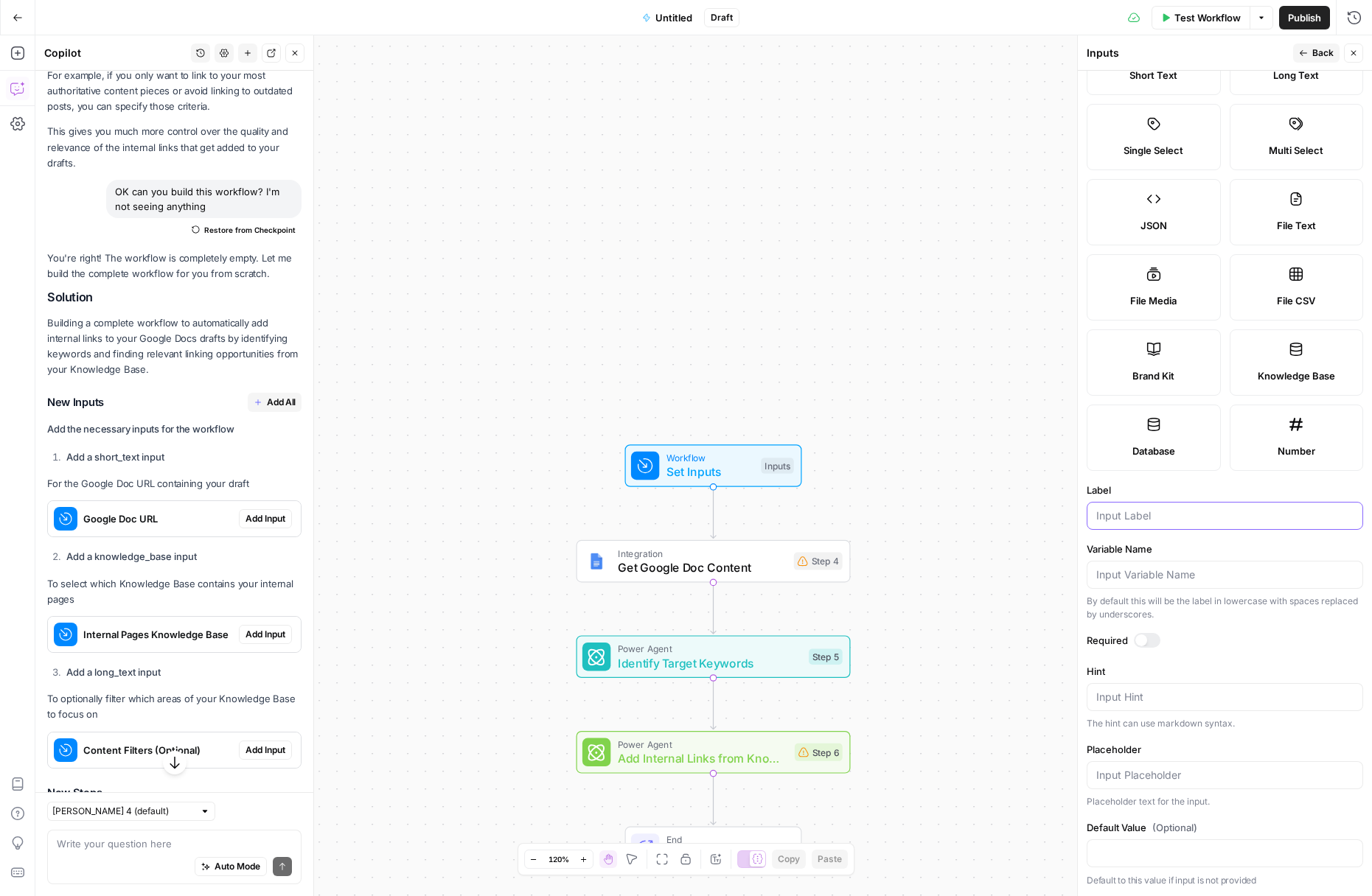
click at [1171, 519] on input "Label" at bounding box center [1224, 516] width 257 height 15
type input "Google Doc URL"
click at [1154, 637] on div at bounding box center [1147, 640] width 27 height 15
click at [1210, 55] on span "Back" at bounding box center [1322, 53] width 21 height 13
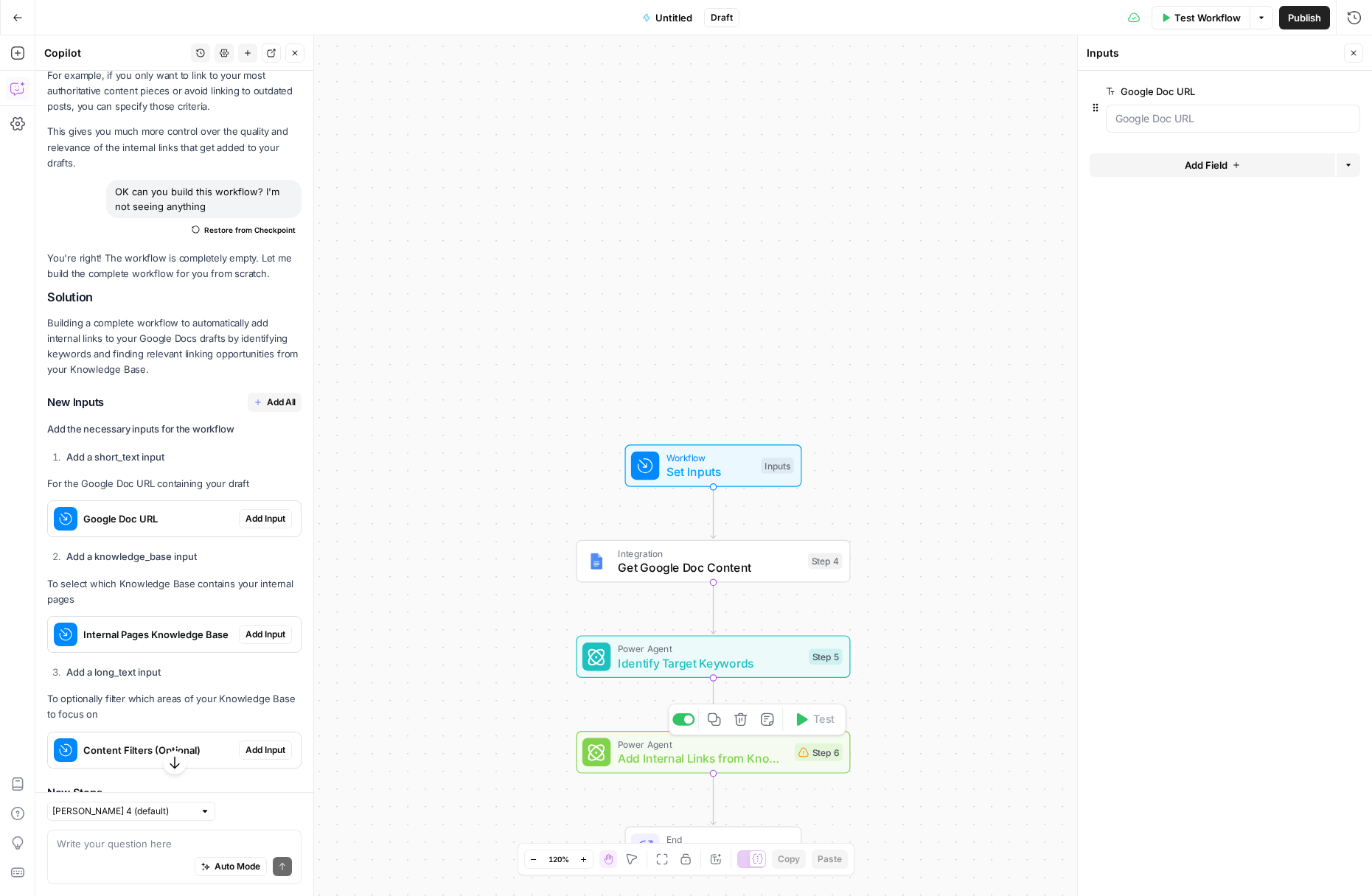
click at [727, 756] on span "Add Internal Links from Knowledge Base" at bounding box center [702, 759] width 170 height 18
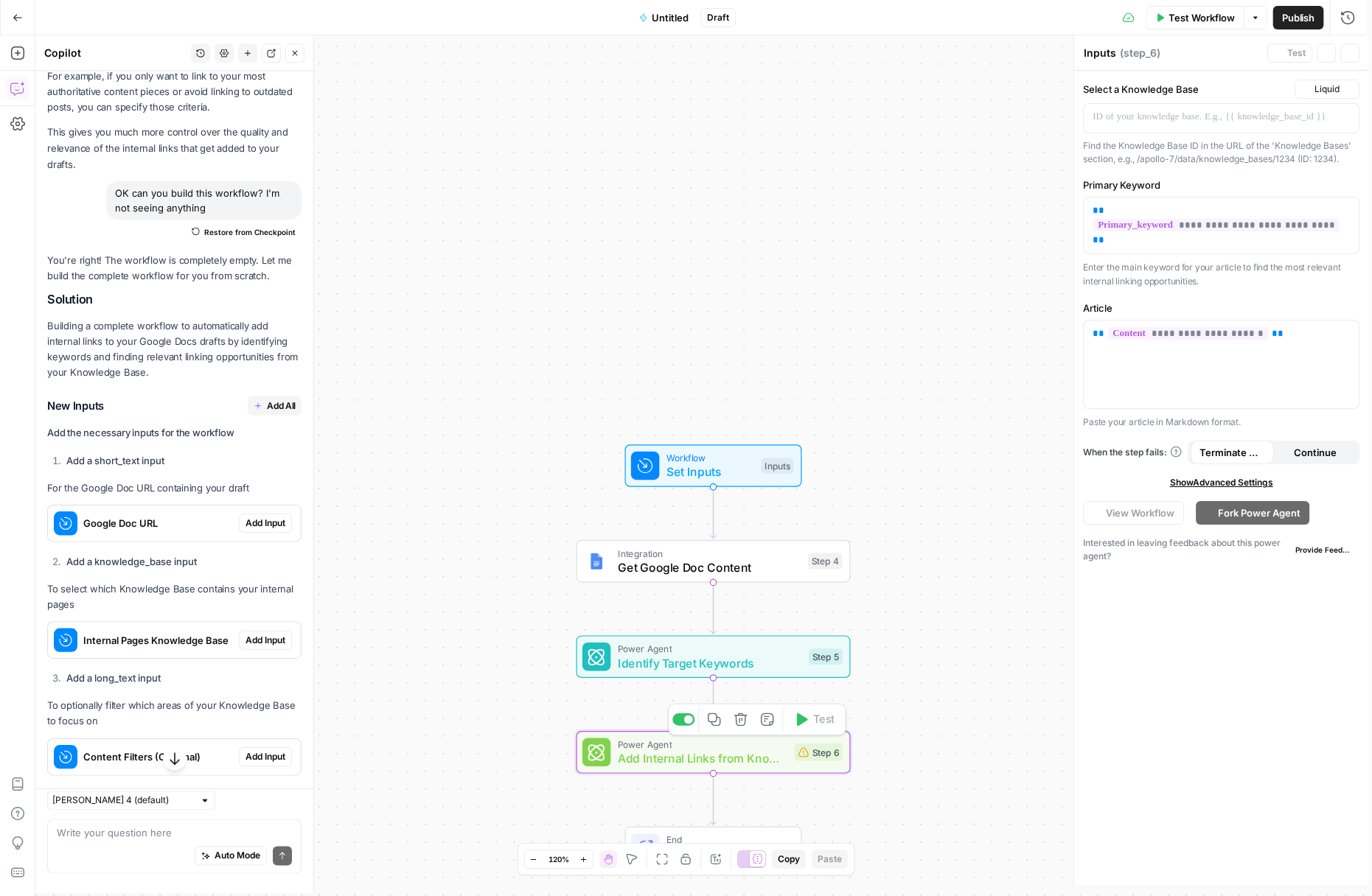
type textarea "Add Internal Links from Knowledge Base"
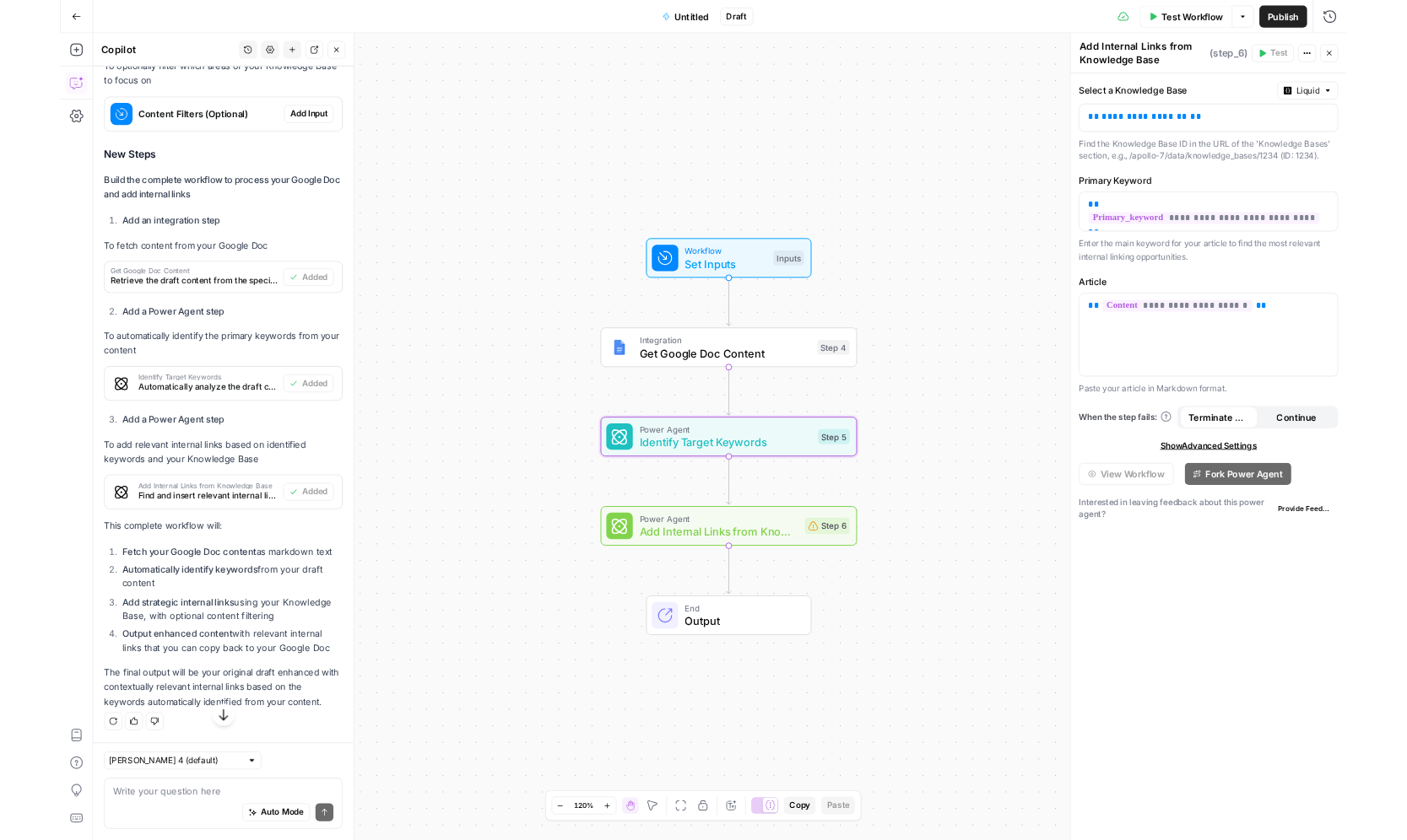
scroll to position [3898, 0]
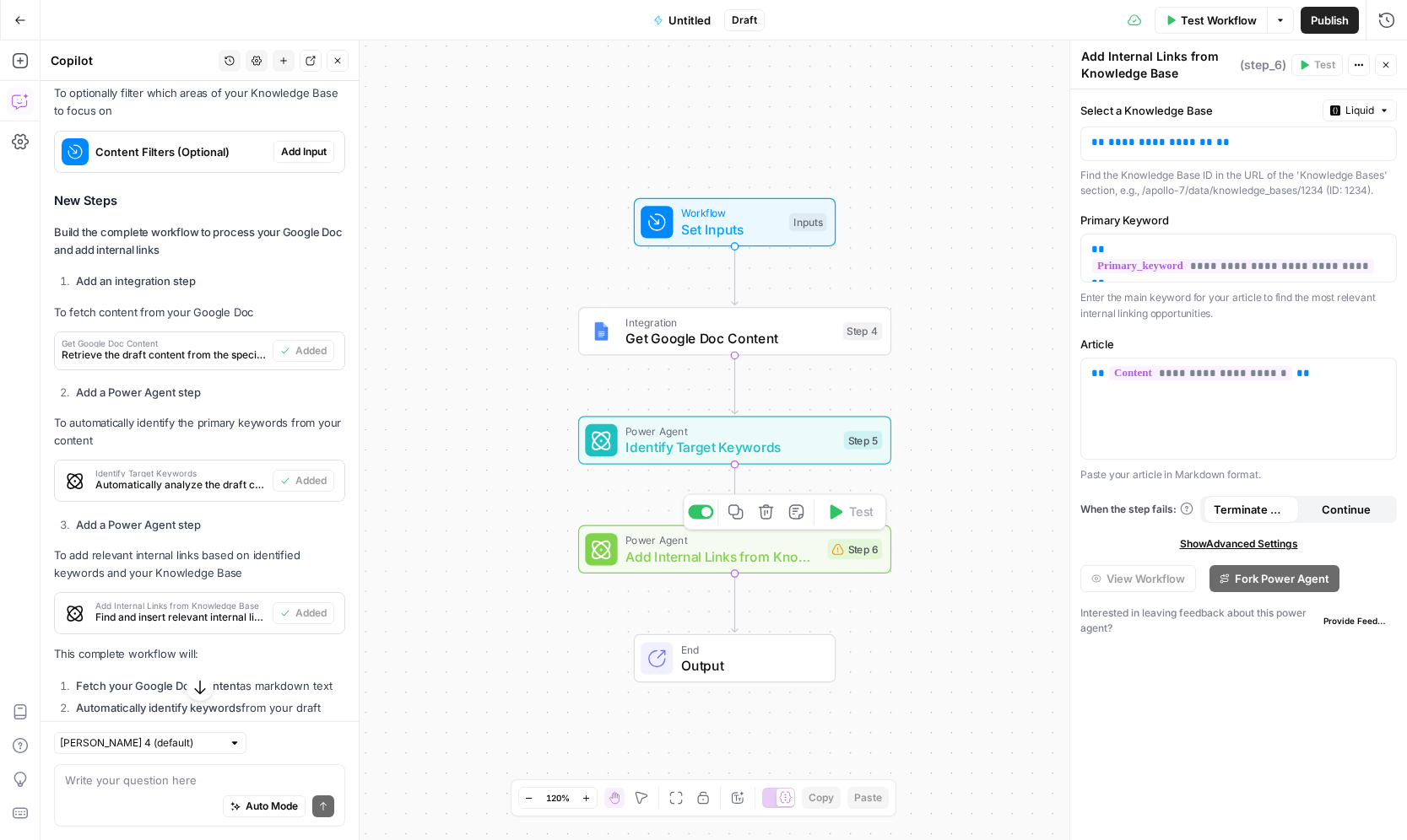
click at [677, 559] on span "Add Internal Links from Knowledge Base" at bounding box center [722, 557] width 194 height 20
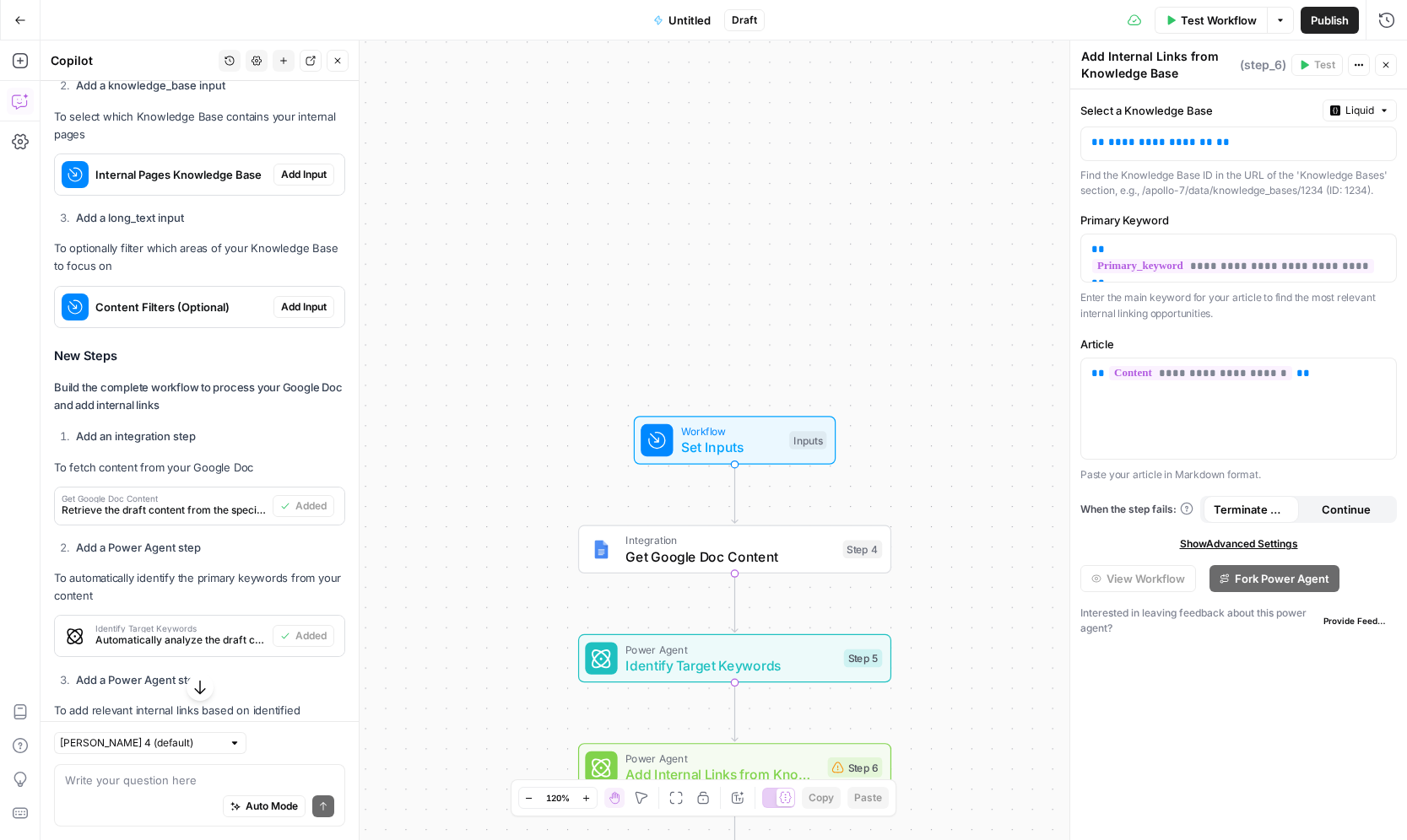
scroll to position [3743, 0]
click at [281, 182] on span "Add Input" at bounding box center [303, 175] width 46 height 15
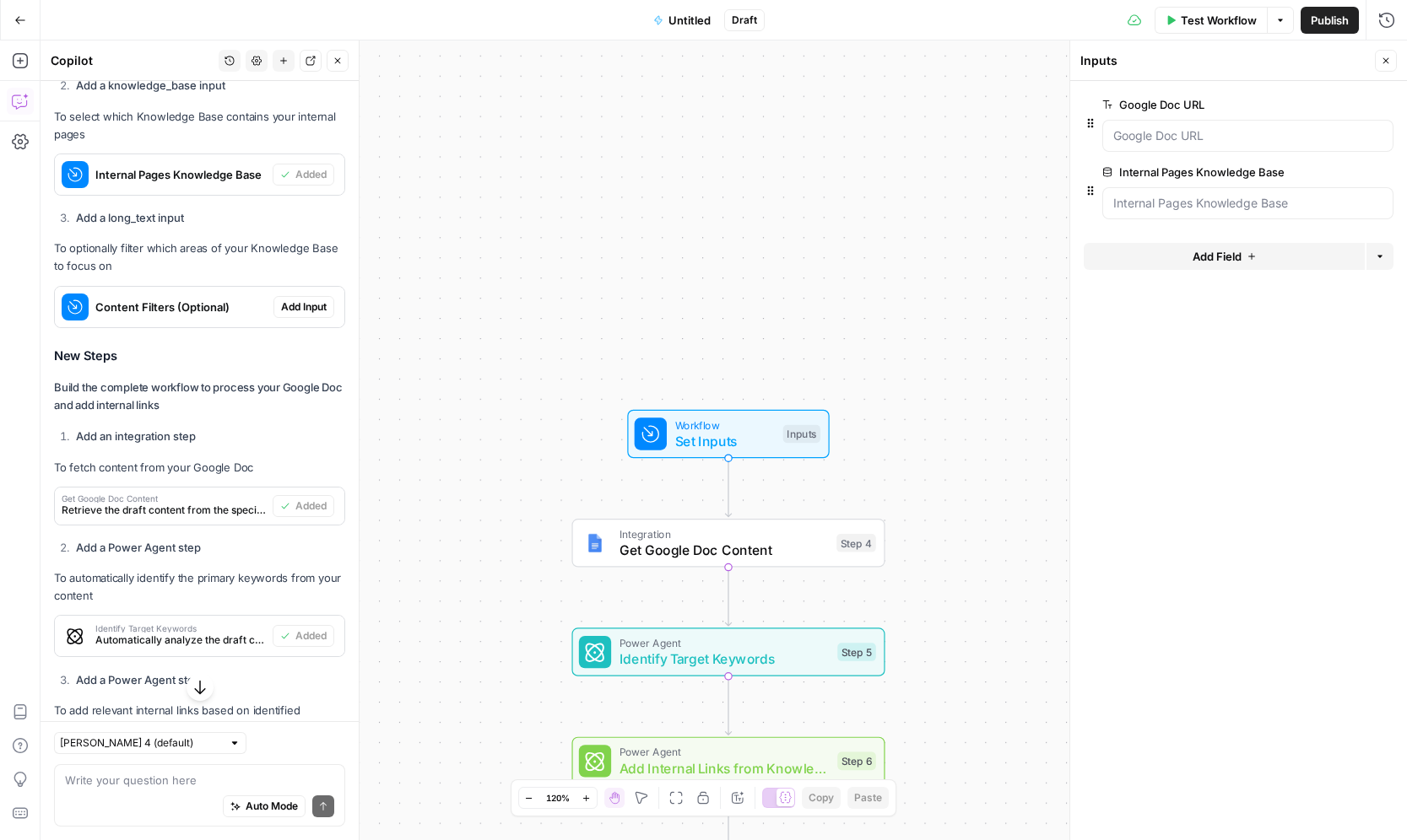
click at [1377, 173] on button "Delete group" at bounding box center [1383, 172] width 20 height 20
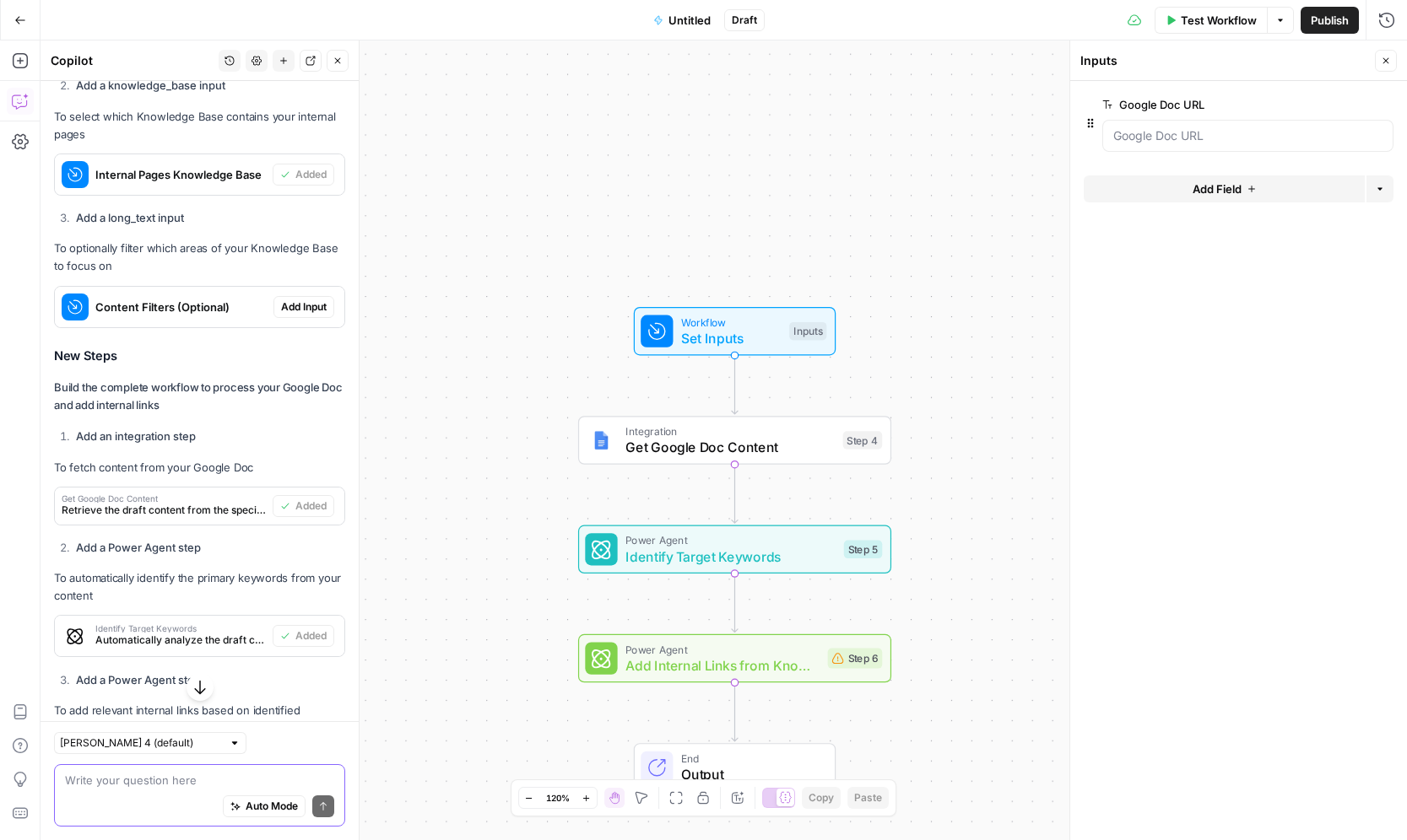
click at [172, 780] on textarea at bounding box center [200, 781] width 270 height 17
type textarea "I want to set parameters for which parts of the Knowledge Base to pull from for…"
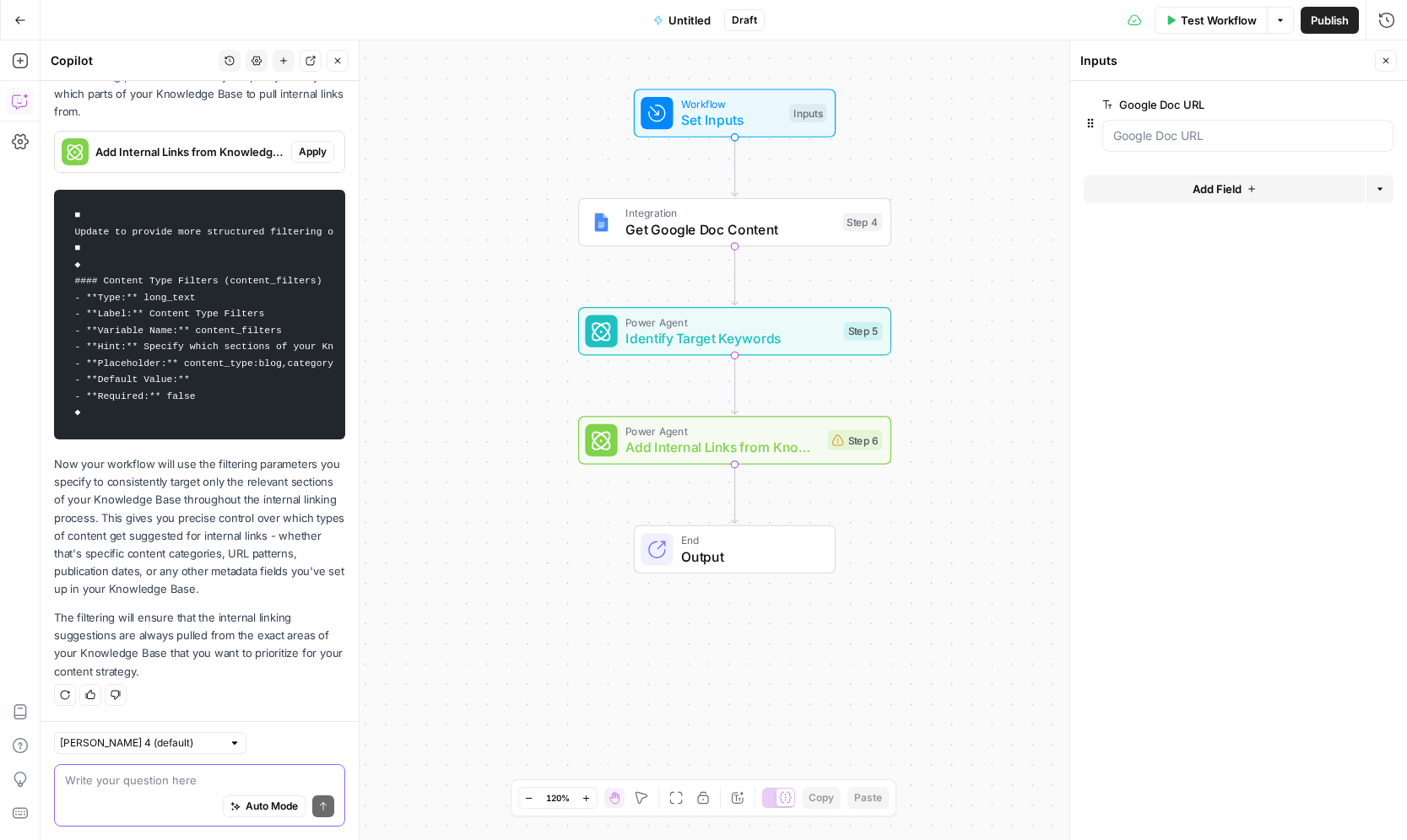
scroll to position [4956, 0]
click at [738, 454] on span "Add Internal Links from Knowledge Base" at bounding box center [722, 447] width 194 height 20
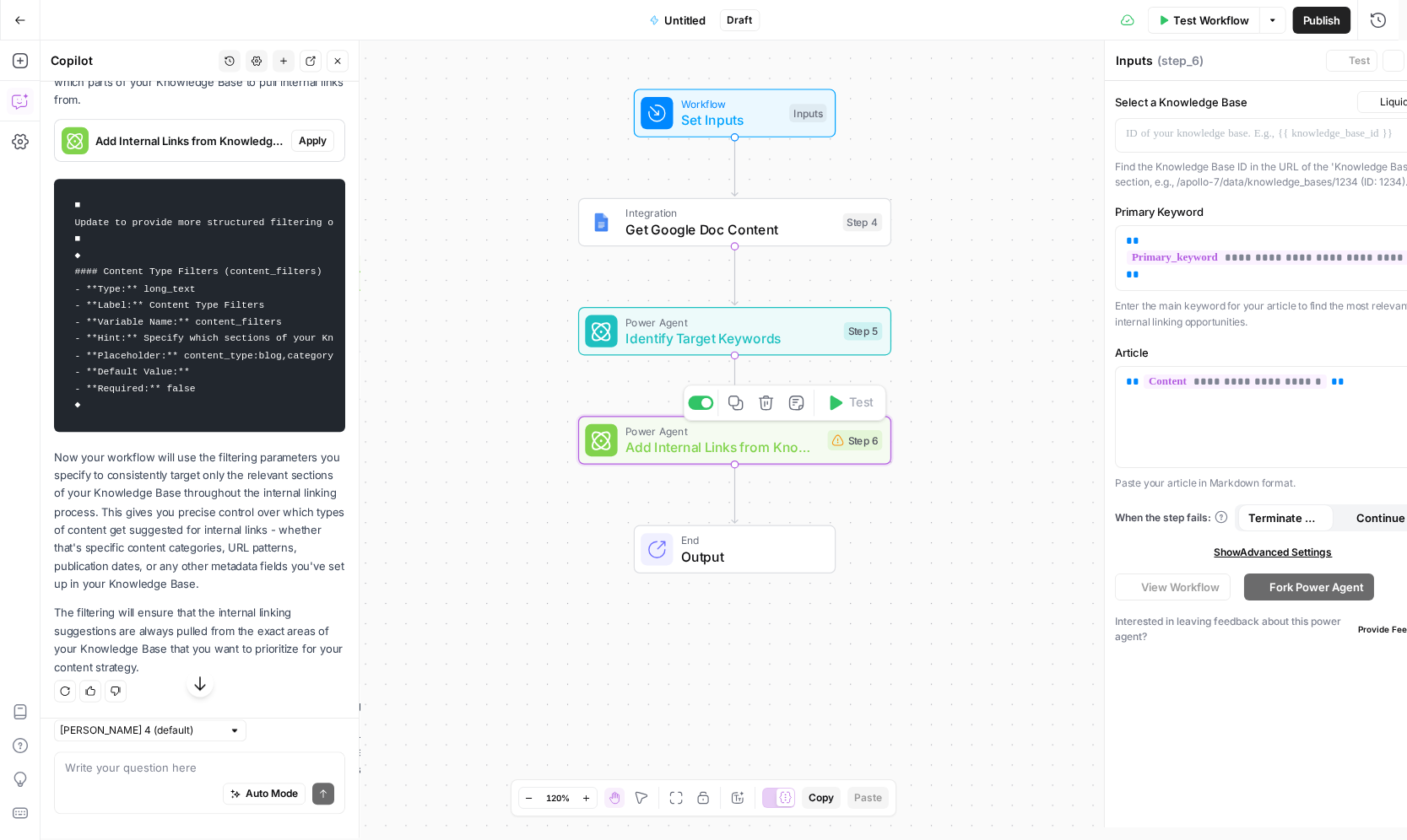
type textarea "Add Internal Links from Knowledge Base"
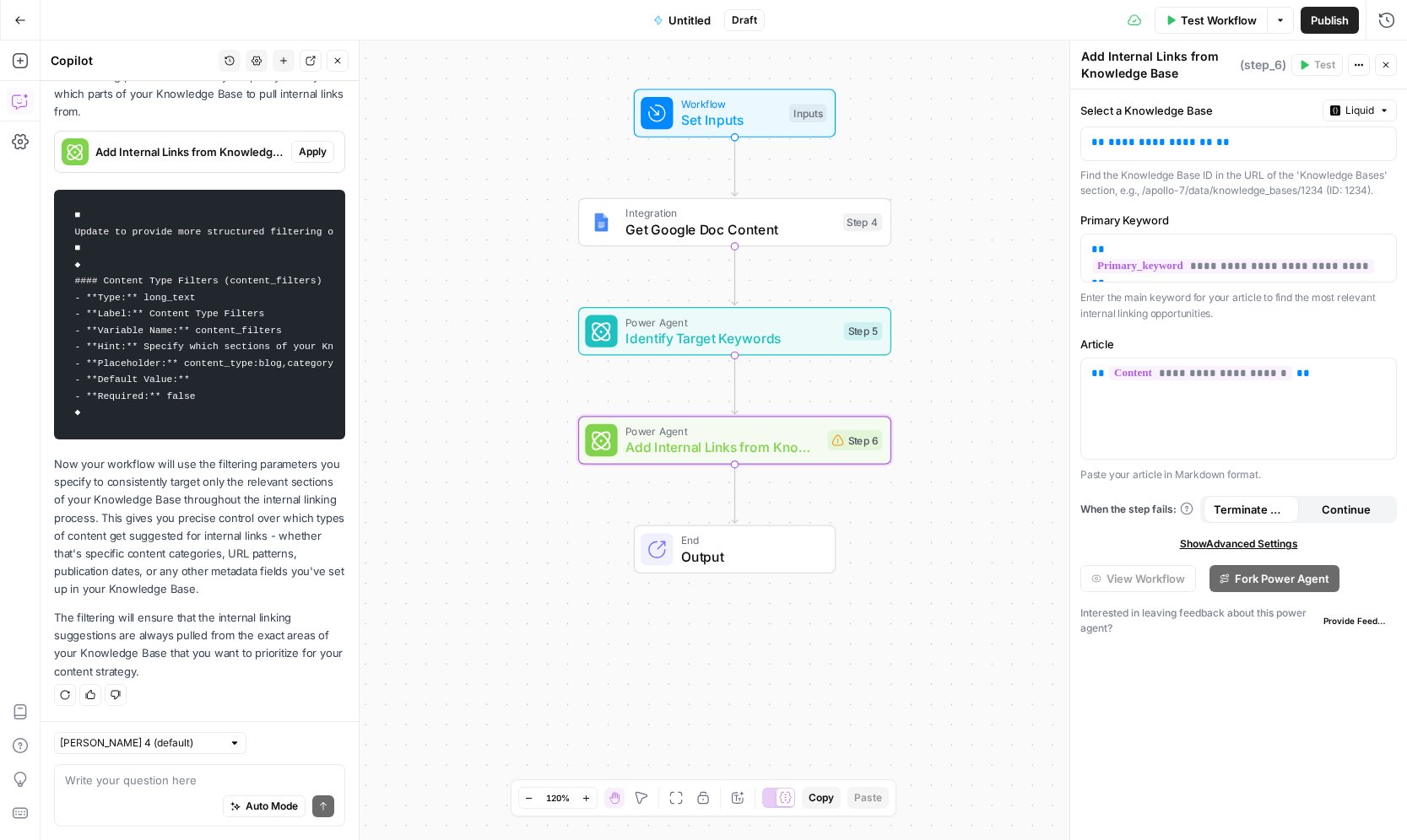
scroll to position [4922, 0]
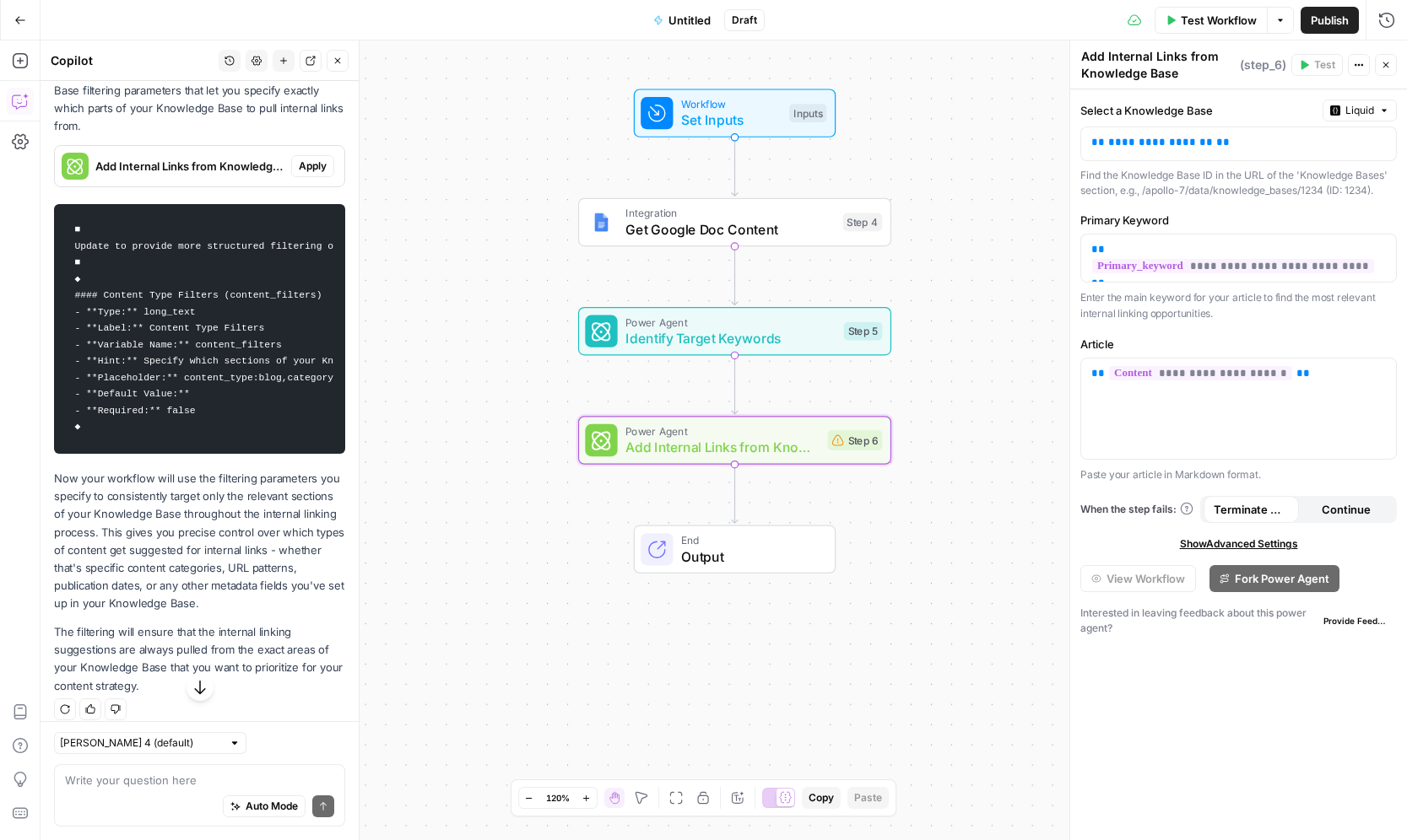
click at [308, 174] on span "Apply" at bounding box center [312, 166] width 28 height 15
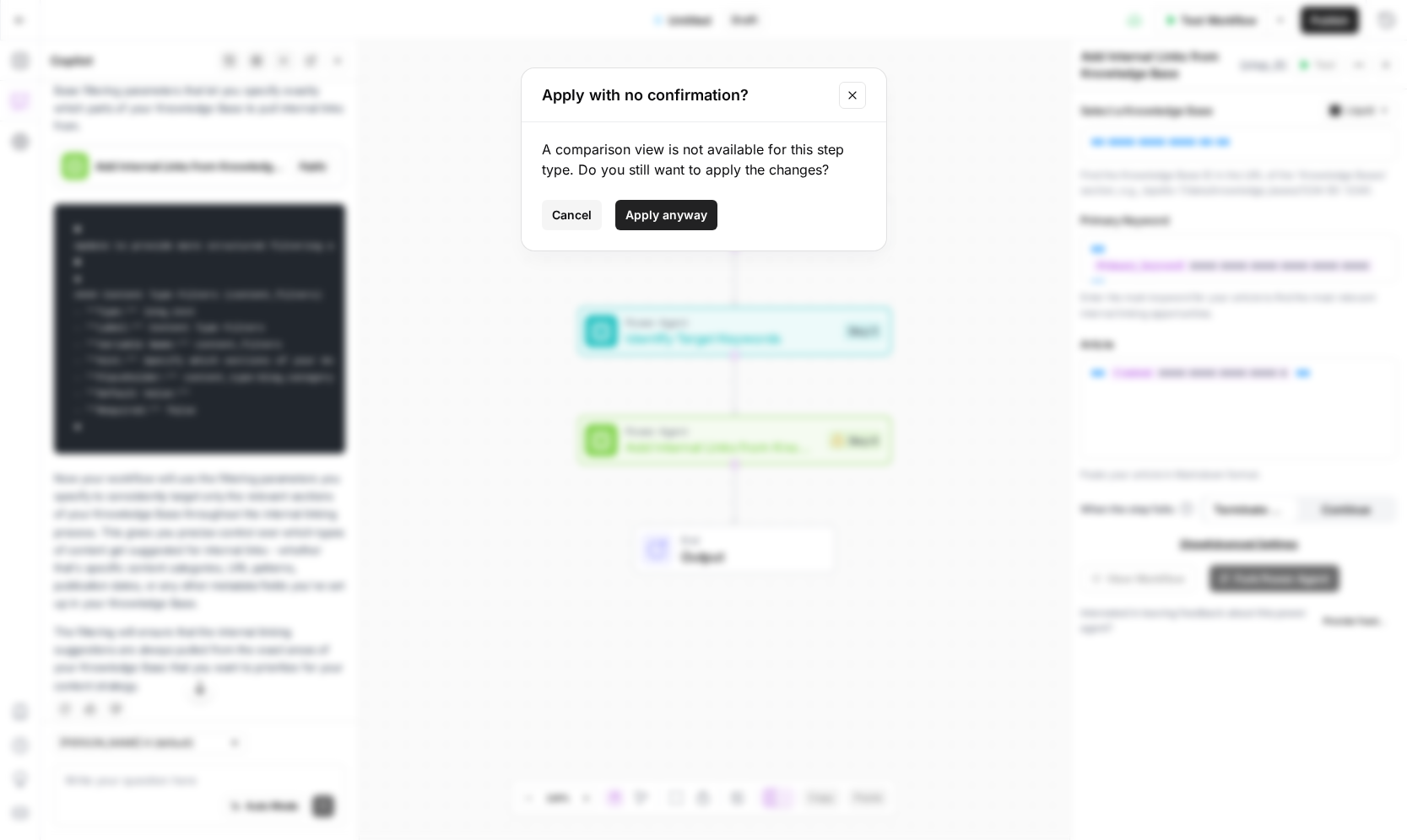
click at [657, 216] on span "Apply anyway" at bounding box center [666, 215] width 82 height 17
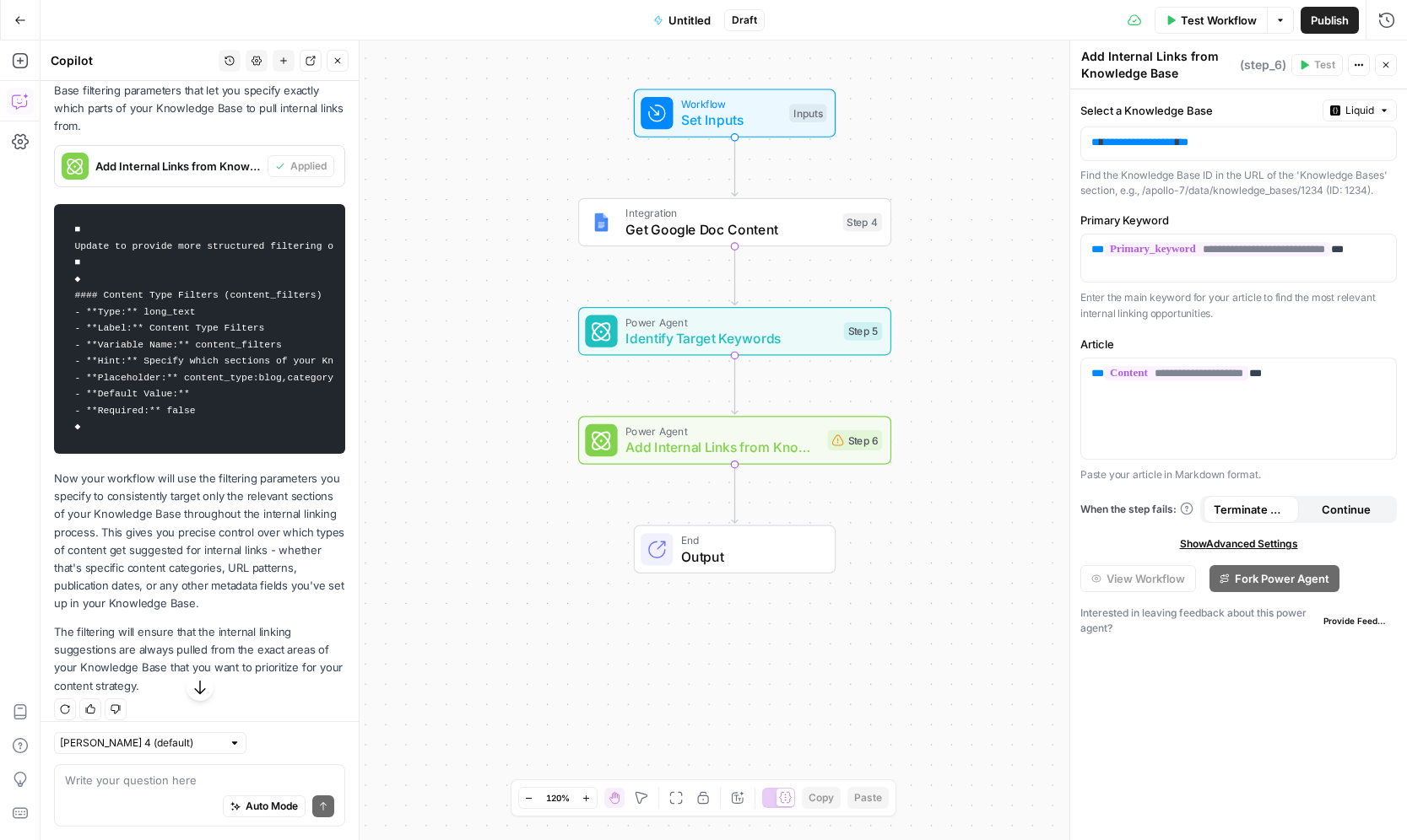
click at [1346, 110] on span "Liquid" at bounding box center [1360, 111] width 29 height 15
click at [1325, 146] on span "Static" at bounding box center [1321, 146] width 107 height 17
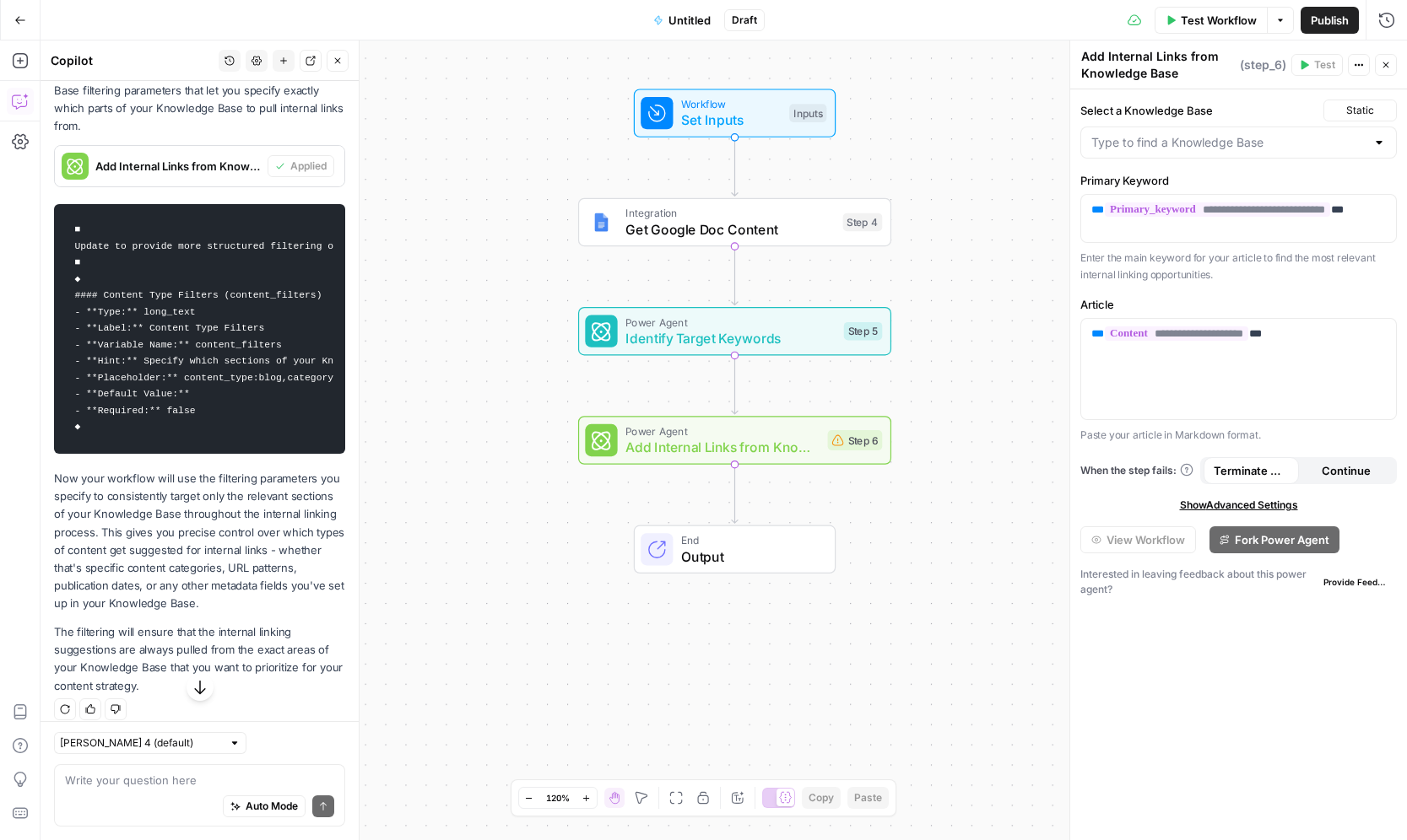
scroll to position [4949, 0]
click at [1322, 149] on input "Select a Knowledge Base" at bounding box center [1228, 142] width 274 height 17
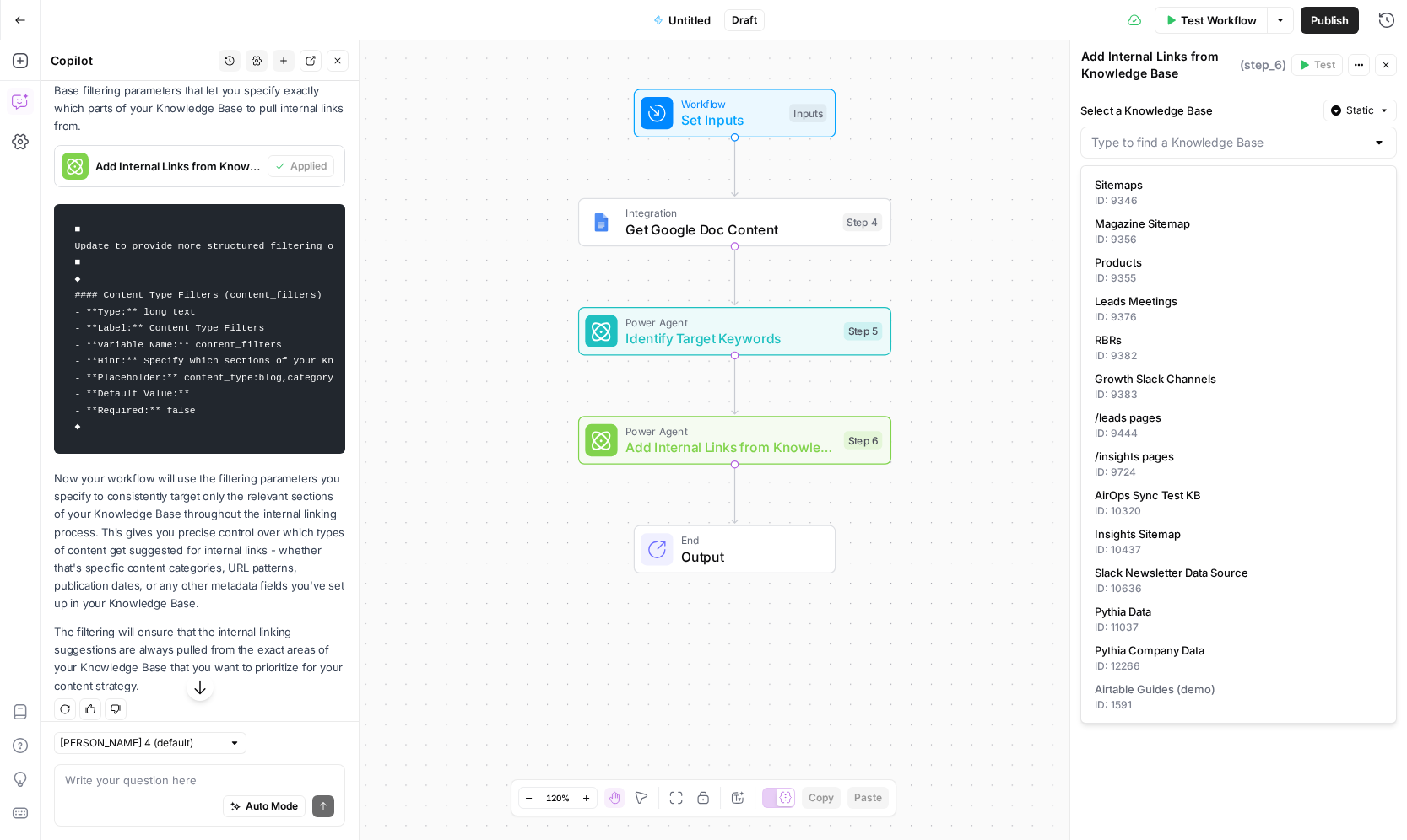
click at [1367, 118] on button "Static" at bounding box center [1360, 111] width 73 height 22
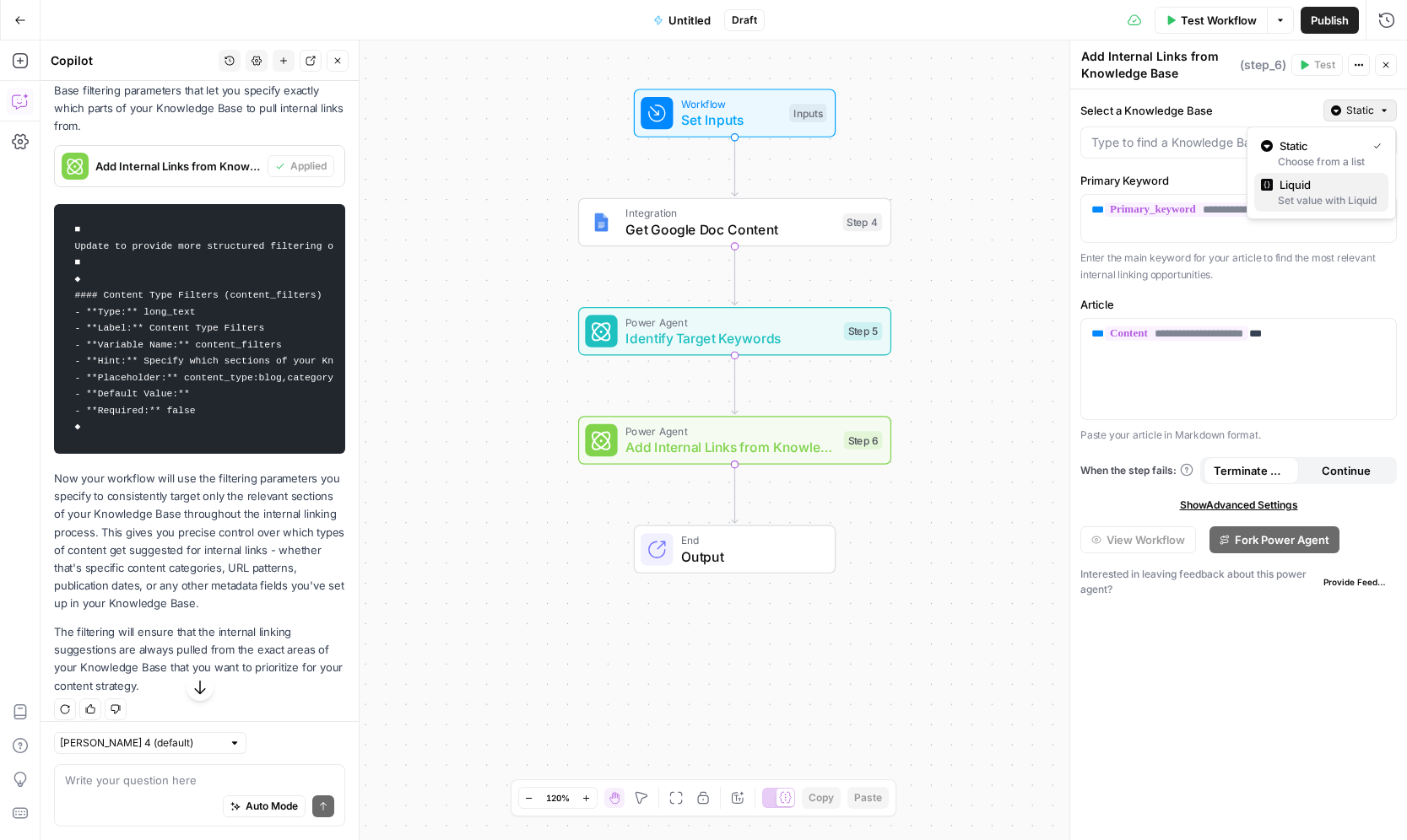
click at [1310, 190] on span "Liquid" at bounding box center [1327, 185] width 96 height 17
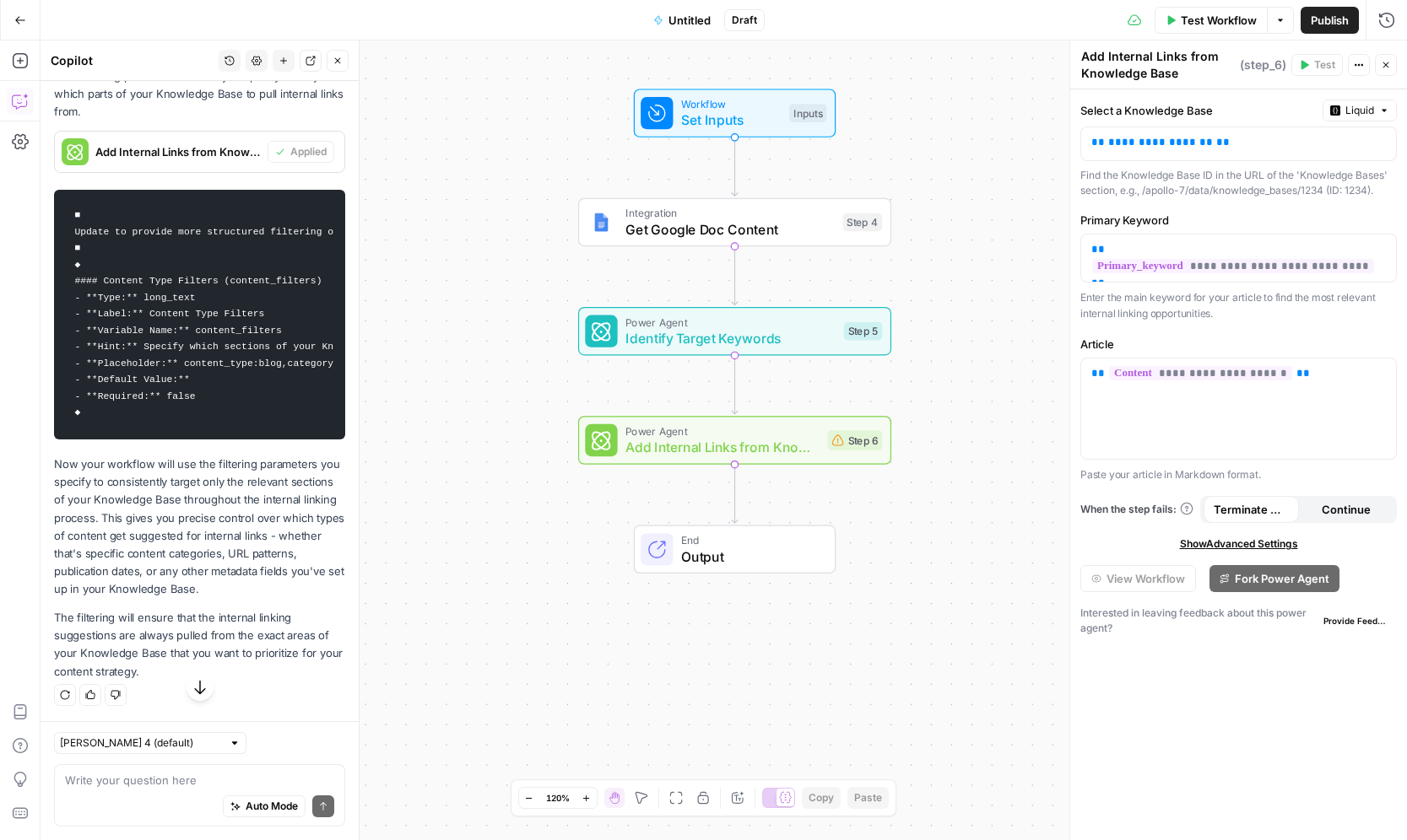
scroll to position [4922, 0]
